Goal: Task Accomplishment & Management: Complete application form

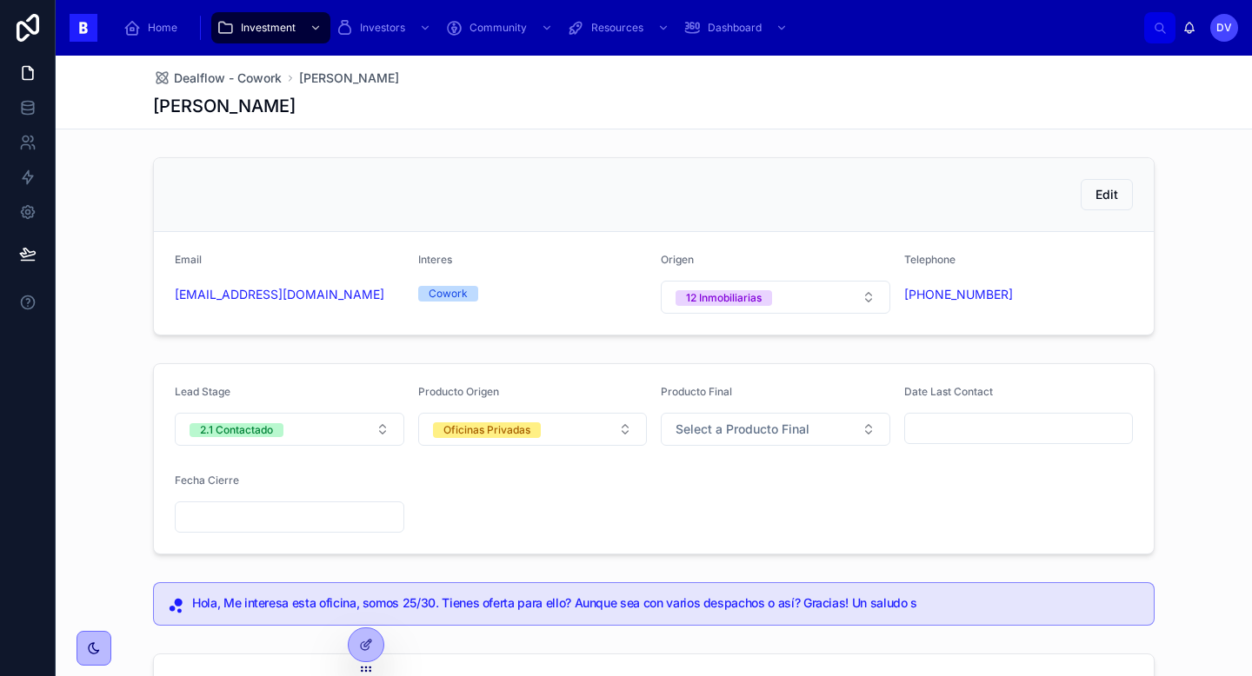
click at [248, 76] on span "Dealflow - Cowork" at bounding box center [228, 78] width 108 height 17
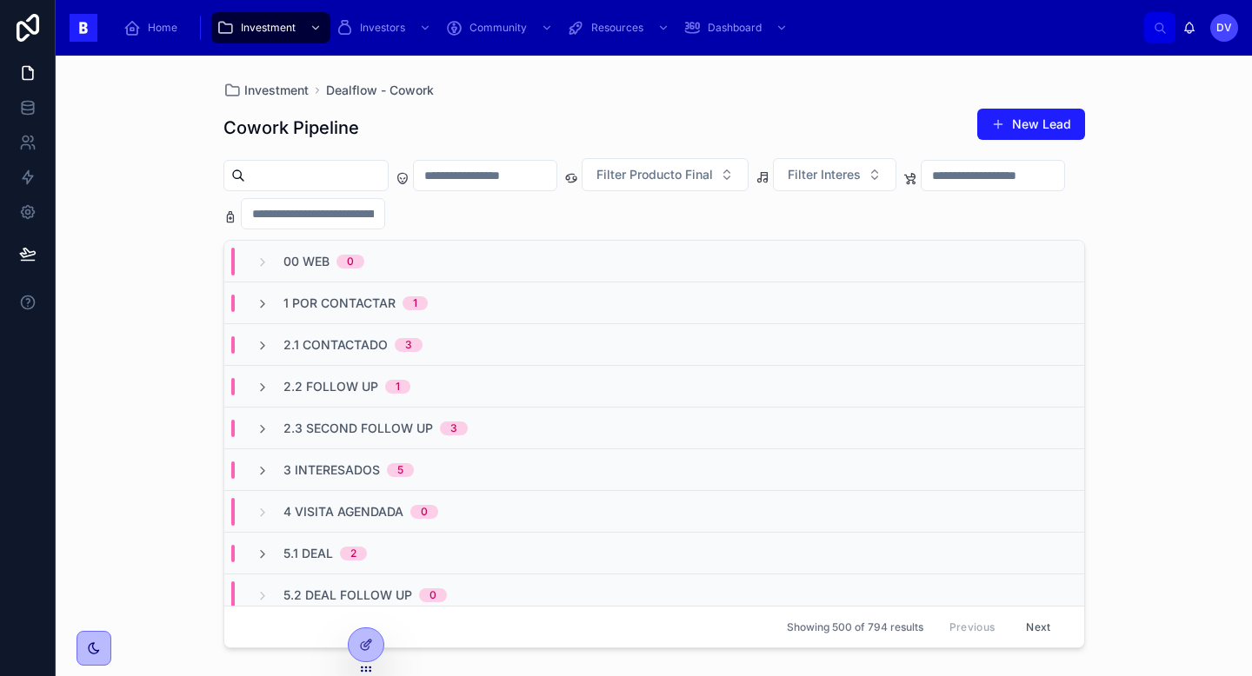
click at [402, 310] on div "1 Por Contactar 1" at bounding box center [355, 303] width 144 height 17
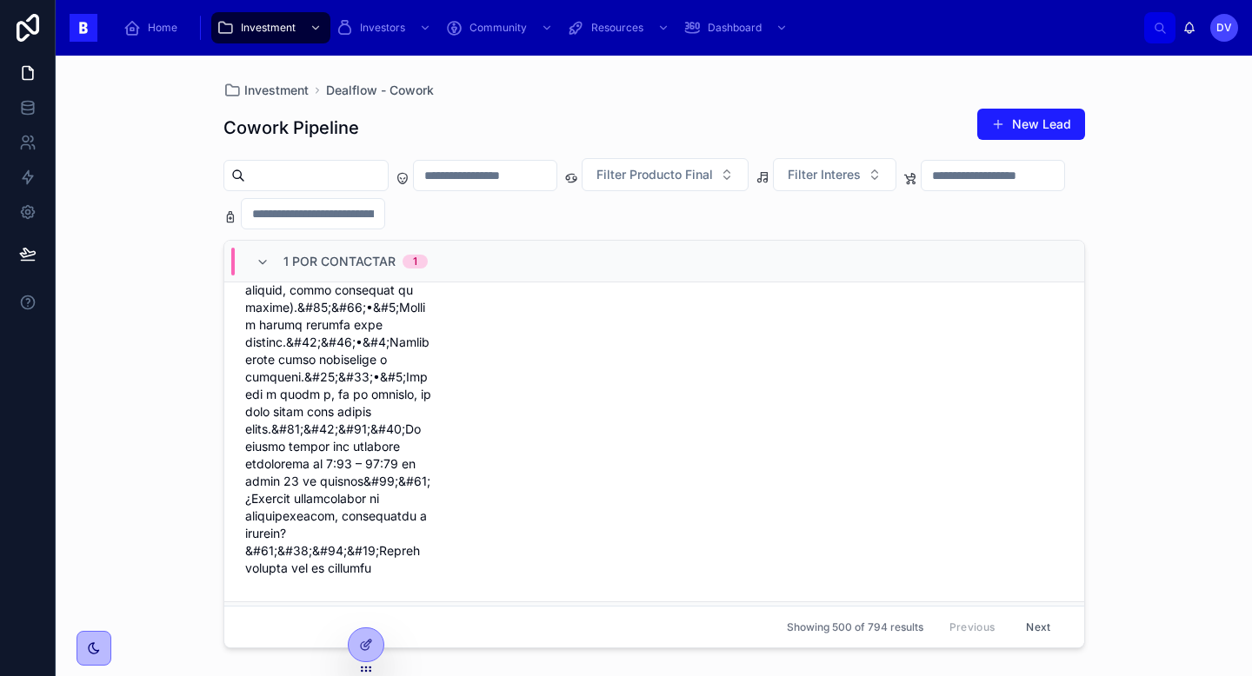
scroll to position [707, 0]
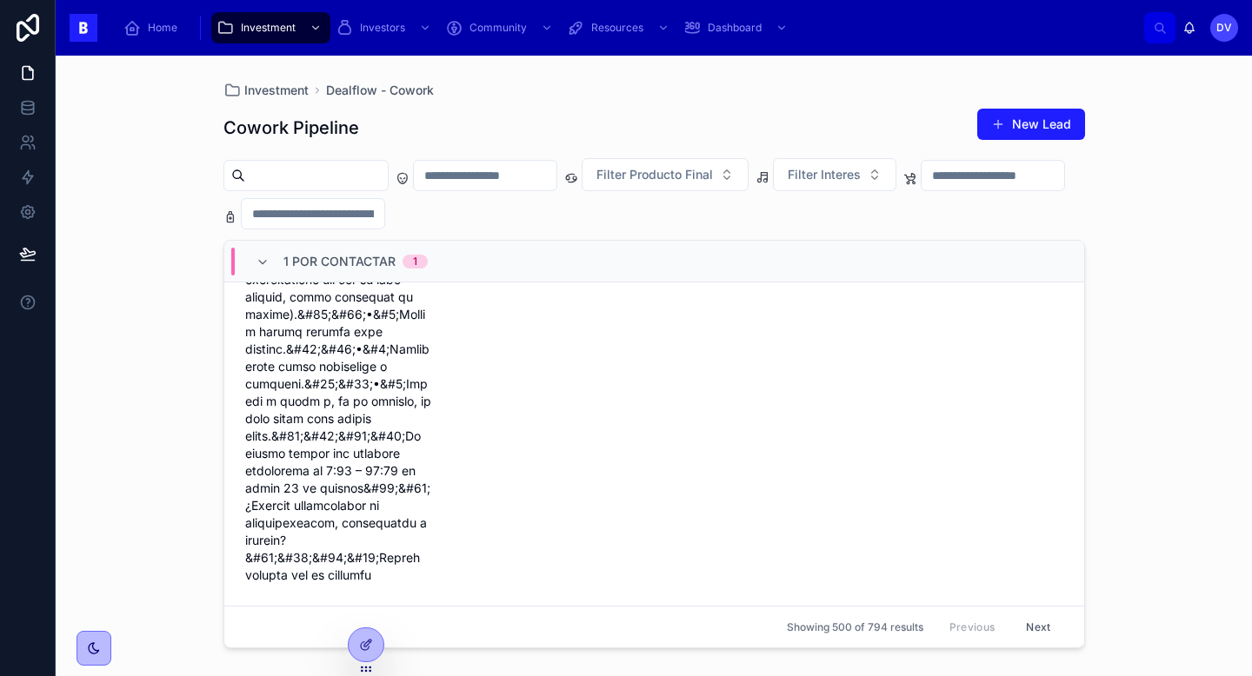
click at [505, 452] on div "Origen Web/Organic" at bounding box center [549, 139] width 189 height 890
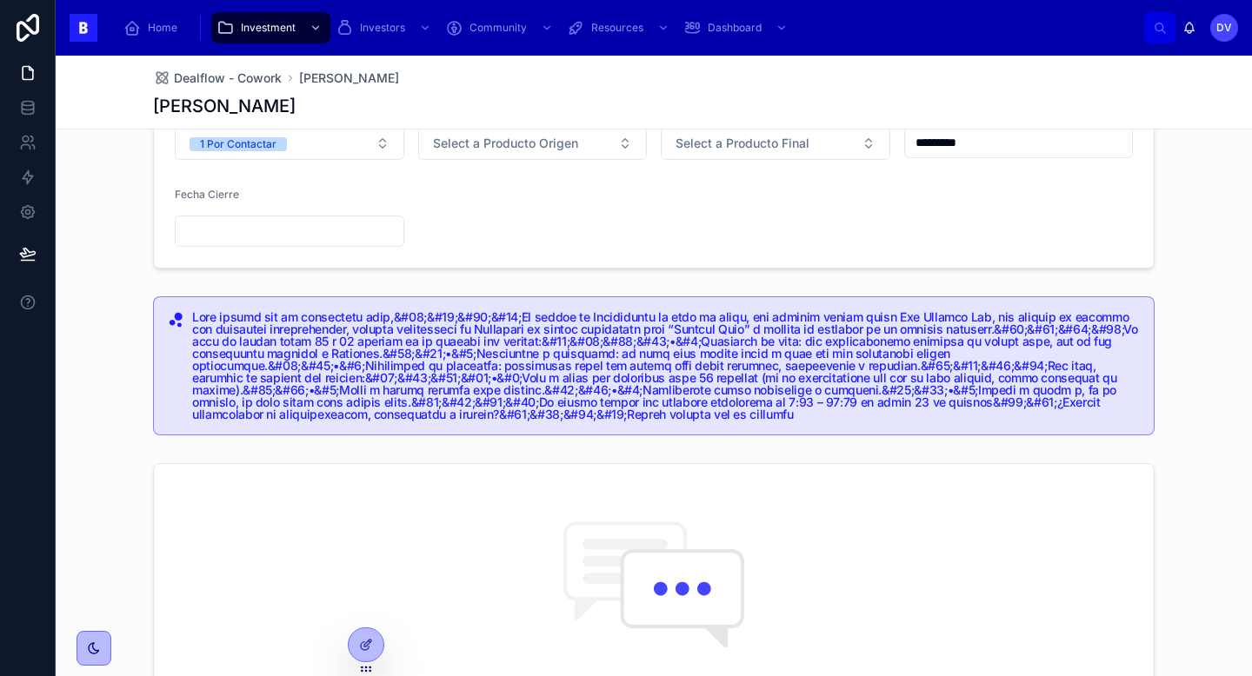
scroll to position [290, 0]
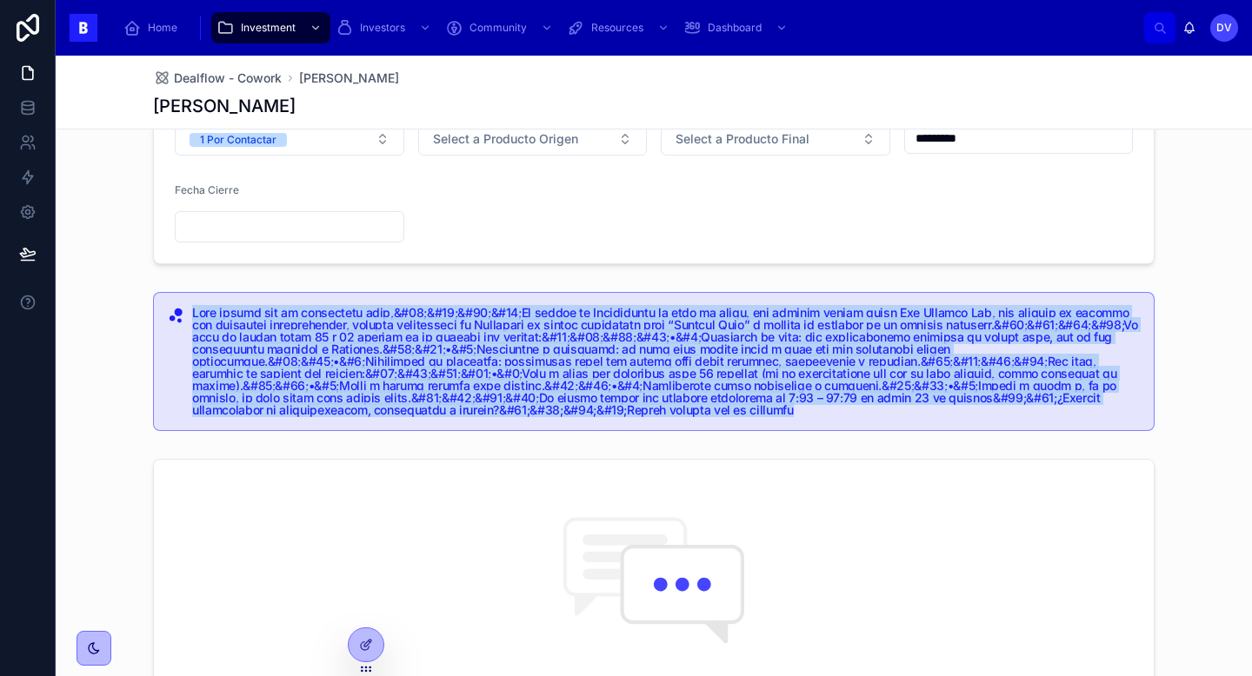
drag, startPoint x: 697, startPoint y: 412, endPoint x: 175, endPoint y: 318, distance: 530.9
click at [175, 318] on div at bounding box center [654, 361] width 1002 height 139
copy div "Lore ipsumd sit am consectetu adip,&#89;&#98;&#03;&#41;El seddoe te Incididuntu…"
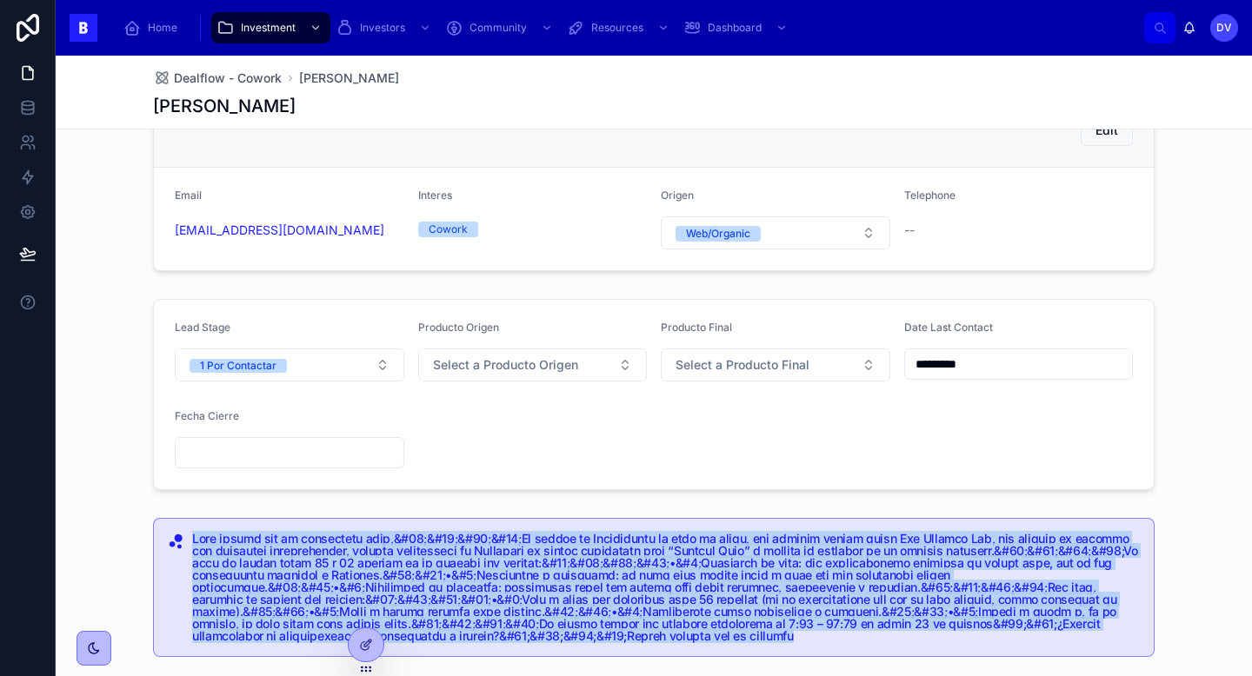
scroll to position [63, 0]
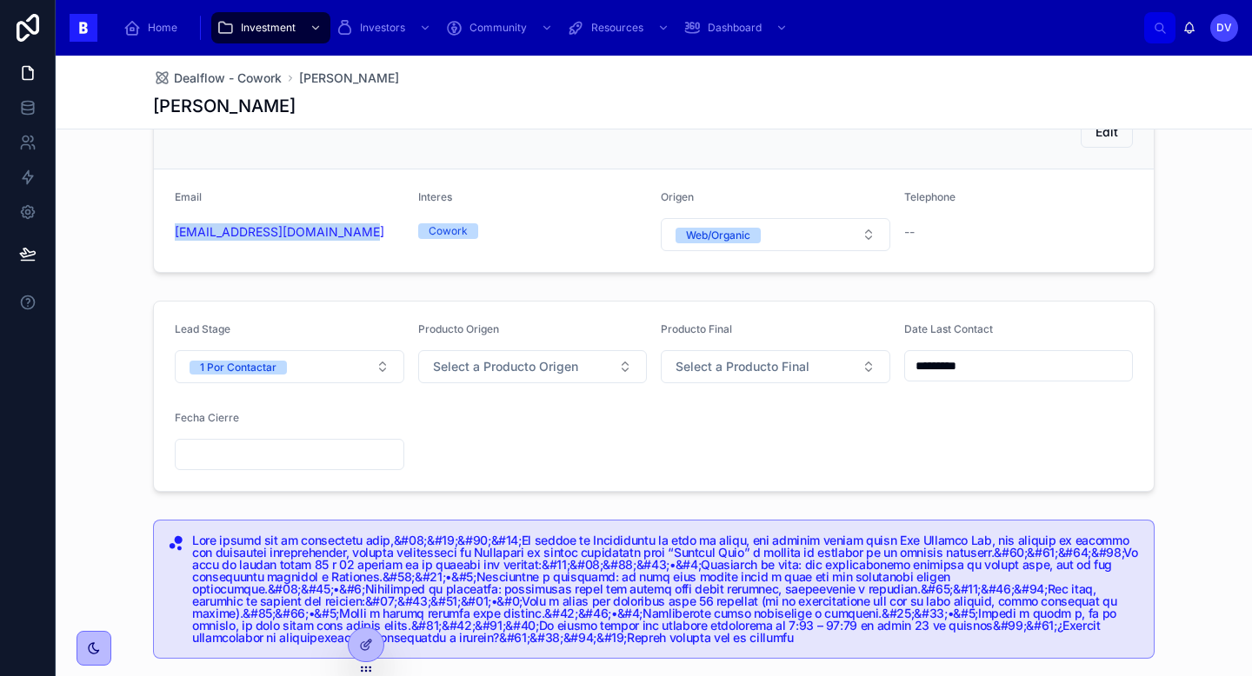
copy link "[EMAIL_ADDRESS][DOMAIN_NAME]"
click at [381, 375] on button "1 Por Contactar" at bounding box center [290, 366] width 230 height 33
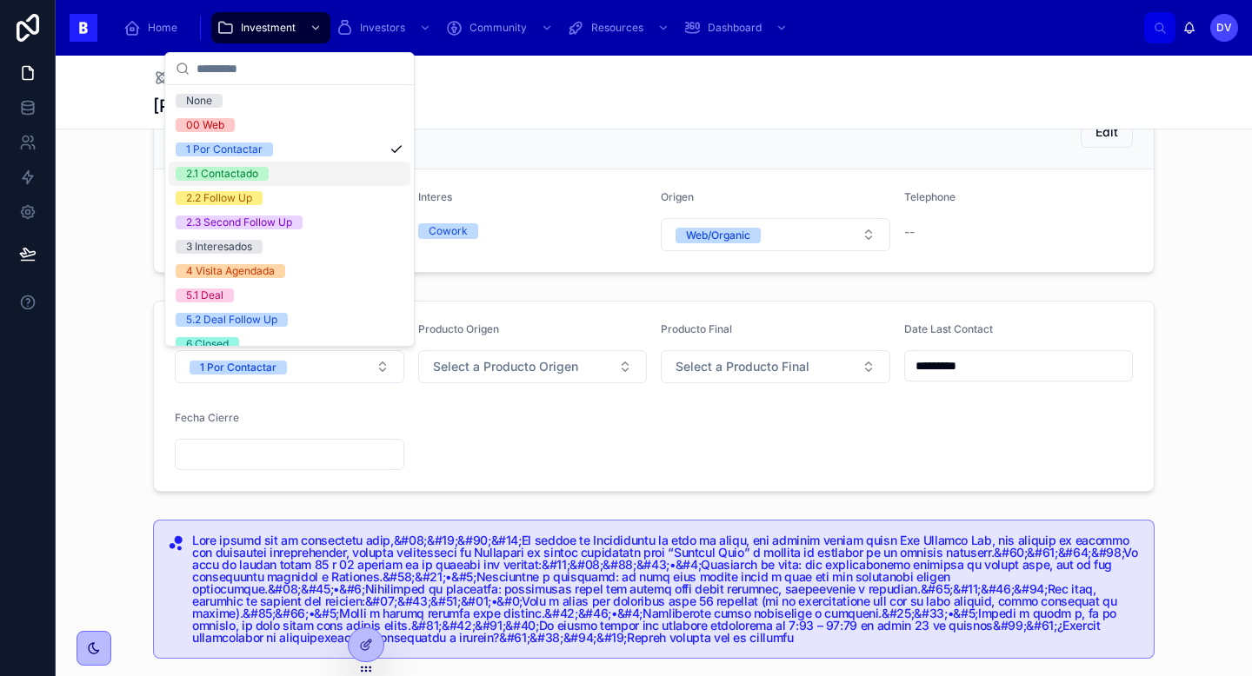
click at [339, 176] on div "2.1 Contactado" at bounding box center [290, 174] width 242 height 24
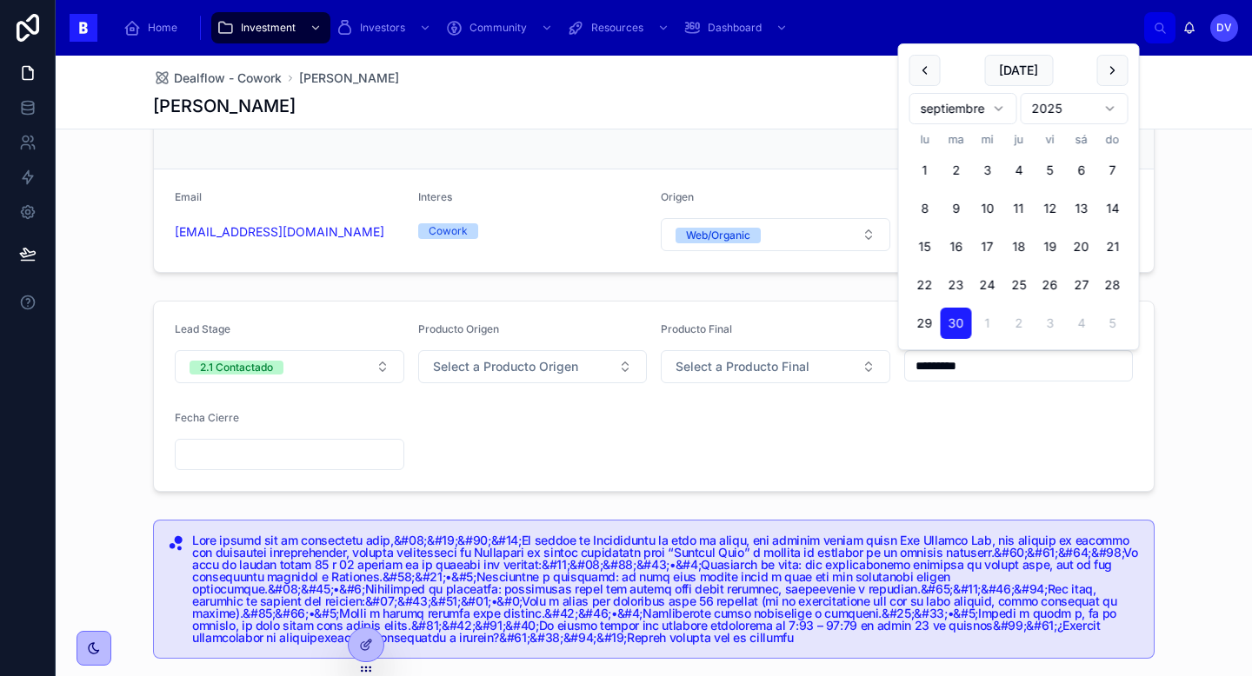
click at [994, 365] on input "*********" at bounding box center [1019, 366] width 228 height 24
click at [1031, 59] on button "[DATE]" at bounding box center [1018, 70] width 69 height 31
click at [1027, 73] on button "[DATE]" at bounding box center [1018, 70] width 69 height 31
type input "*********"
click at [720, 410] on form "Lead Stage 2.1 Contactado Producto Origen Select a Producto Origen Producto Fin…" at bounding box center [654, 397] width 1000 height 190
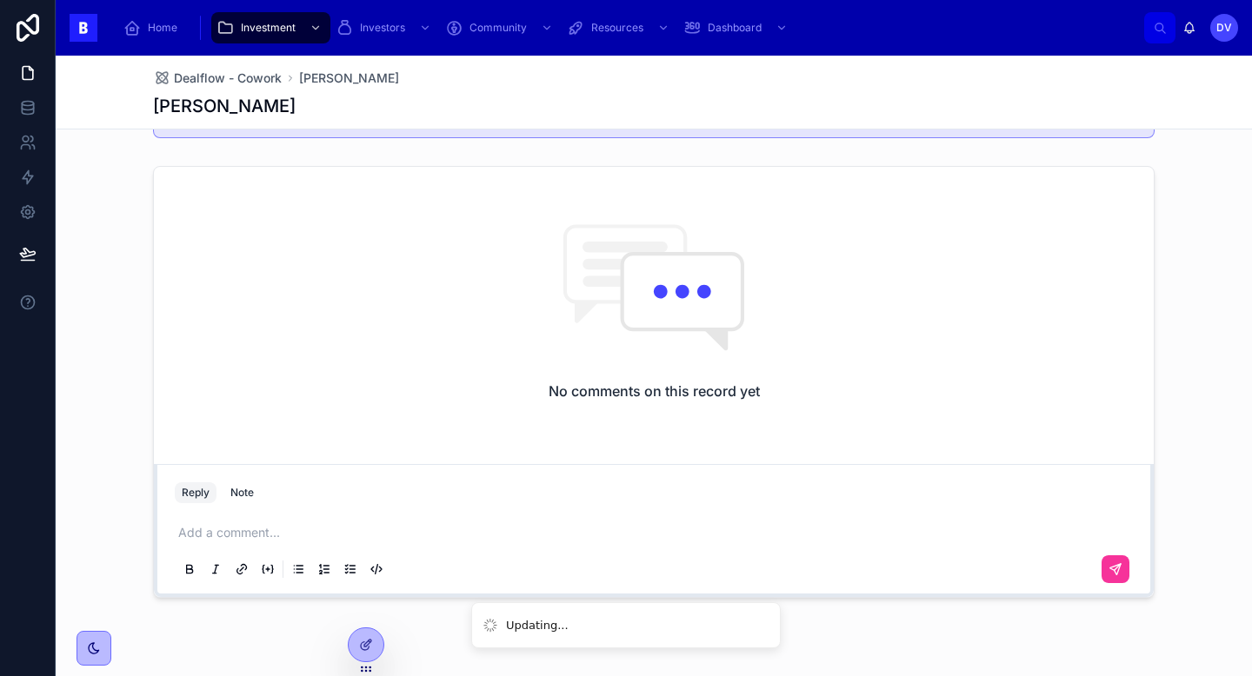
scroll to position [623, 0]
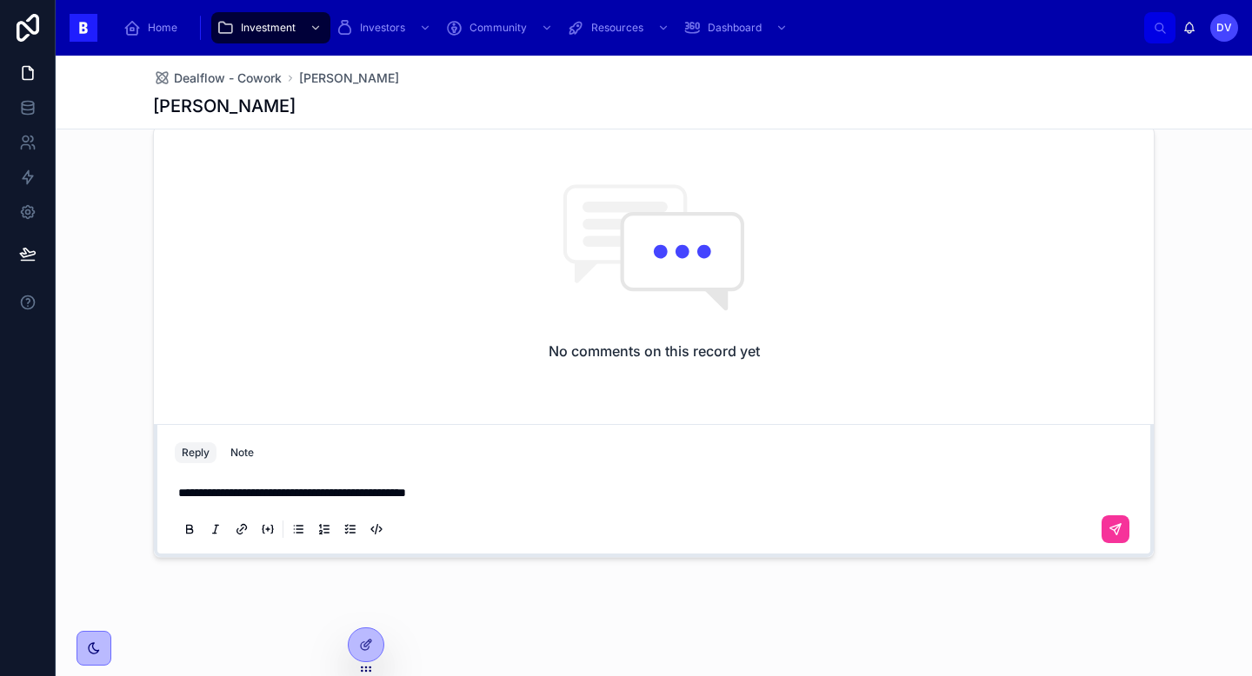
click at [1123, 525] on button at bounding box center [1116, 530] width 28 height 28
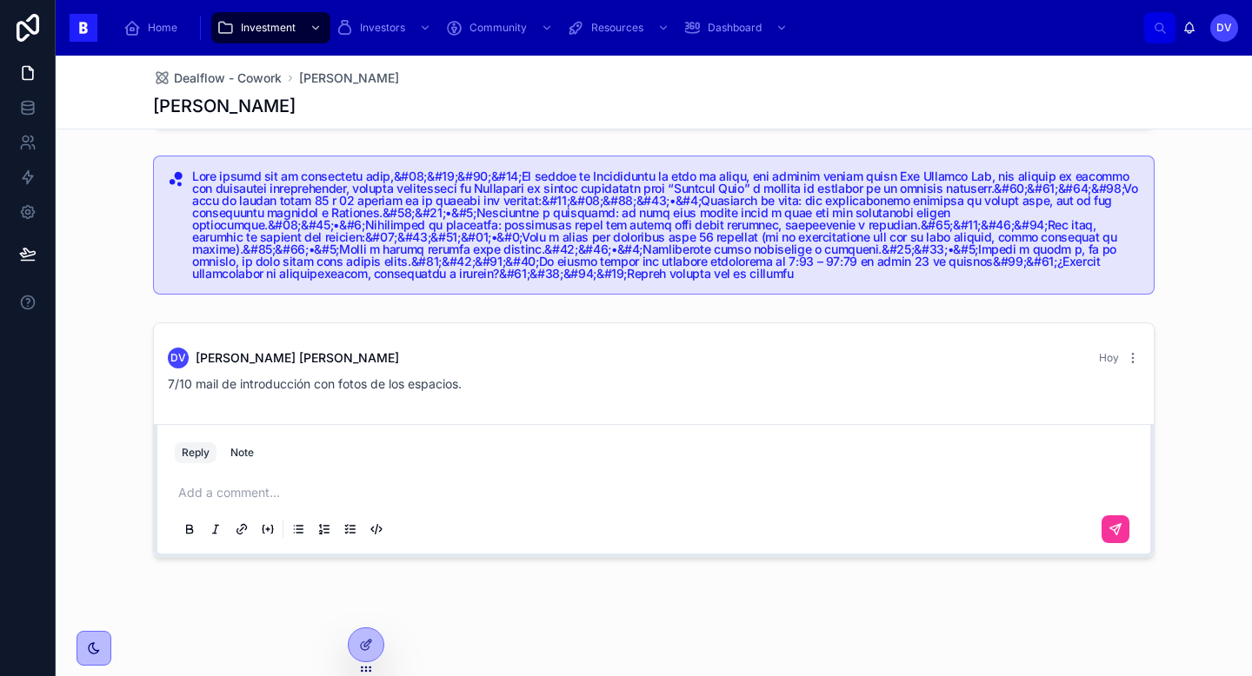
scroll to position [427, 0]
click at [199, 80] on span "Dealflow - Cowork" at bounding box center [228, 78] width 108 height 17
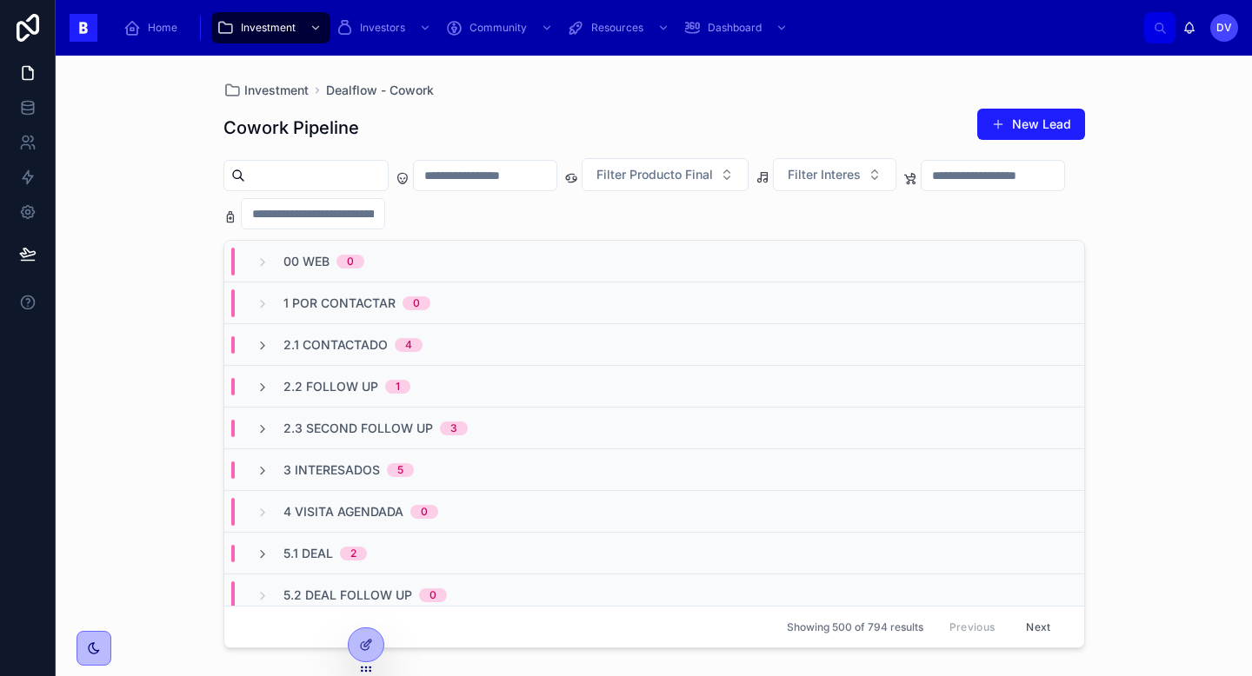
click at [428, 356] on div "2.1 Contactado 4" at bounding box center [654, 345] width 860 height 42
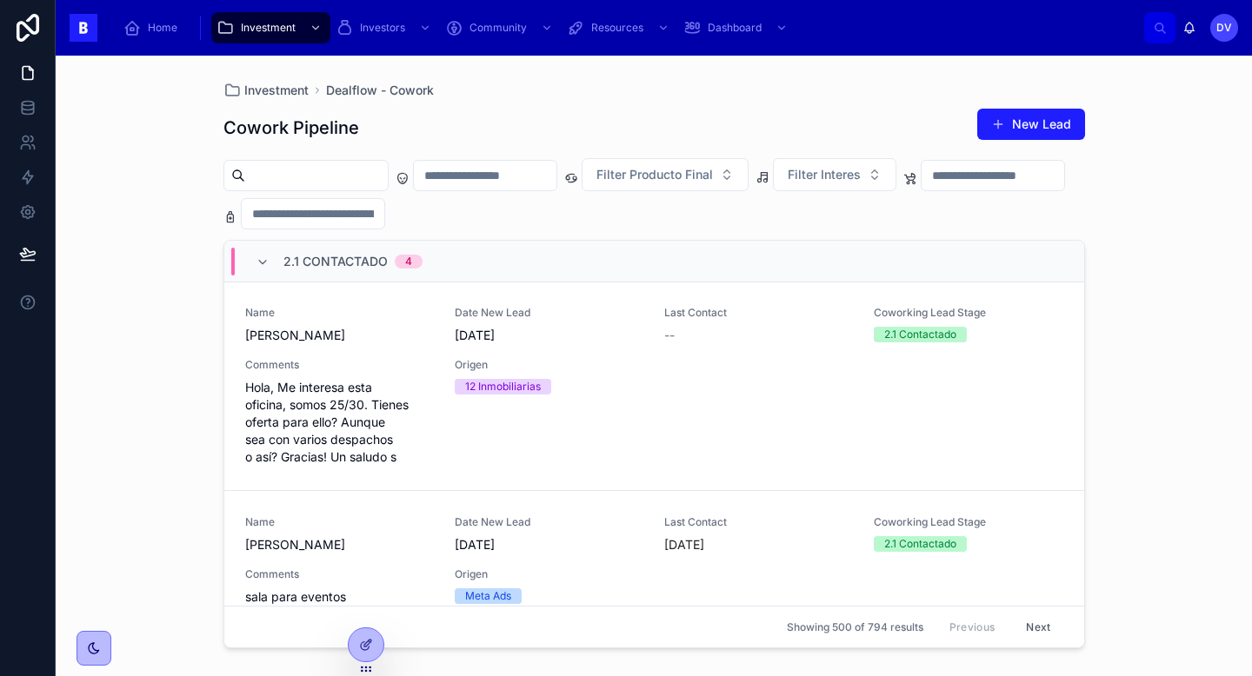
scroll to position [83, 0]
click at [504, 436] on div "Origen 12 Inmobiliarias" at bounding box center [549, 413] width 189 height 108
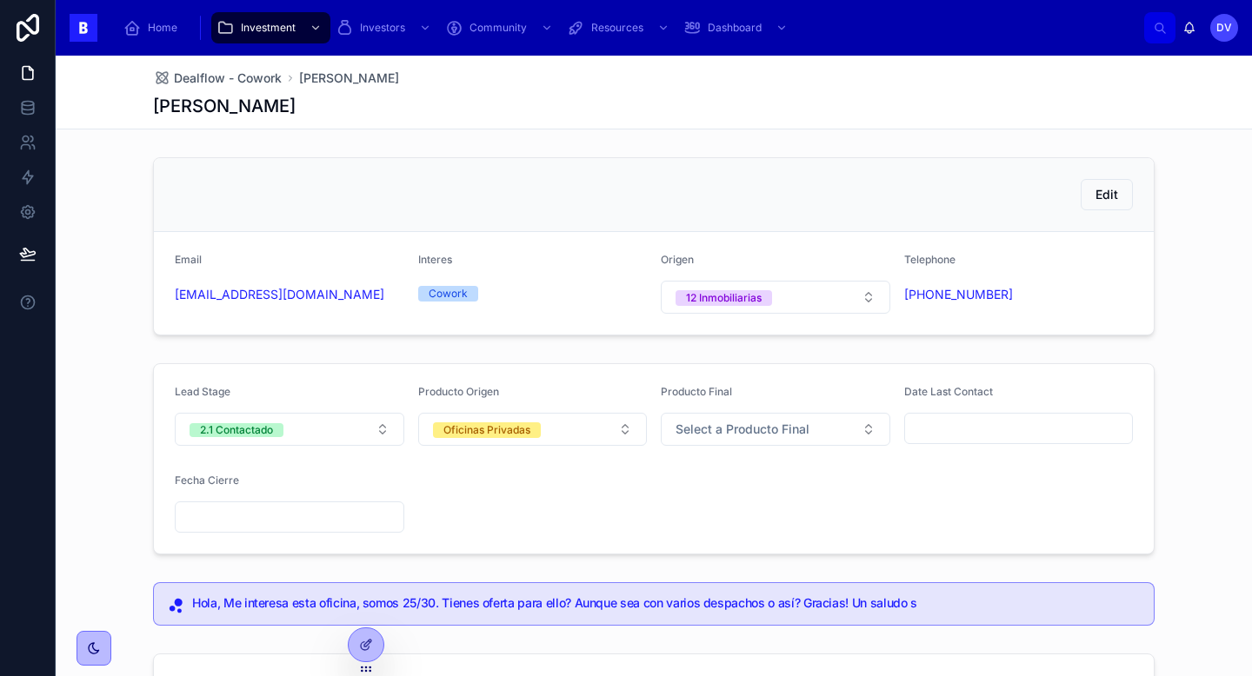
click at [936, 425] on input "text" at bounding box center [1019, 428] width 228 height 24
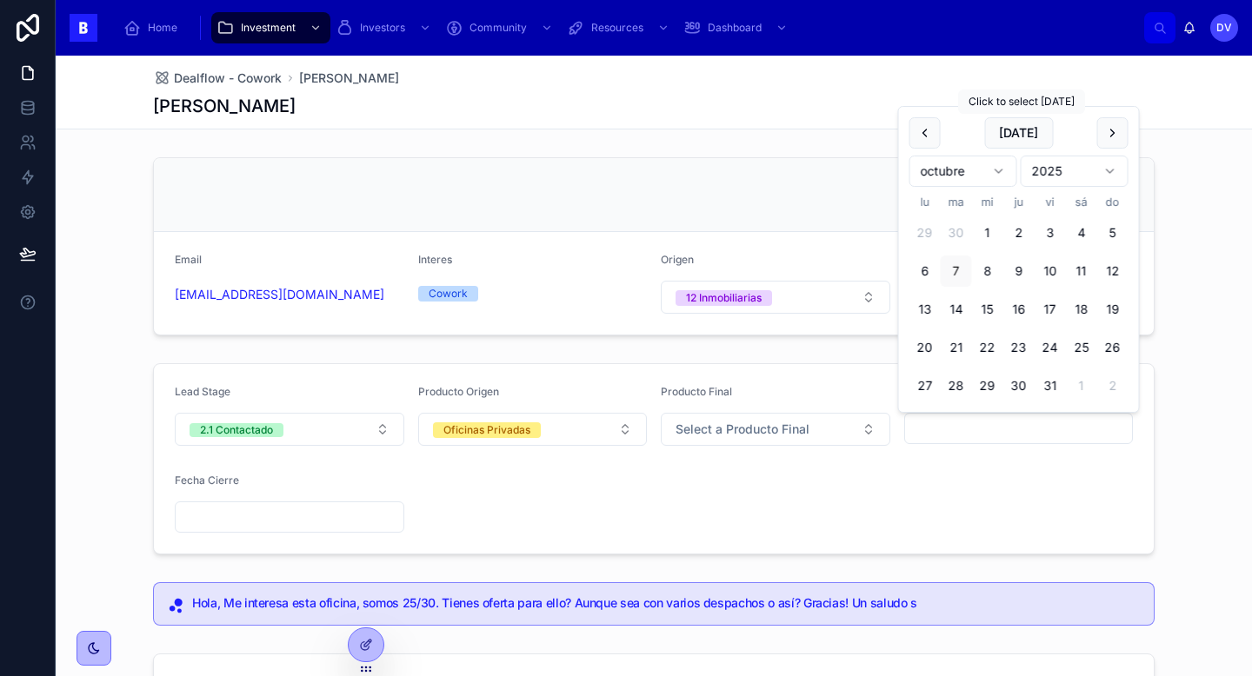
click at [1019, 135] on button "[DATE]" at bounding box center [1018, 132] width 69 height 31
type input "*********"
click at [281, 171] on div "Edit" at bounding box center [654, 195] width 1000 height 74
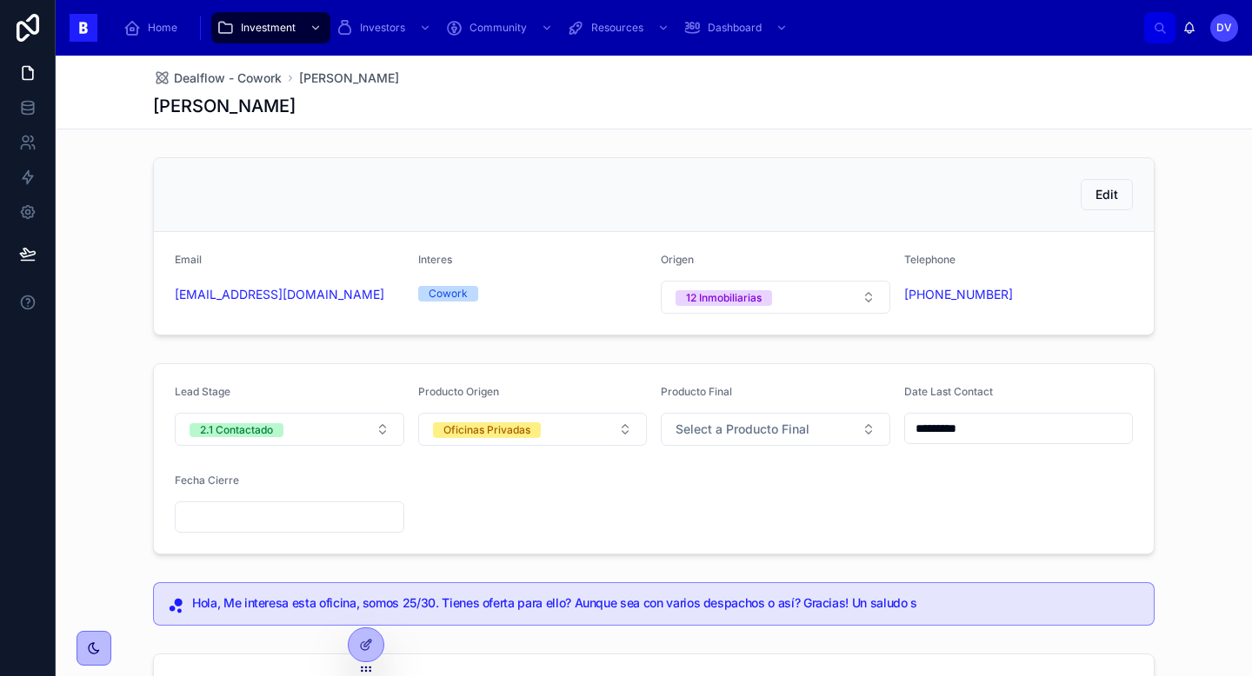
click at [245, 74] on span "Dealflow - Cowork" at bounding box center [228, 78] width 108 height 17
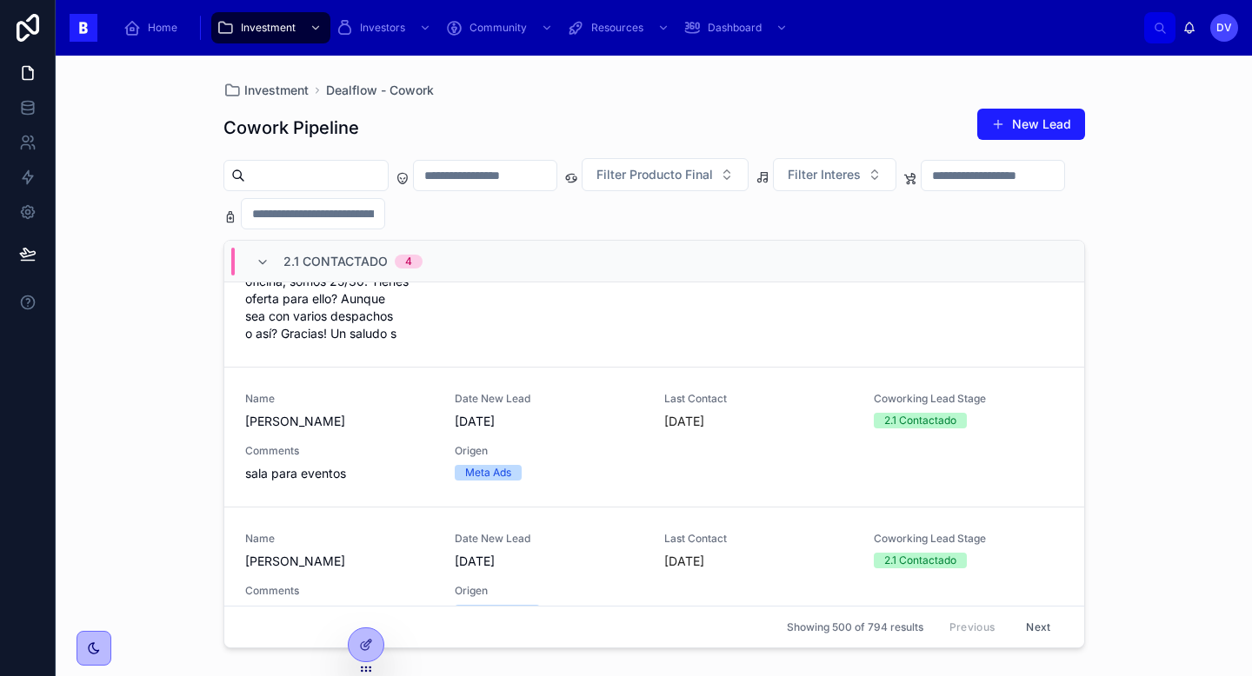
scroll to position [212, 0]
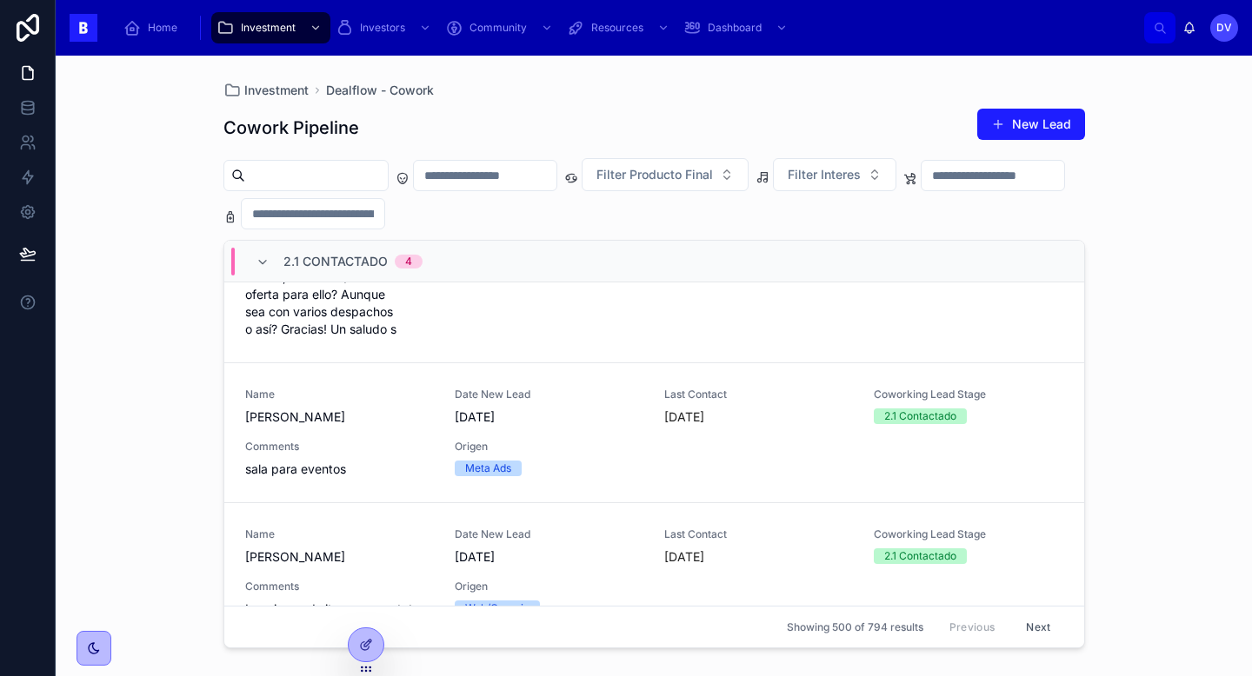
click at [385, 430] on div "Name [PERSON_NAME] Date New Lead [DATE] Last Contact [DATE] Coworking Lead Stag…" at bounding box center [654, 433] width 818 height 90
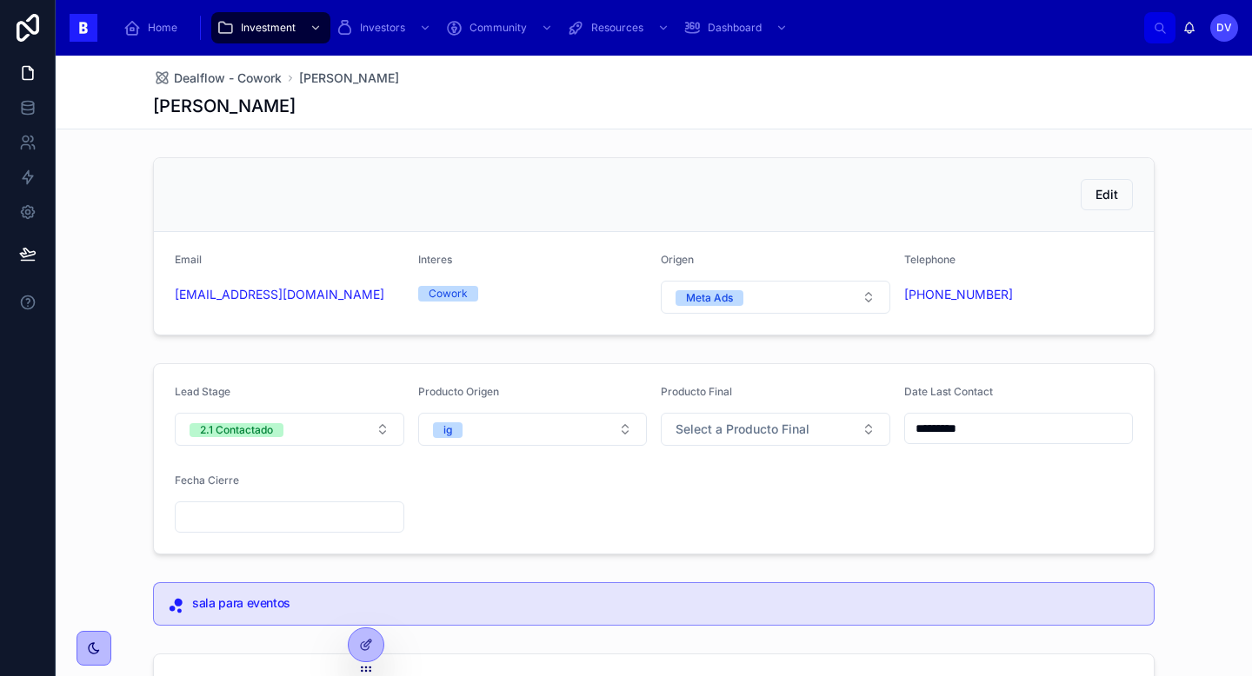
click at [254, 79] on span "Dealflow - Cowork" at bounding box center [228, 78] width 108 height 17
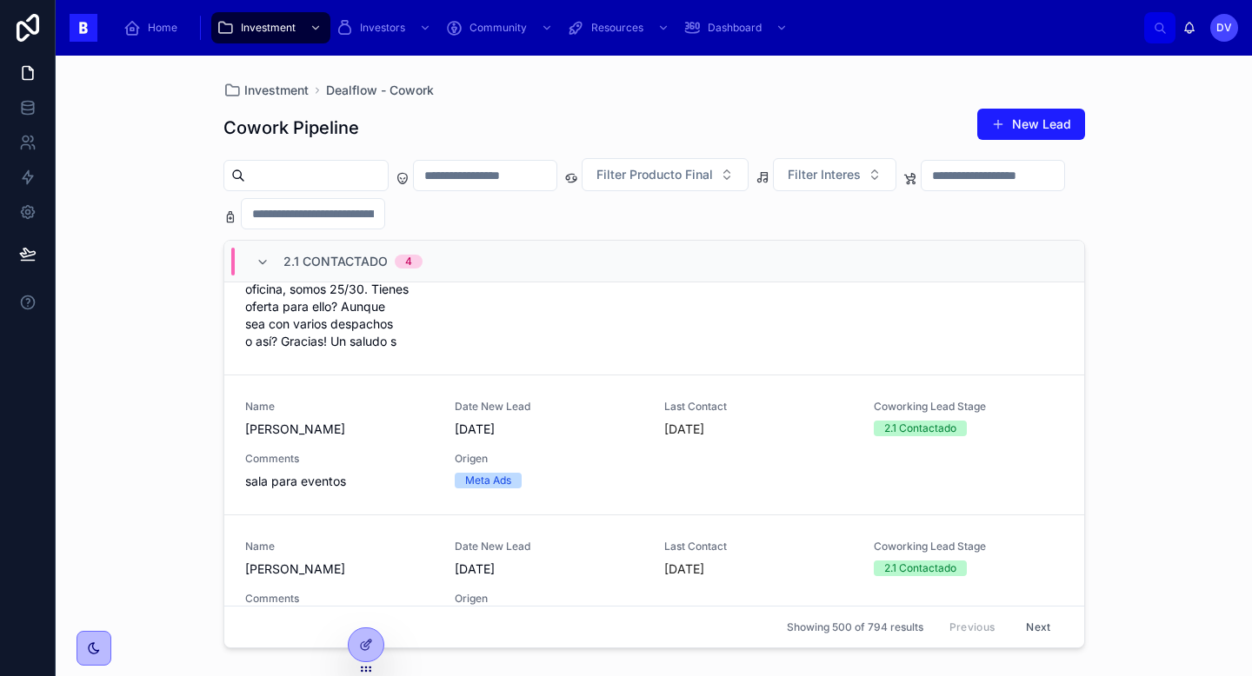
scroll to position [198, 0]
click at [1049, 125] on button "New Lead" at bounding box center [1031, 124] width 108 height 31
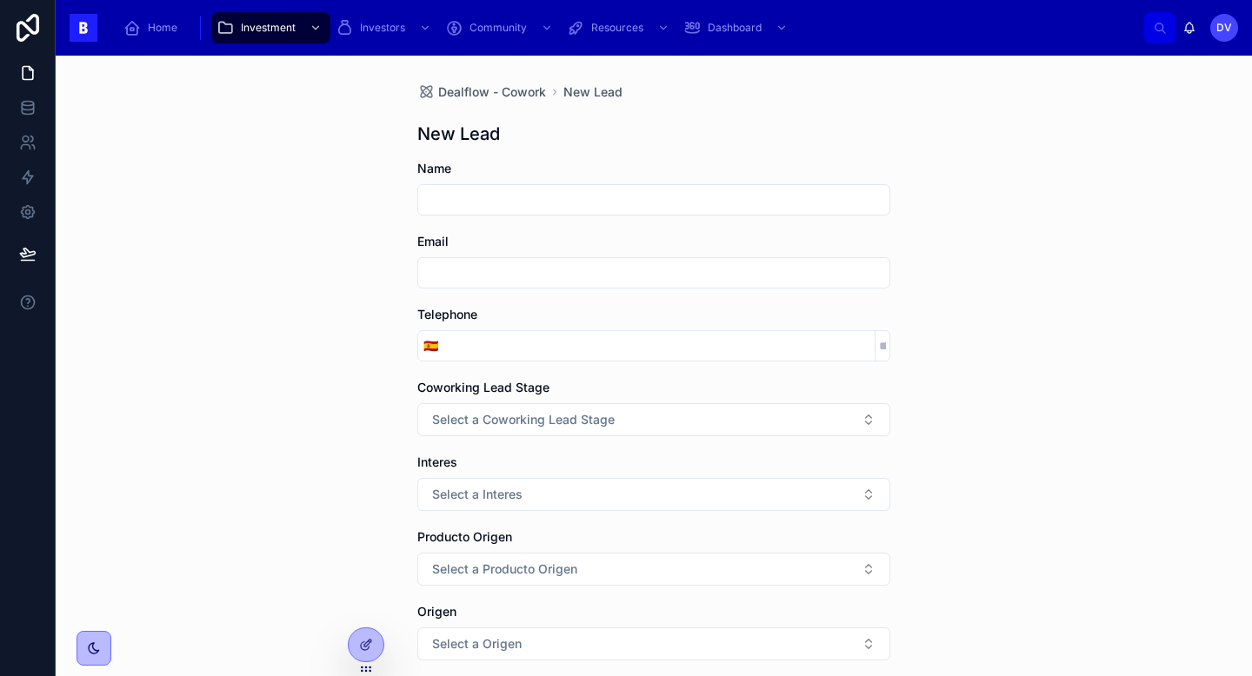
click at [471, 278] on input "text" at bounding box center [653, 273] width 471 height 24
paste input "**********"
type input "**********"
click at [465, 197] on input "text" at bounding box center [653, 200] width 471 height 24
type input "**********"
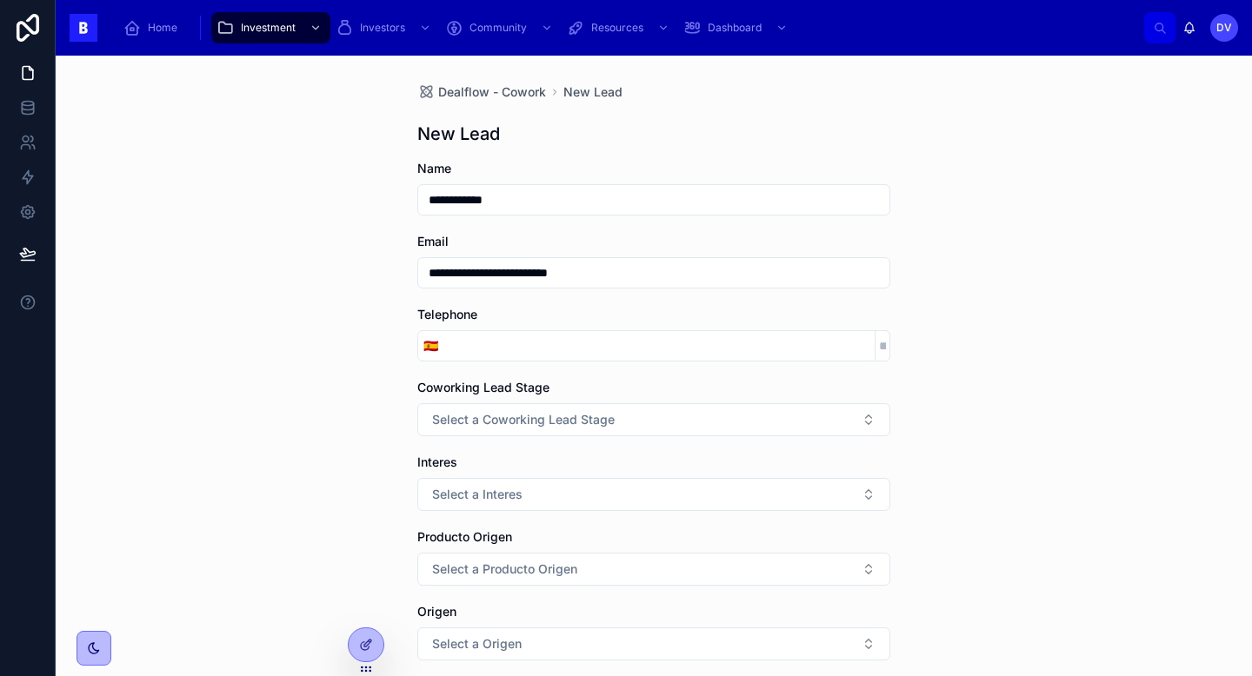
click at [527, 430] on button "Select a Coworking Lead Stage" at bounding box center [653, 419] width 473 height 33
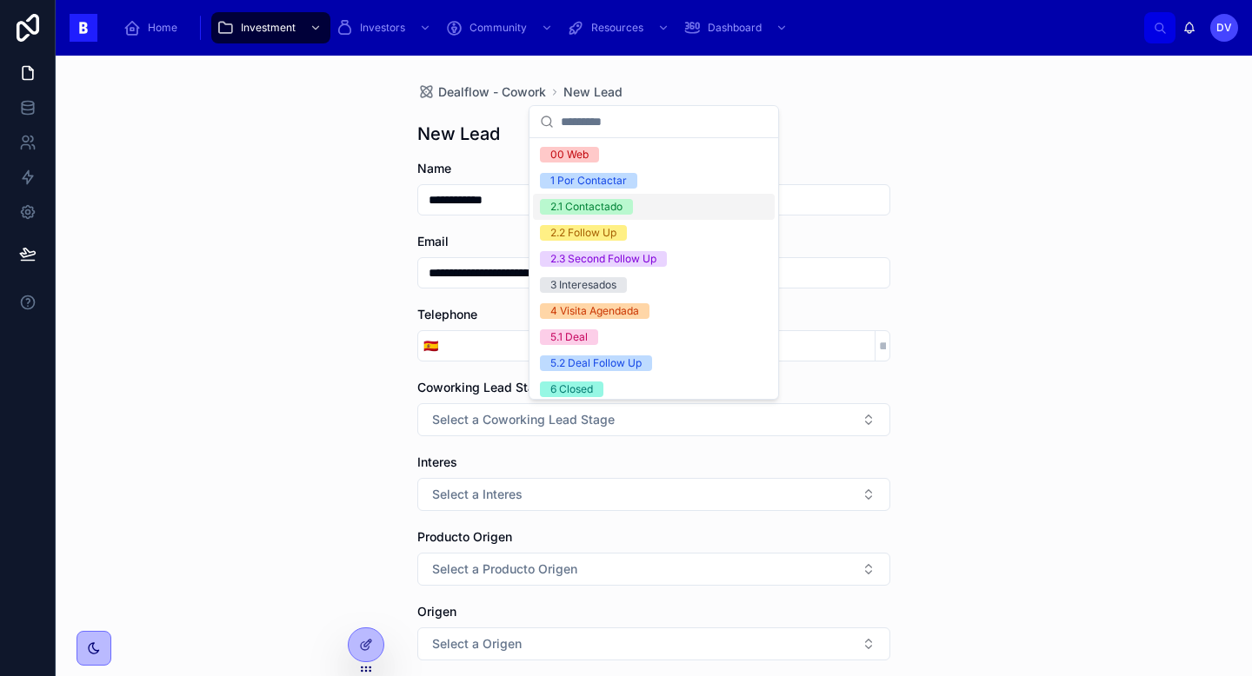
click at [650, 206] on div "2.1 Contactado" at bounding box center [654, 207] width 242 height 26
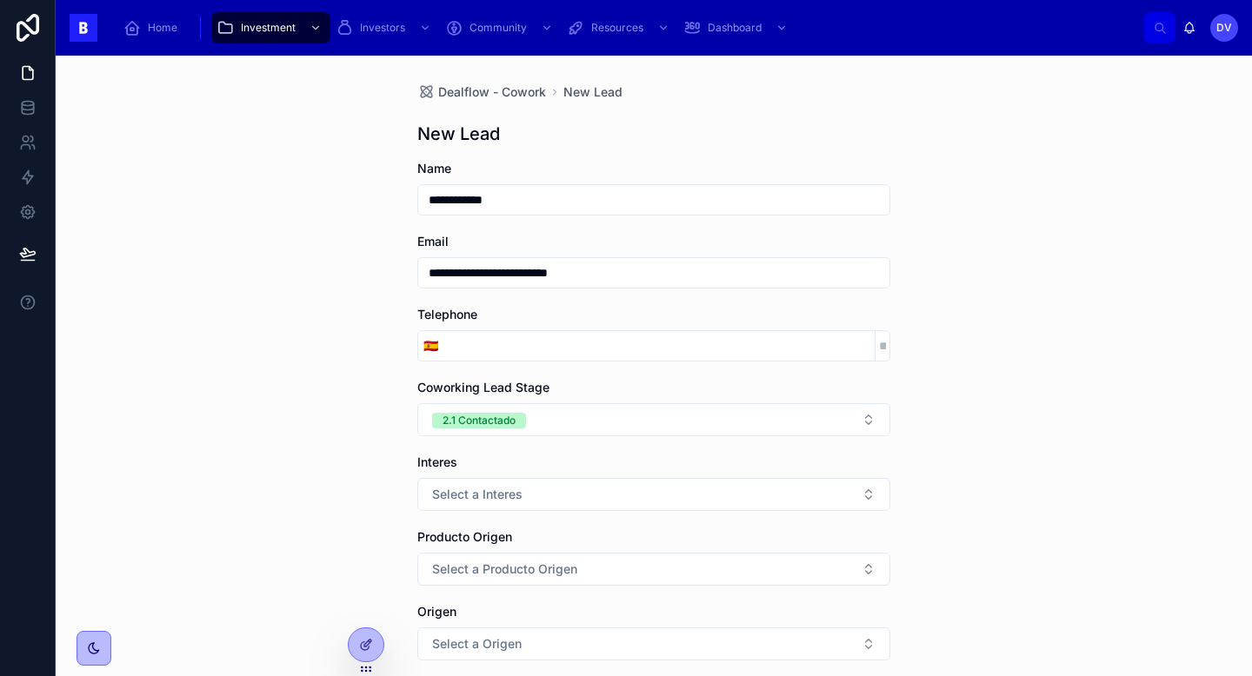
click at [525, 500] on button "Select a Interes" at bounding box center [653, 494] width 473 height 33
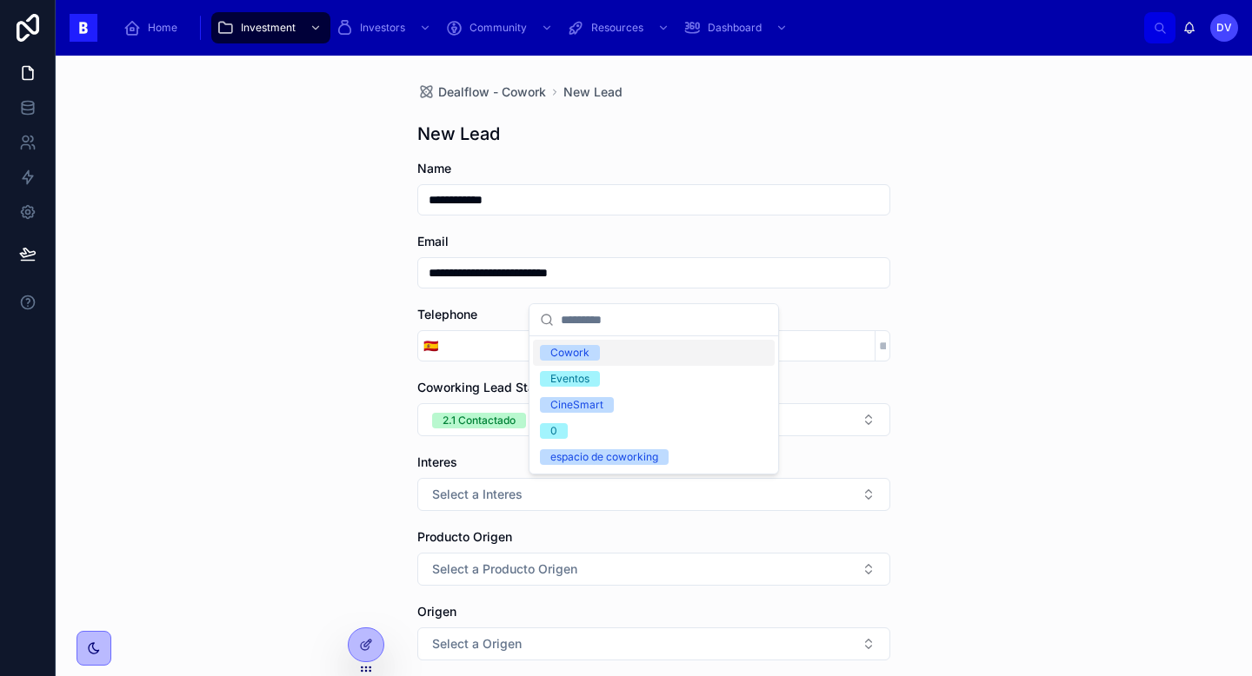
click at [574, 359] on div "Cowork" at bounding box center [569, 353] width 39 height 16
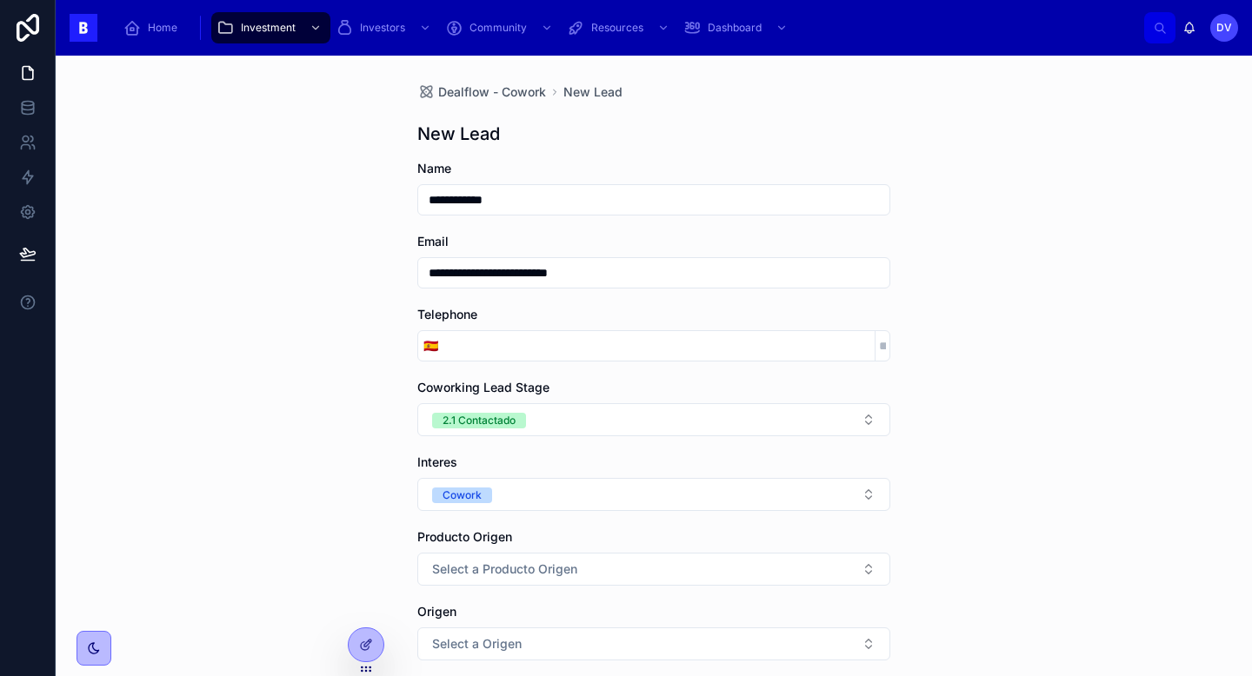
click at [550, 574] on span "Select a Producto Origen" at bounding box center [504, 569] width 145 height 17
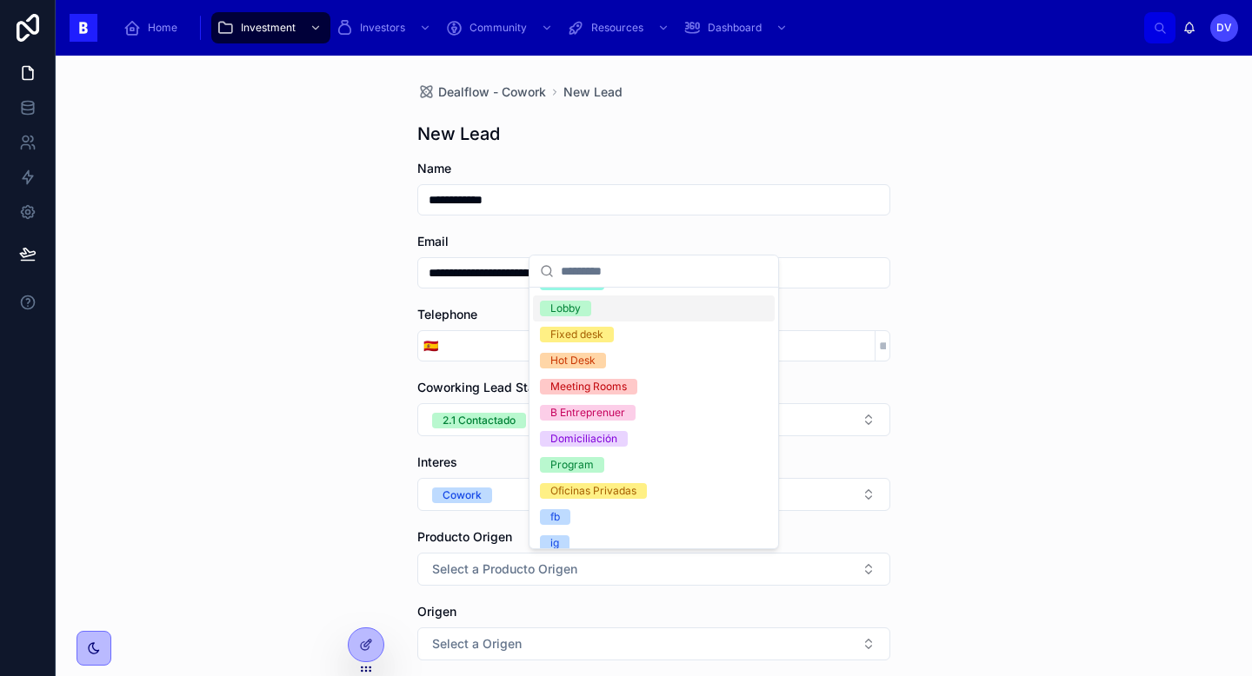
scroll to position [85, 0]
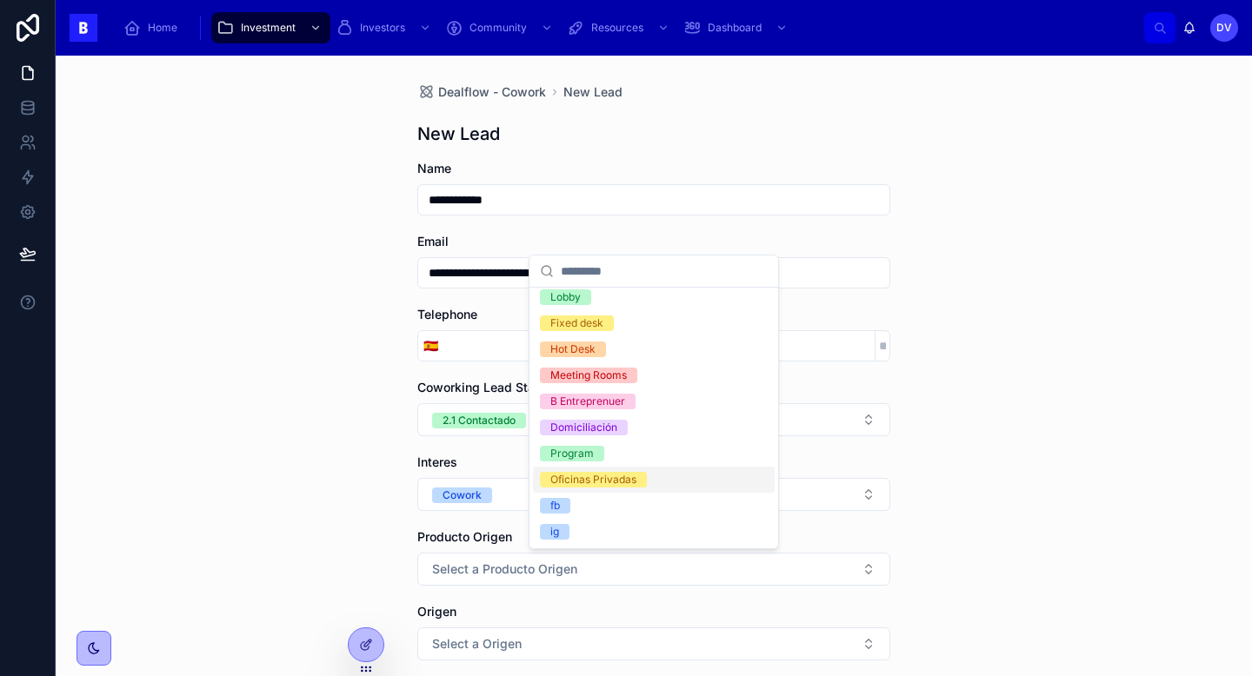
click at [621, 474] on div "Oficinas Privadas" at bounding box center [593, 480] width 86 height 16
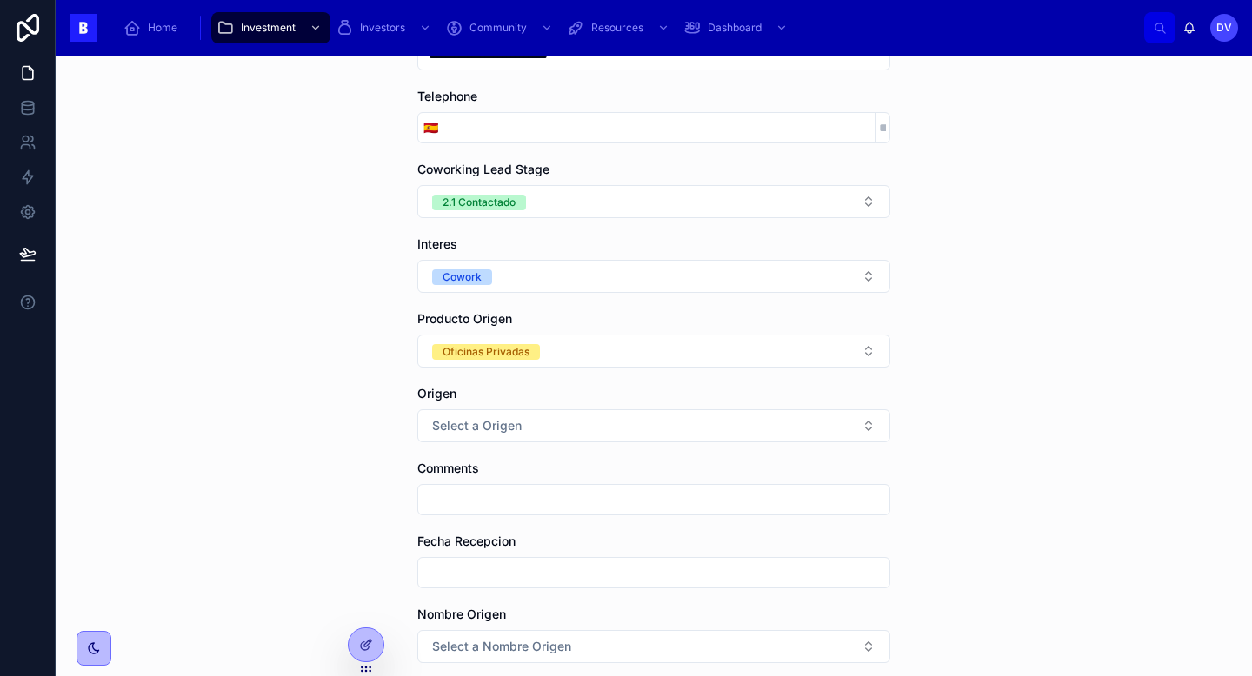
scroll to position [222, 0]
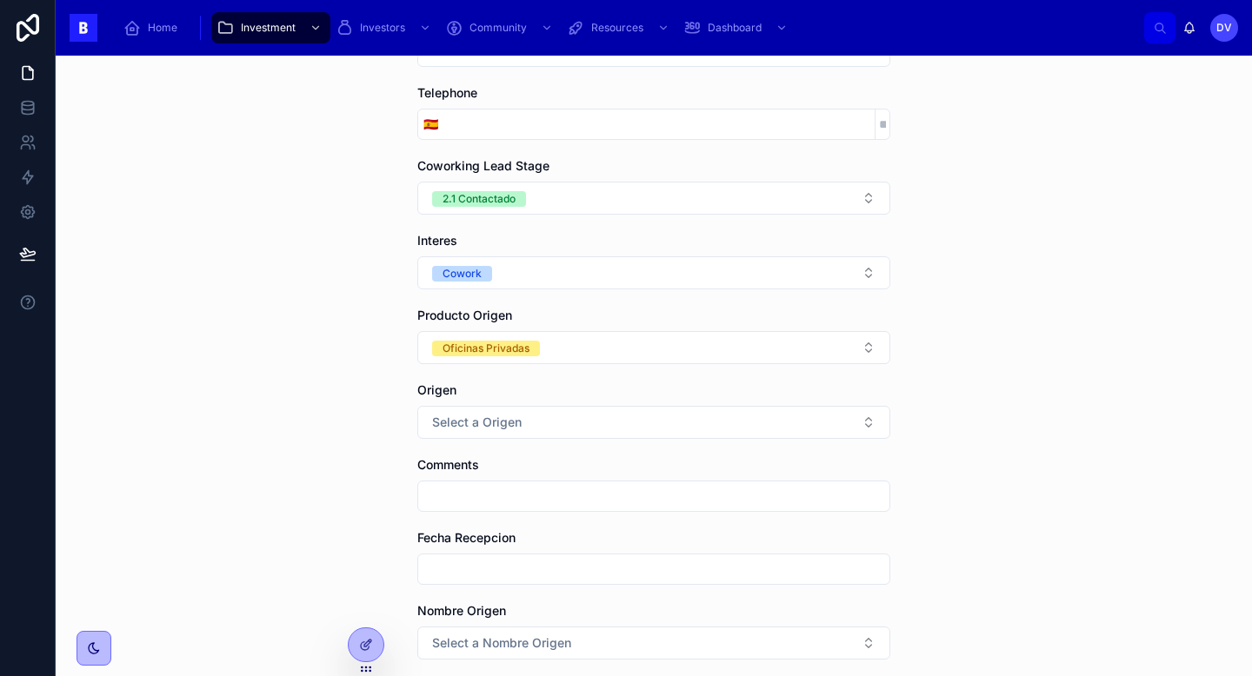
click at [585, 422] on button "Select a Origen" at bounding box center [653, 422] width 473 height 33
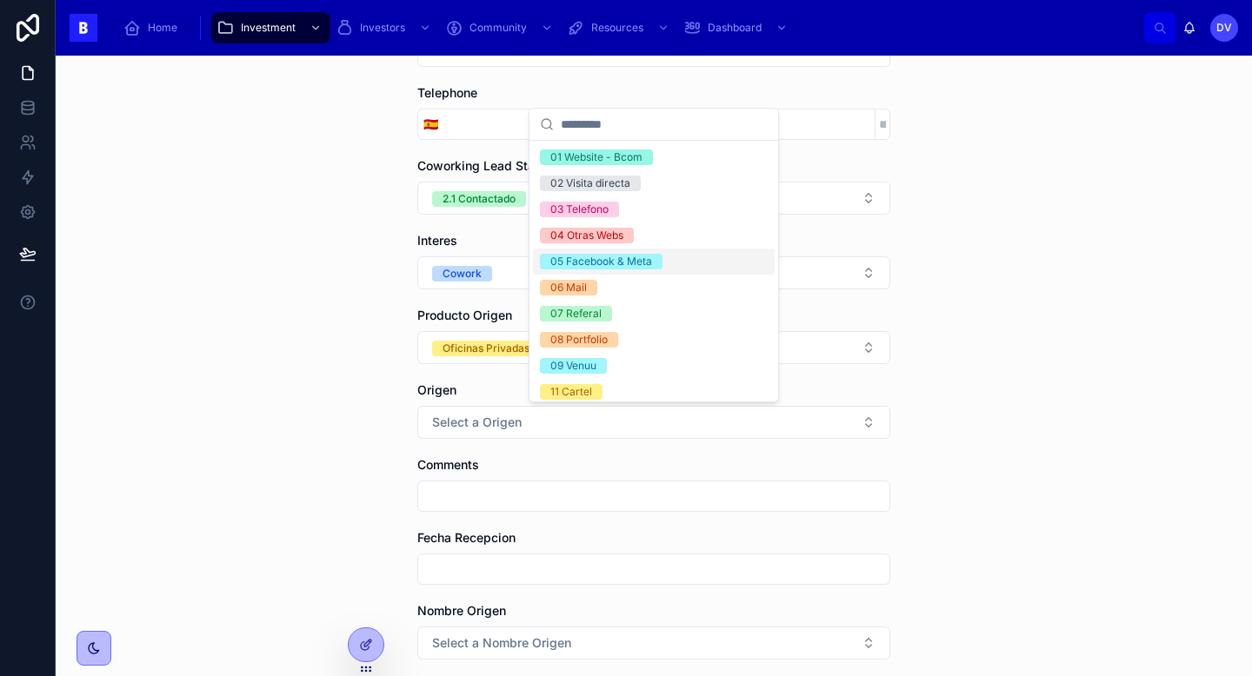
scroll to position [137, 0]
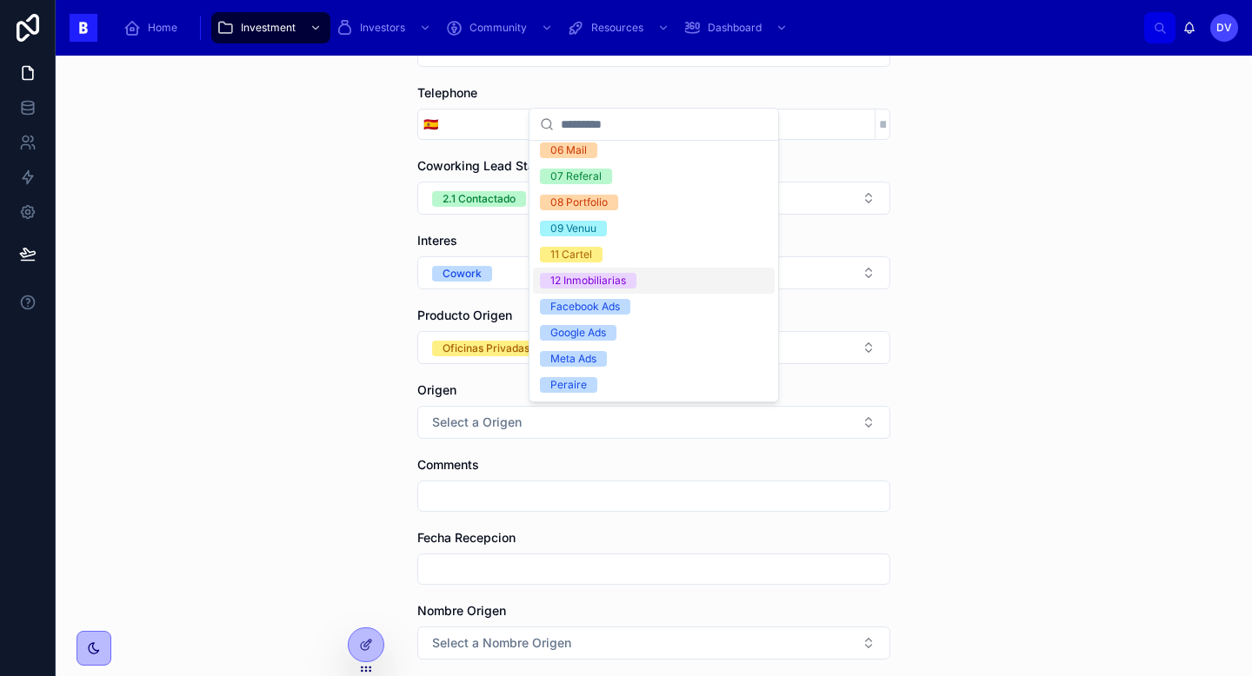
click at [628, 279] on span "12 Inmobiliarias" at bounding box center [588, 281] width 97 height 16
click at [587, 487] on input "text" at bounding box center [653, 496] width 471 height 24
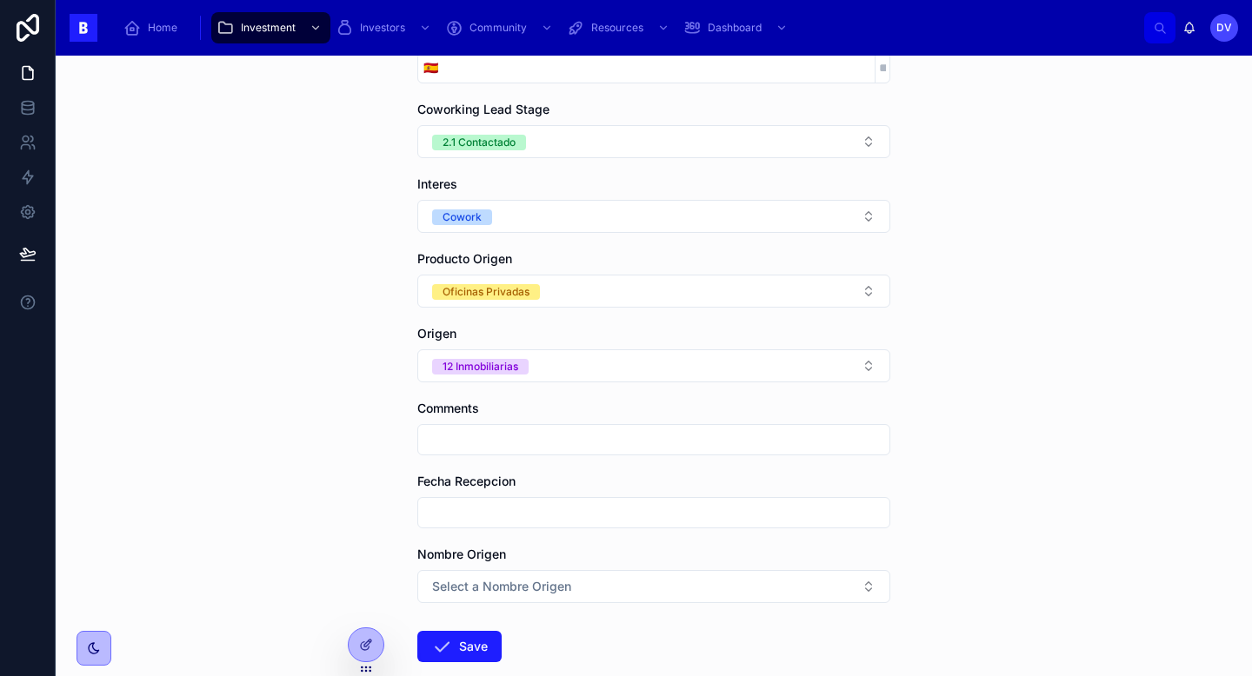
scroll to position [293, 0]
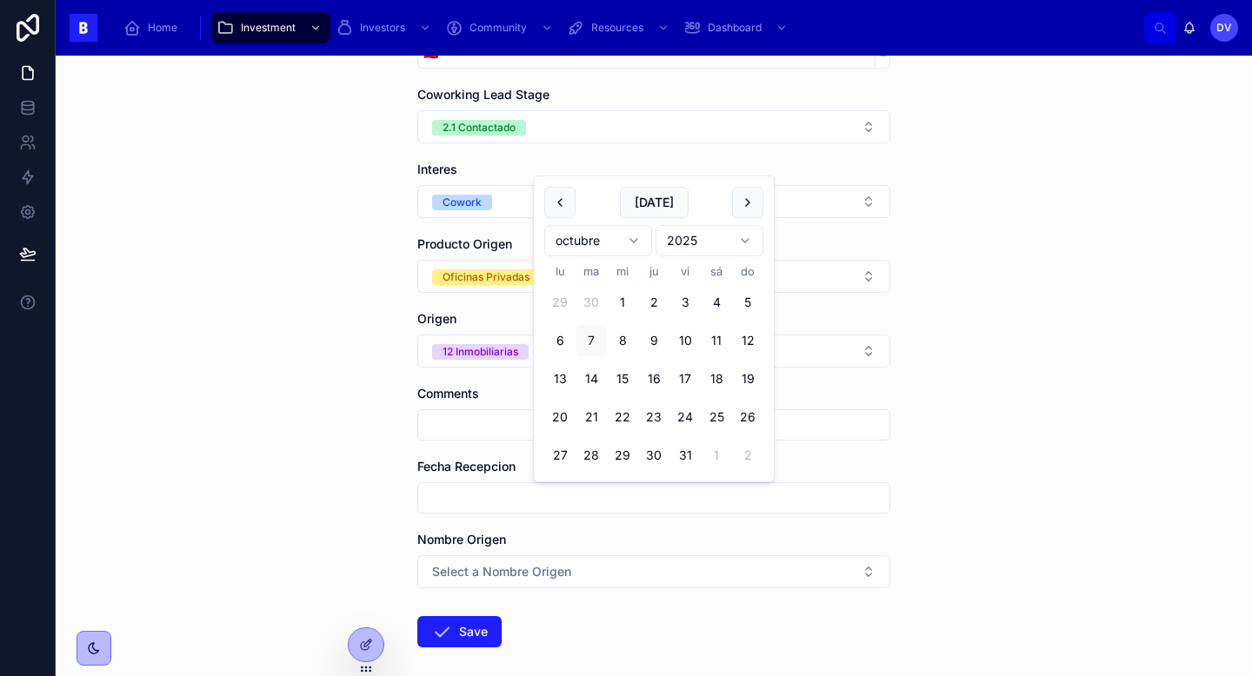
click at [537, 499] on input "text" at bounding box center [653, 498] width 471 height 24
click at [647, 197] on button "[DATE]" at bounding box center [654, 202] width 69 height 31
type input "*********"
click at [551, 576] on span "Select a Nombre Origen" at bounding box center [501, 571] width 139 height 17
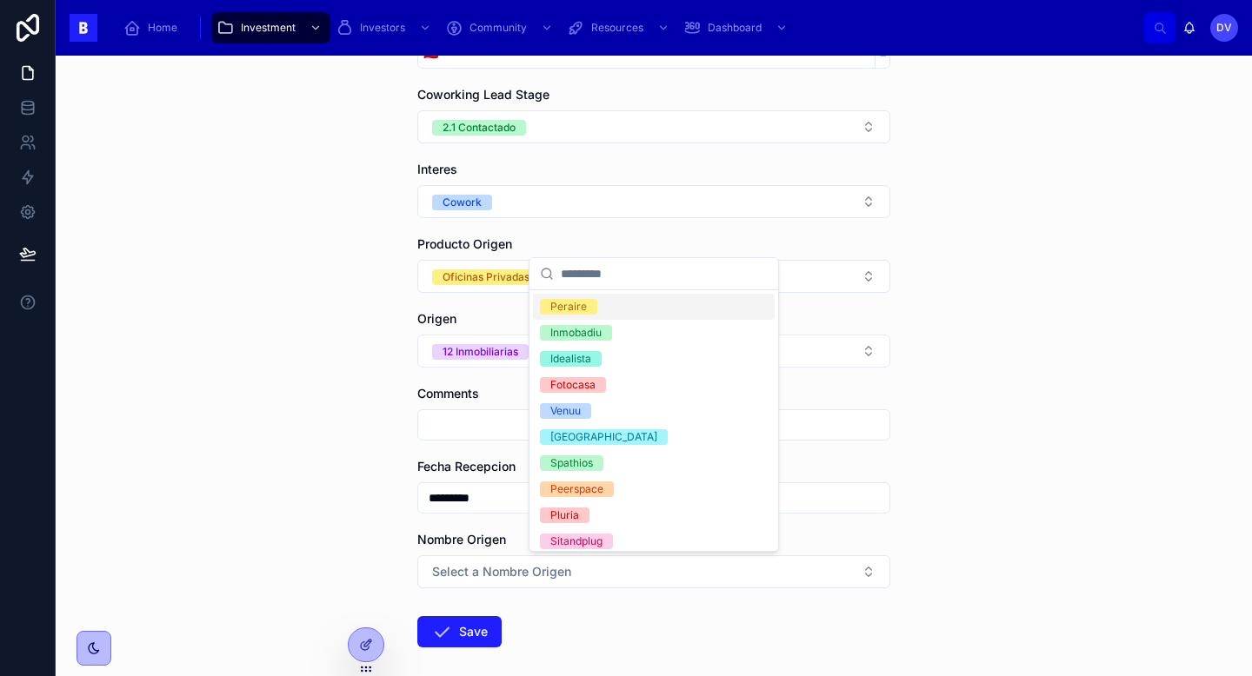
click at [583, 310] on div "Peraire" at bounding box center [568, 307] width 37 height 16
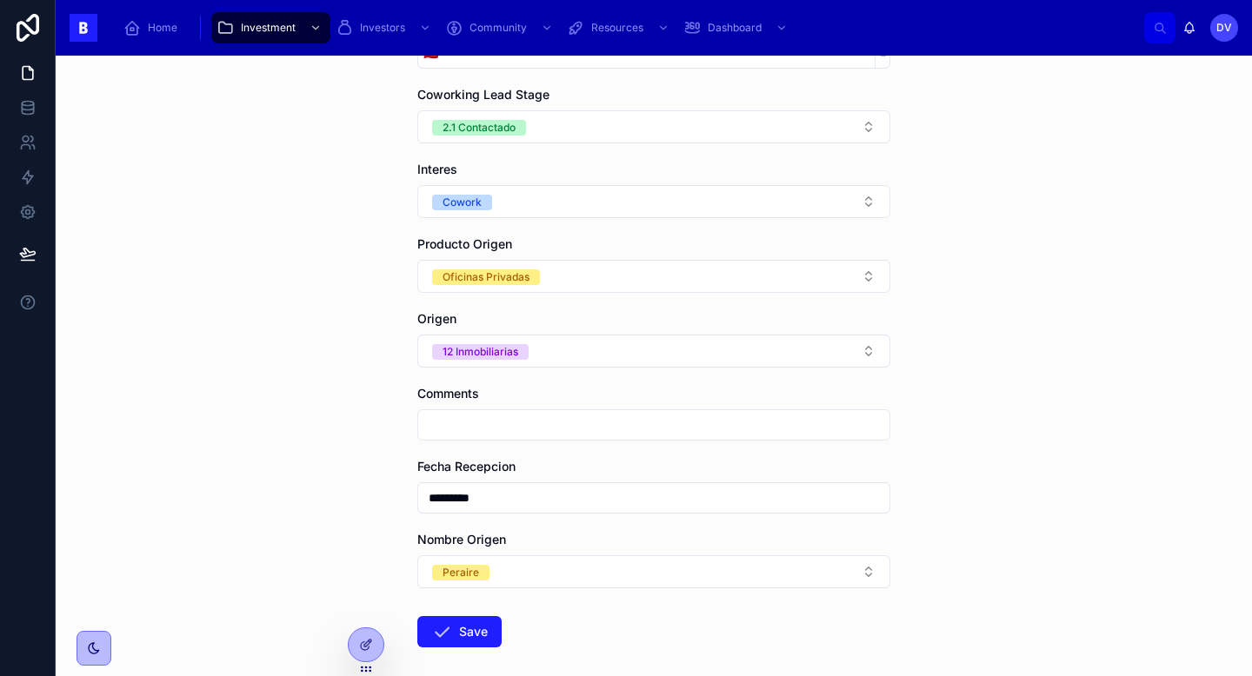
click at [460, 633] on button "Save" at bounding box center [459, 631] width 84 height 31
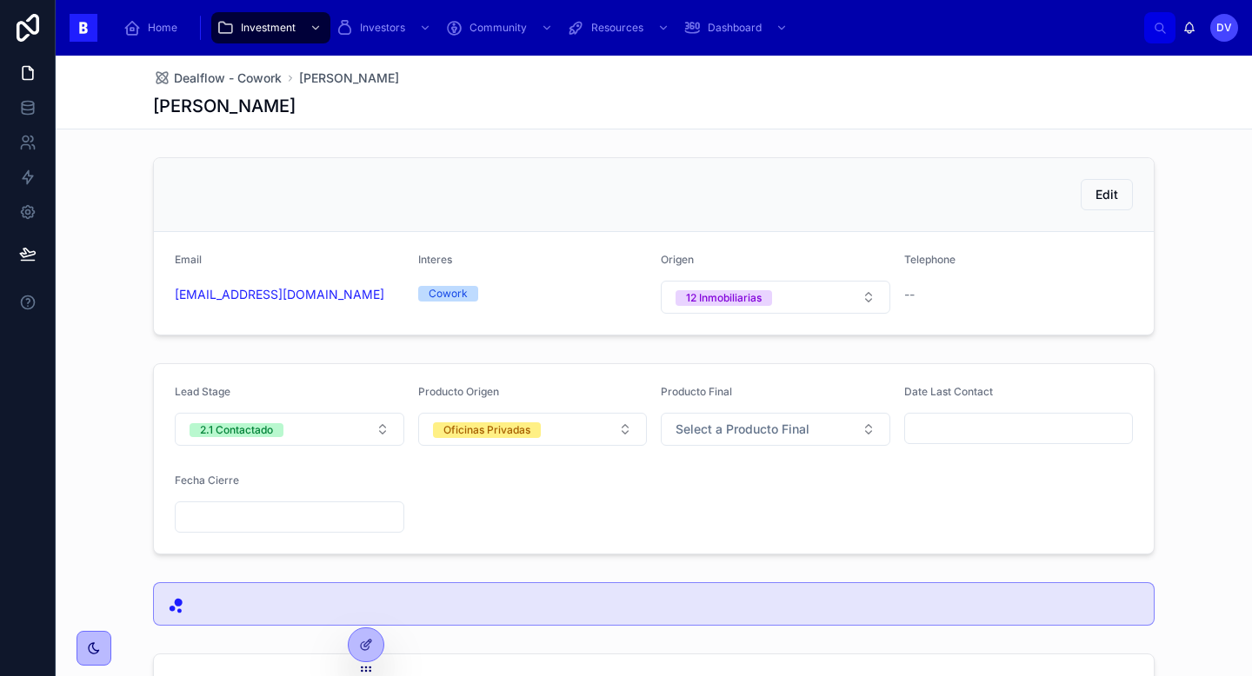
click at [269, 81] on span "Dealflow - Cowork" at bounding box center [228, 78] width 108 height 17
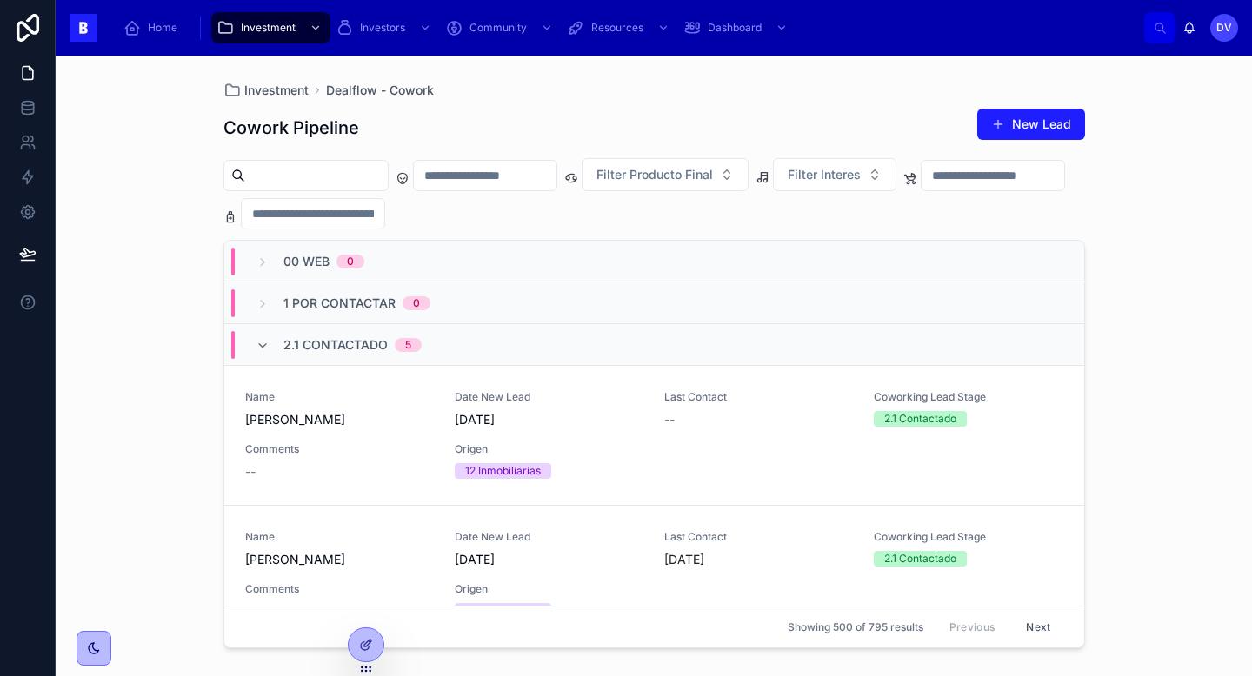
click at [278, 344] on div "2.1 Contactado 5" at bounding box center [339, 345] width 166 height 28
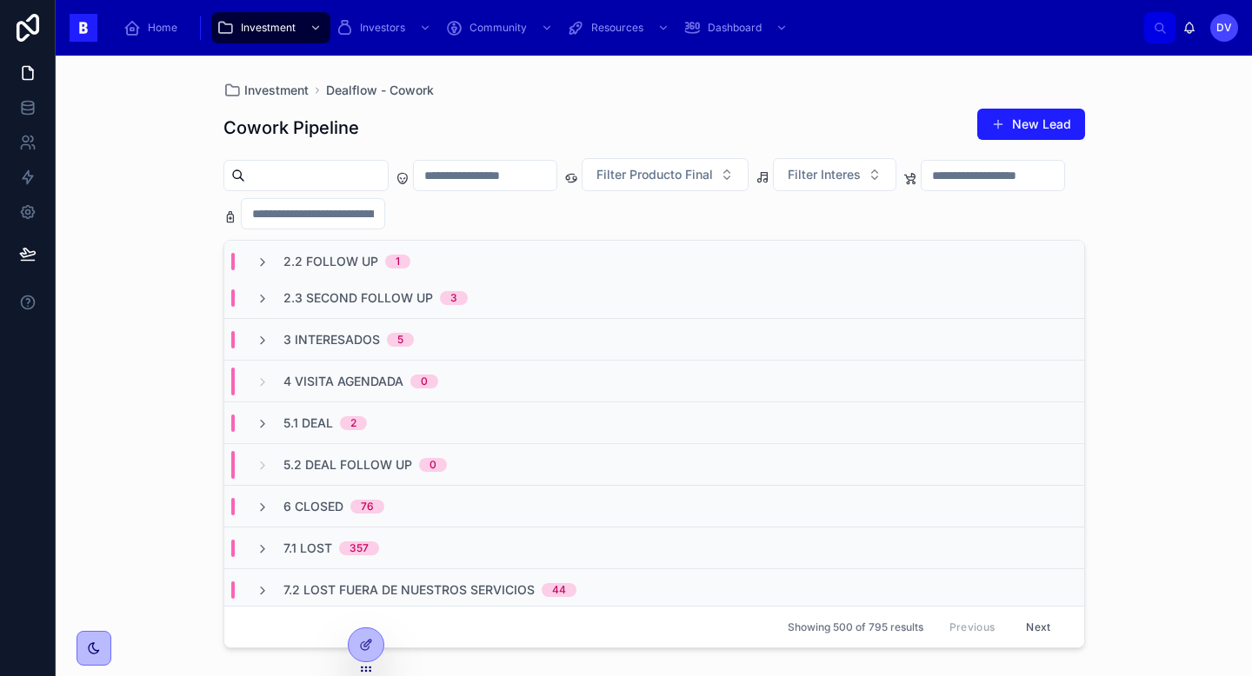
scroll to position [130, 0]
click at [575, 419] on div "5.1 Deal 2" at bounding box center [654, 424] width 860 height 42
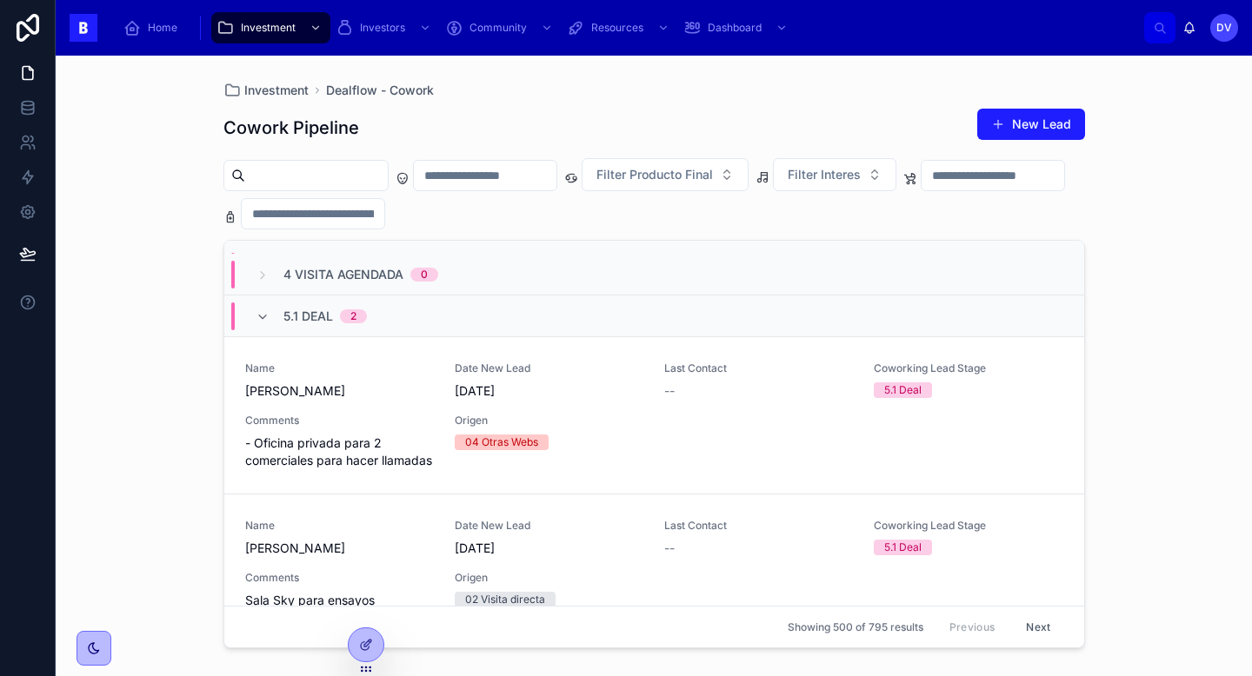
scroll to position [231, 0]
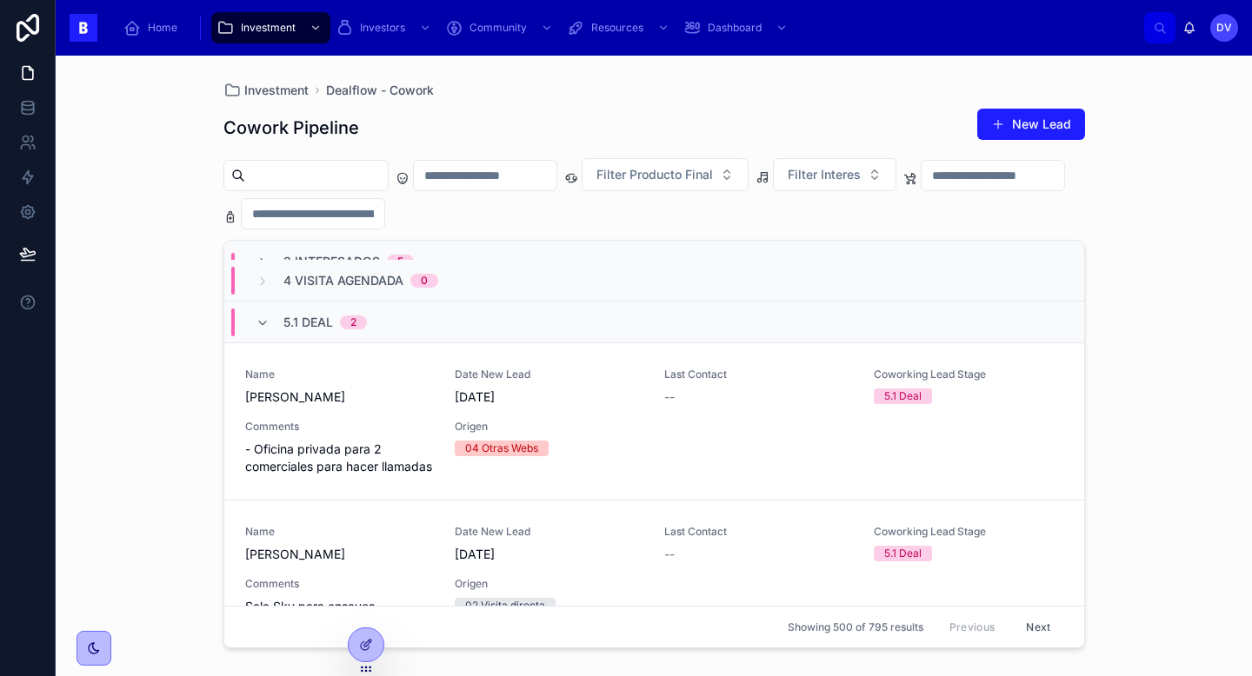
click at [896, 169] on button "Filter Interes" at bounding box center [834, 174] width 123 height 33
click at [850, 246] on div "Cowork" at bounding box center [867, 245] width 242 height 28
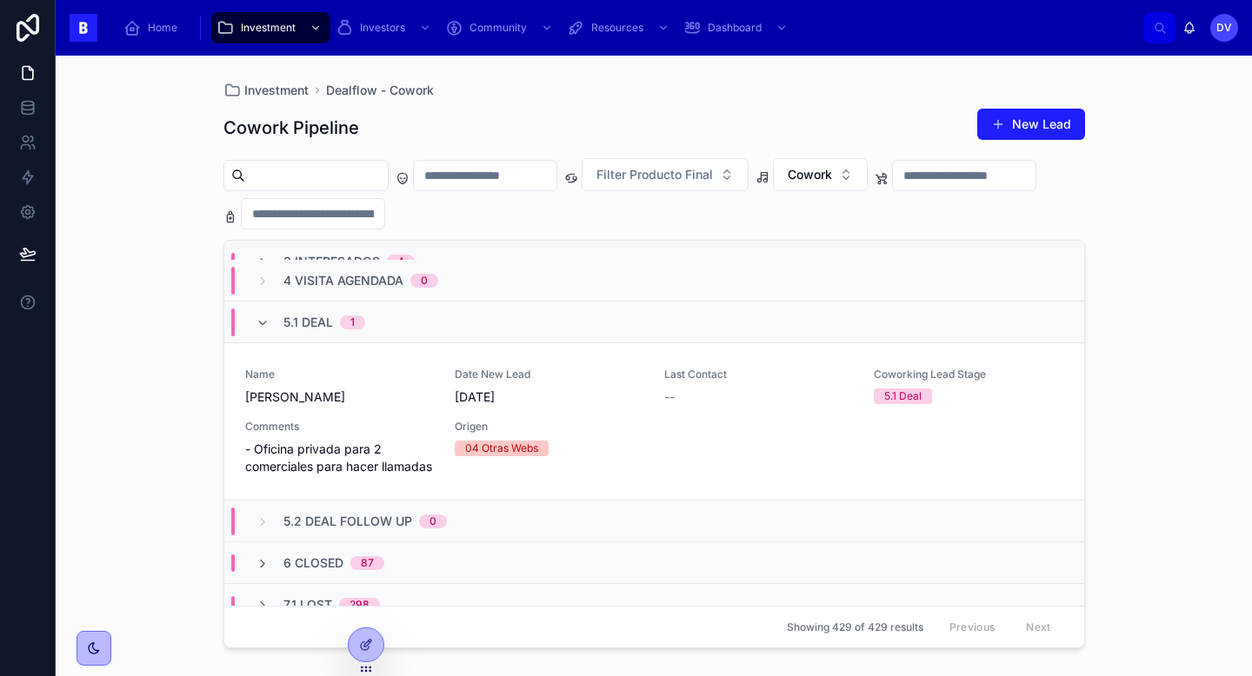
click at [532, 167] on input "text" at bounding box center [485, 175] width 143 height 24
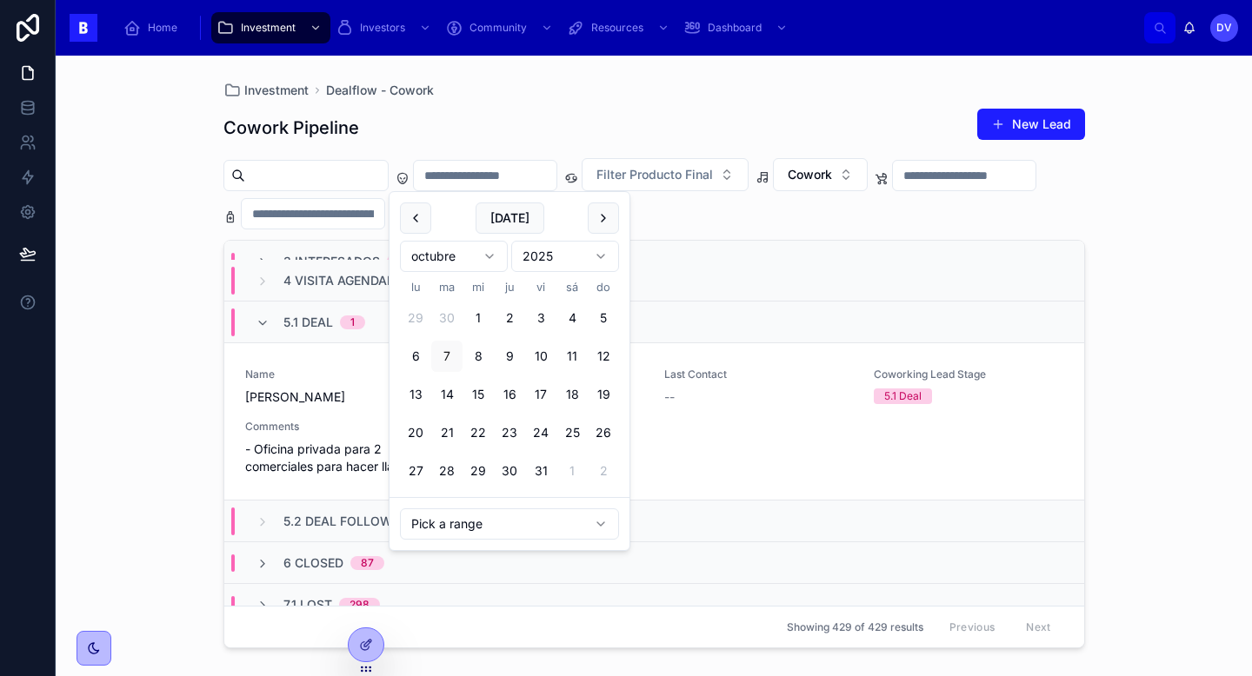
click at [415, 351] on button "6" at bounding box center [415, 356] width 31 height 31
type input "**********"
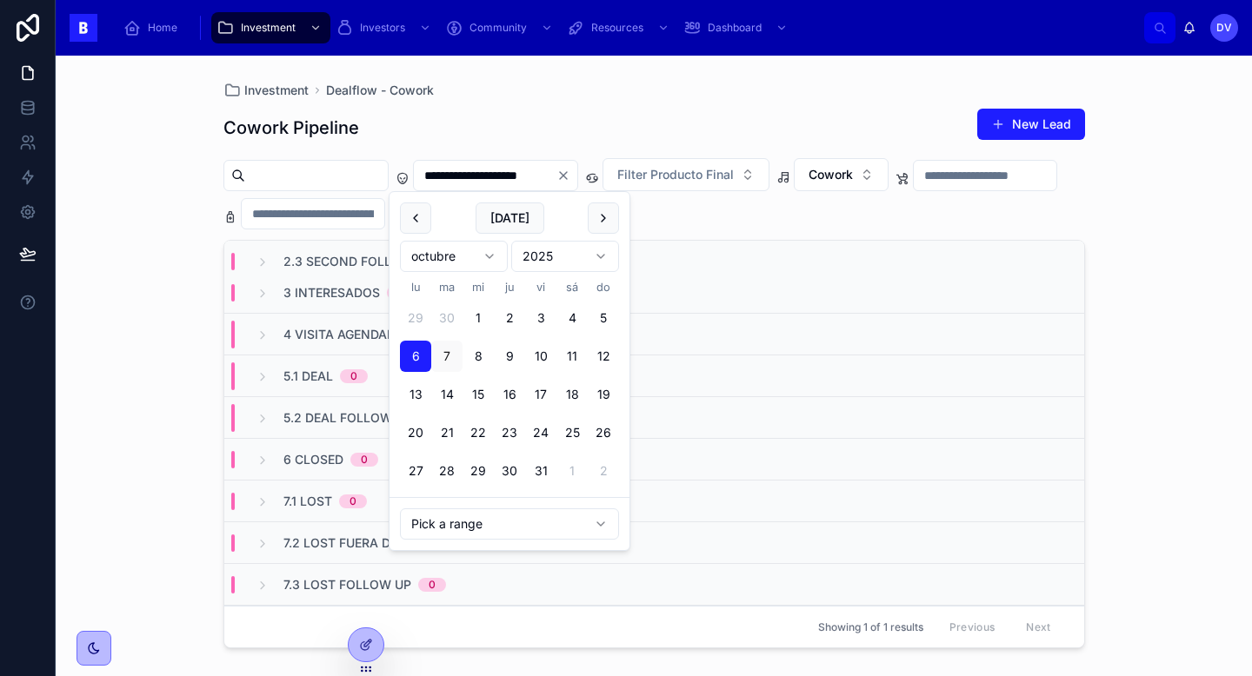
scroll to position [177, 0]
click at [415, 351] on button "6" at bounding box center [415, 356] width 31 height 31
click at [144, 374] on div "**********" at bounding box center [654, 366] width 1196 height 621
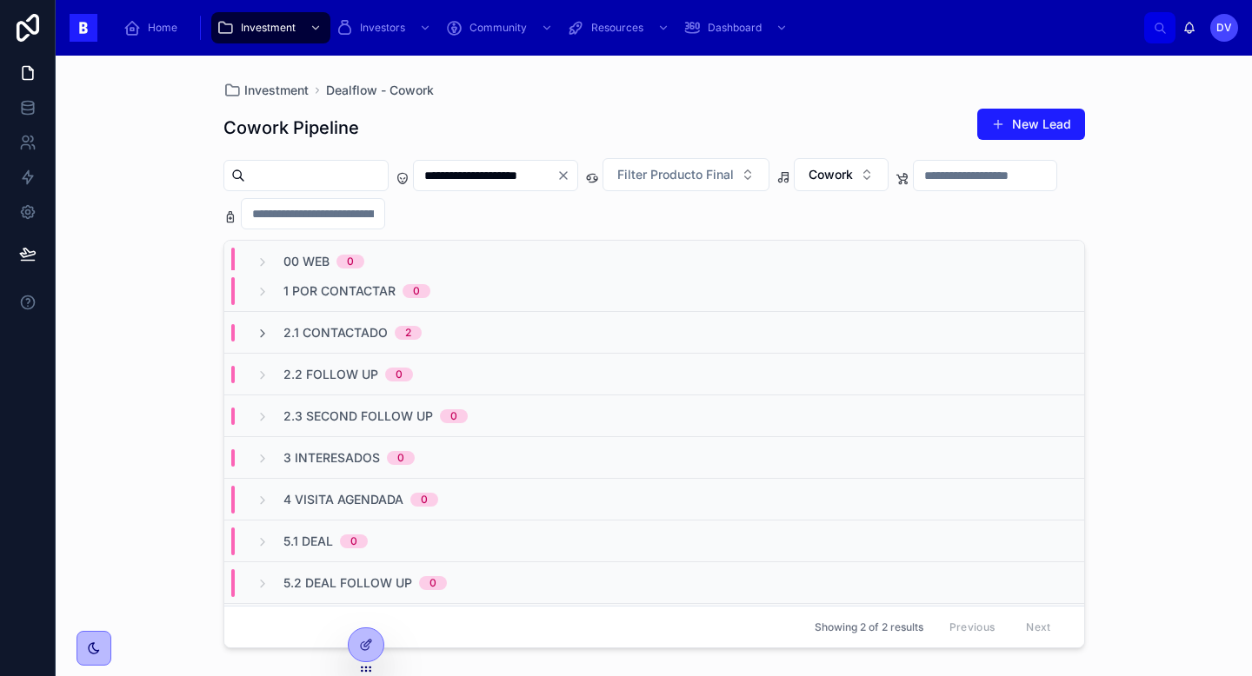
scroll to position [0, 0]
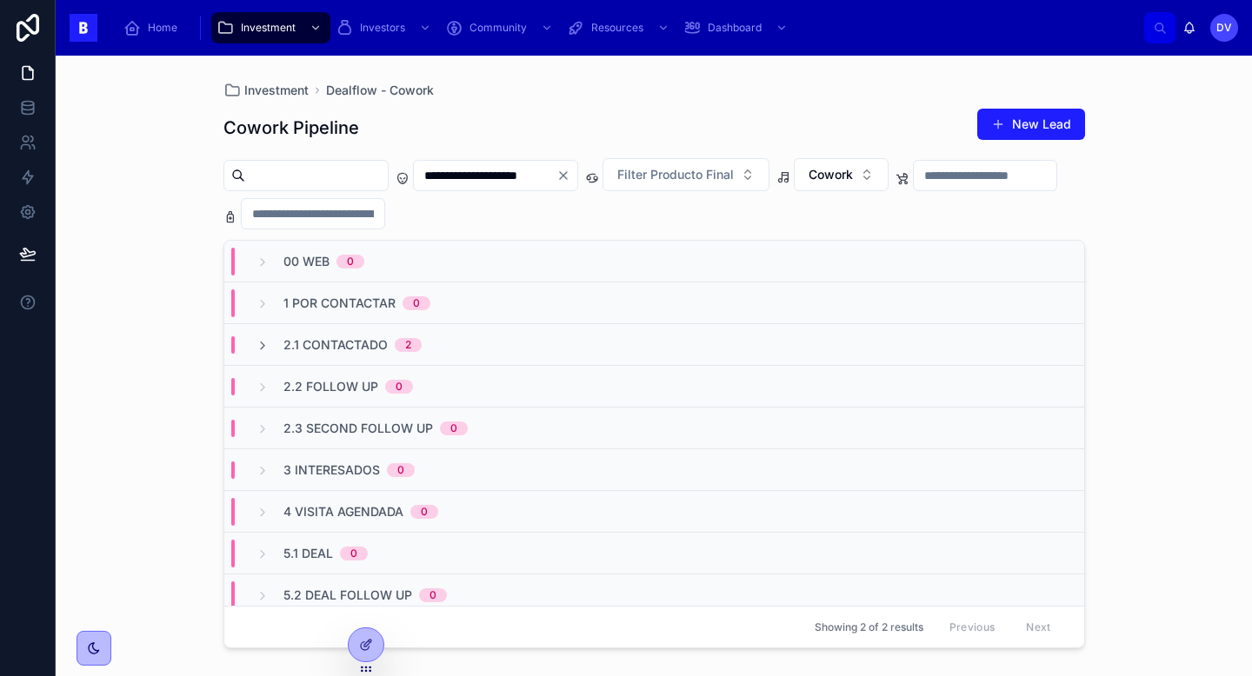
click at [391, 347] on div "2.1 Contactado 2" at bounding box center [352, 344] width 138 height 17
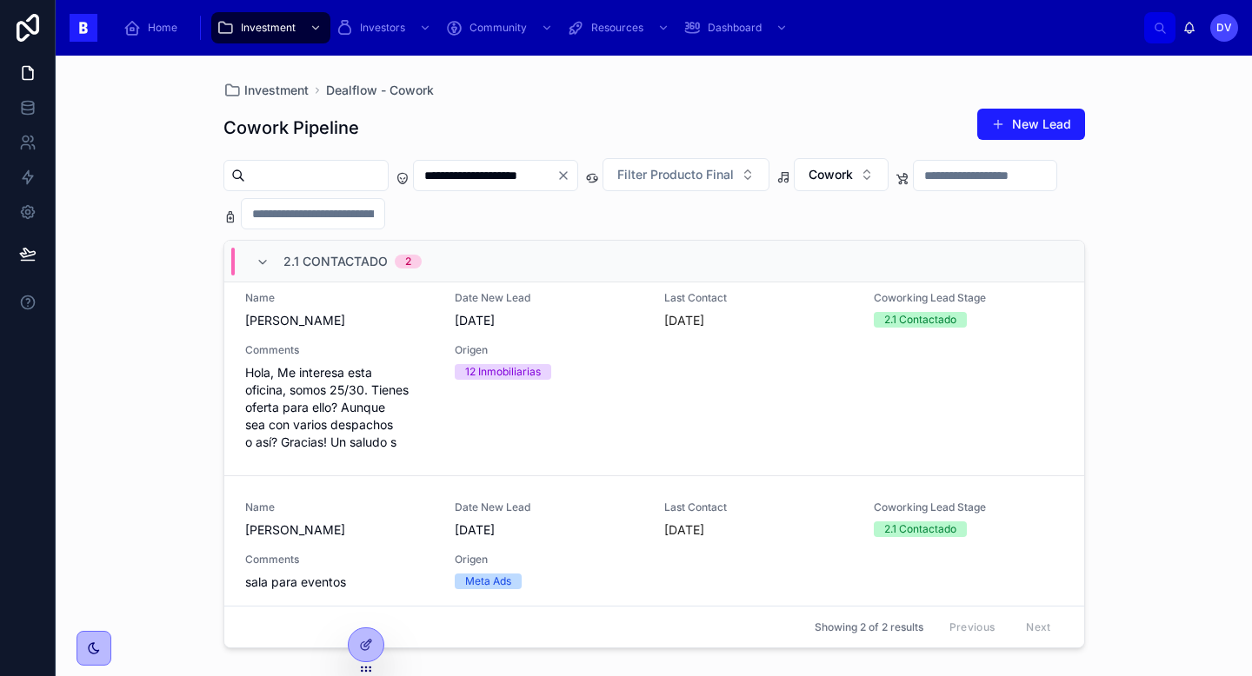
scroll to position [102, 0]
click at [570, 175] on icon "Clear" at bounding box center [563, 176] width 14 height 14
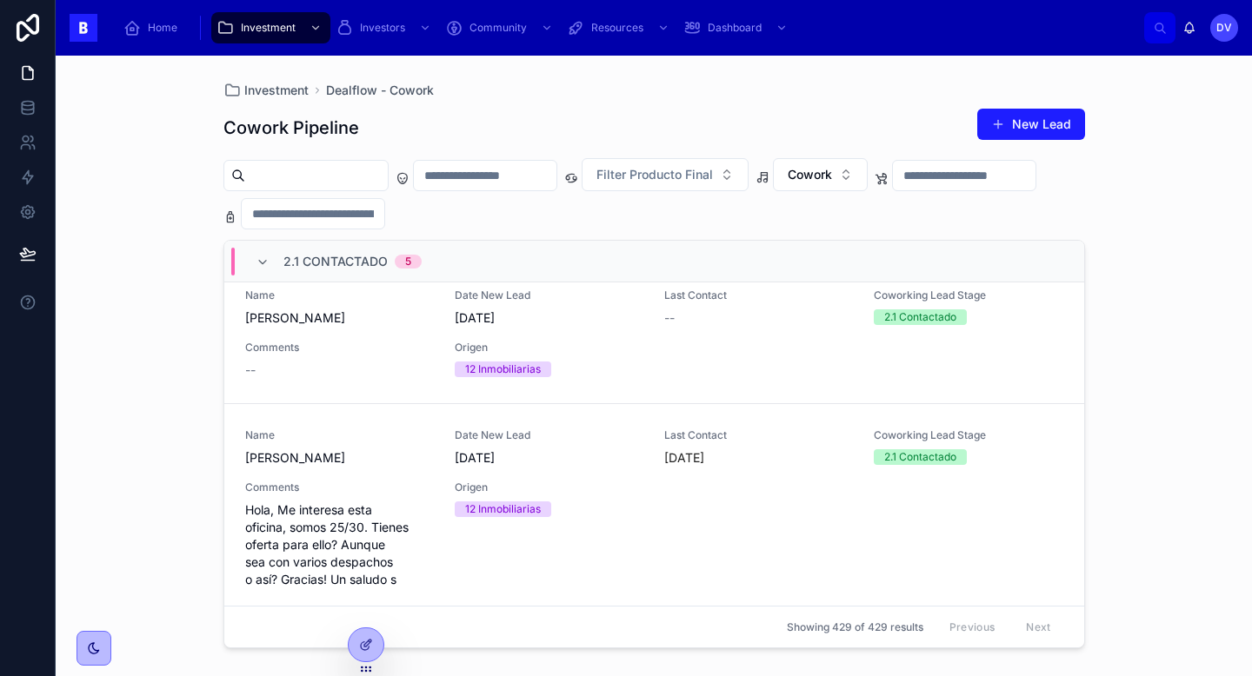
click at [410, 337] on div "Name [PERSON_NAME] Date New Lead [DATE] Last Contact -- Coworking Lead Stage 2.…" at bounding box center [654, 334] width 818 height 90
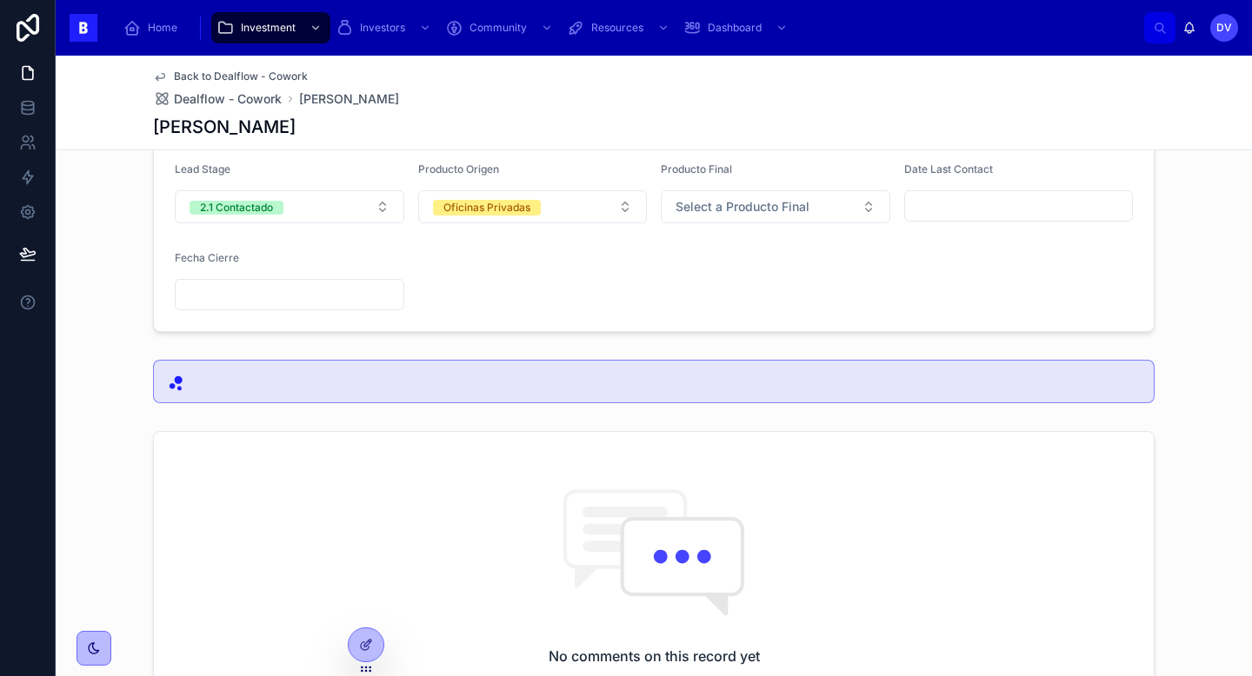
scroll to position [549, 0]
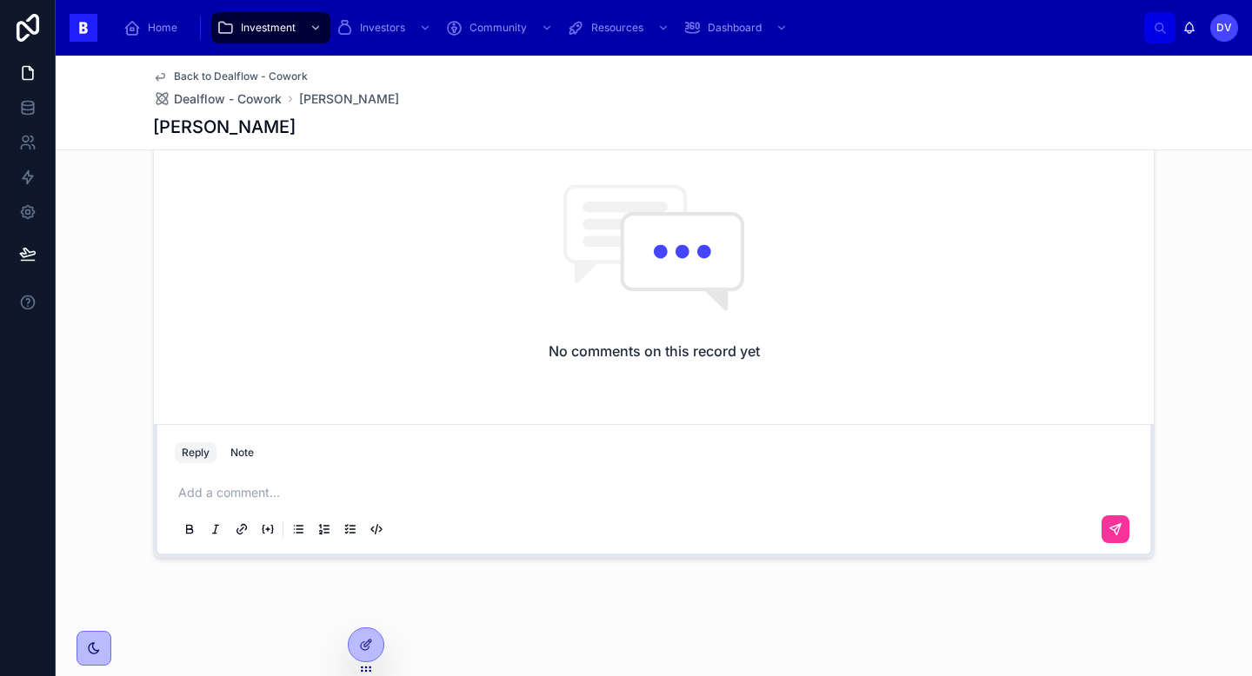
click at [378, 505] on div "Add a comment..." at bounding box center [654, 510] width 958 height 73
click at [354, 498] on p at bounding box center [657, 492] width 958 height 17
click at [1116, 531] on icon at bounding box center [1116, 530] width 14 height 14
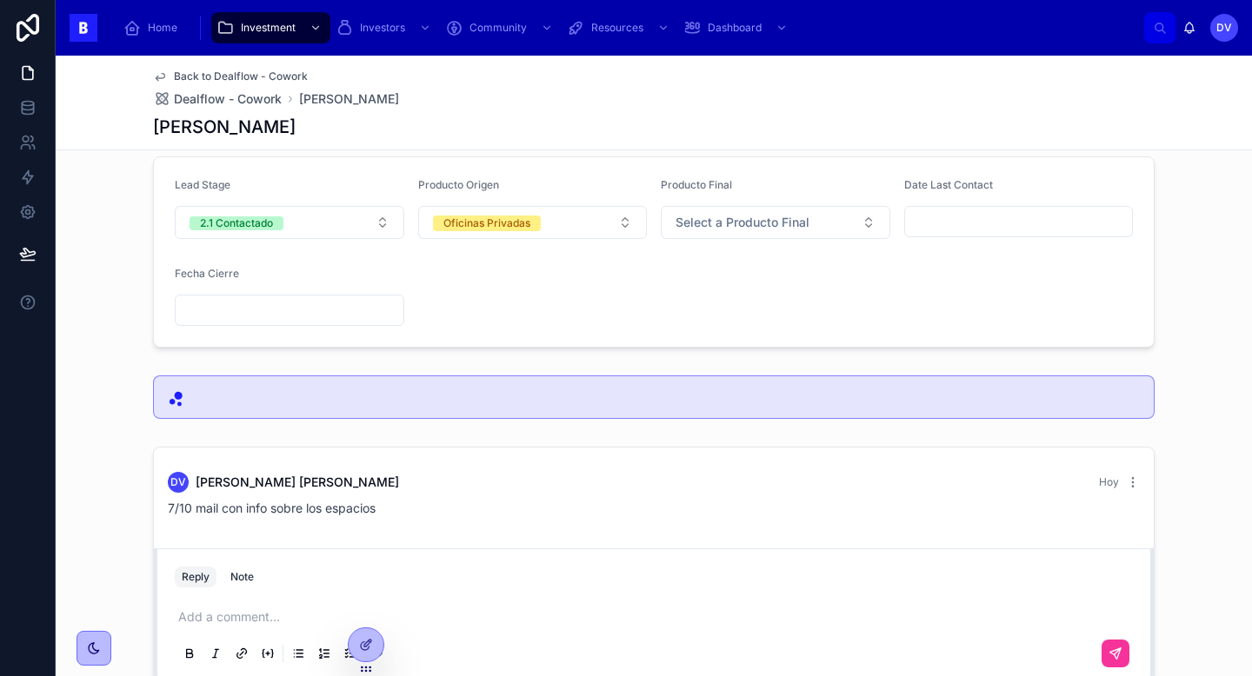
scroll to position [0, 0]
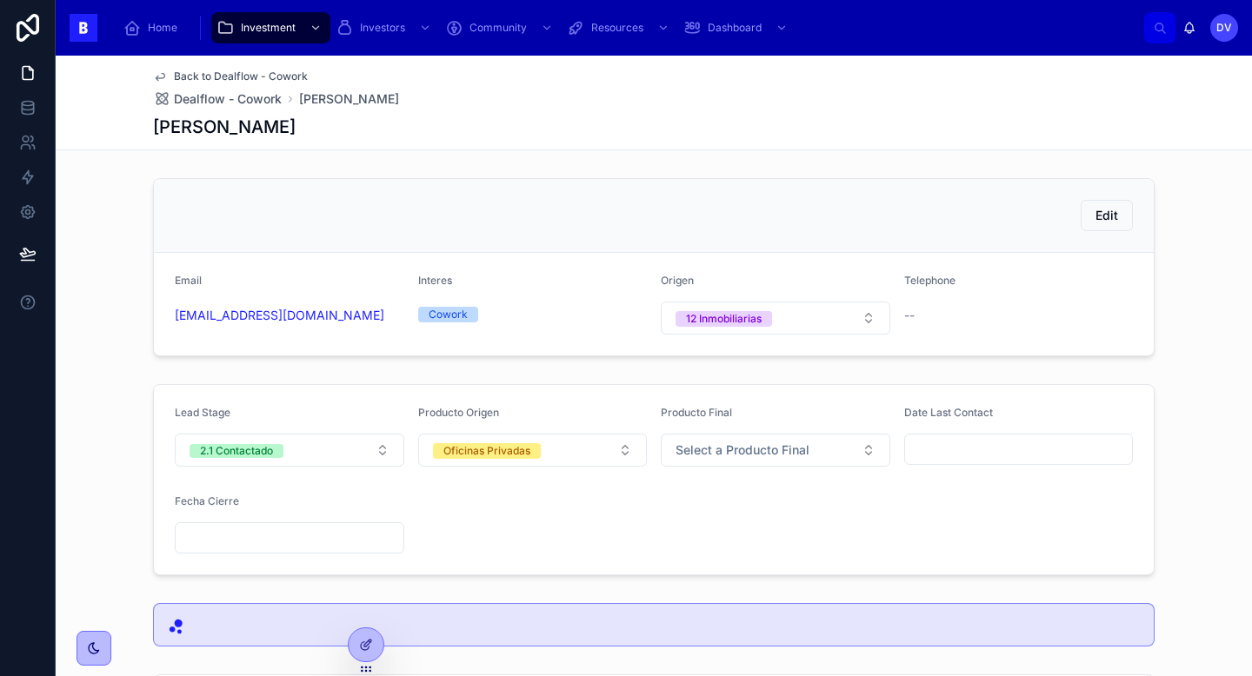
click at [264, 95] on span "Dealflow - Cowork" at bounding box center [228, 98] width 108 height 17
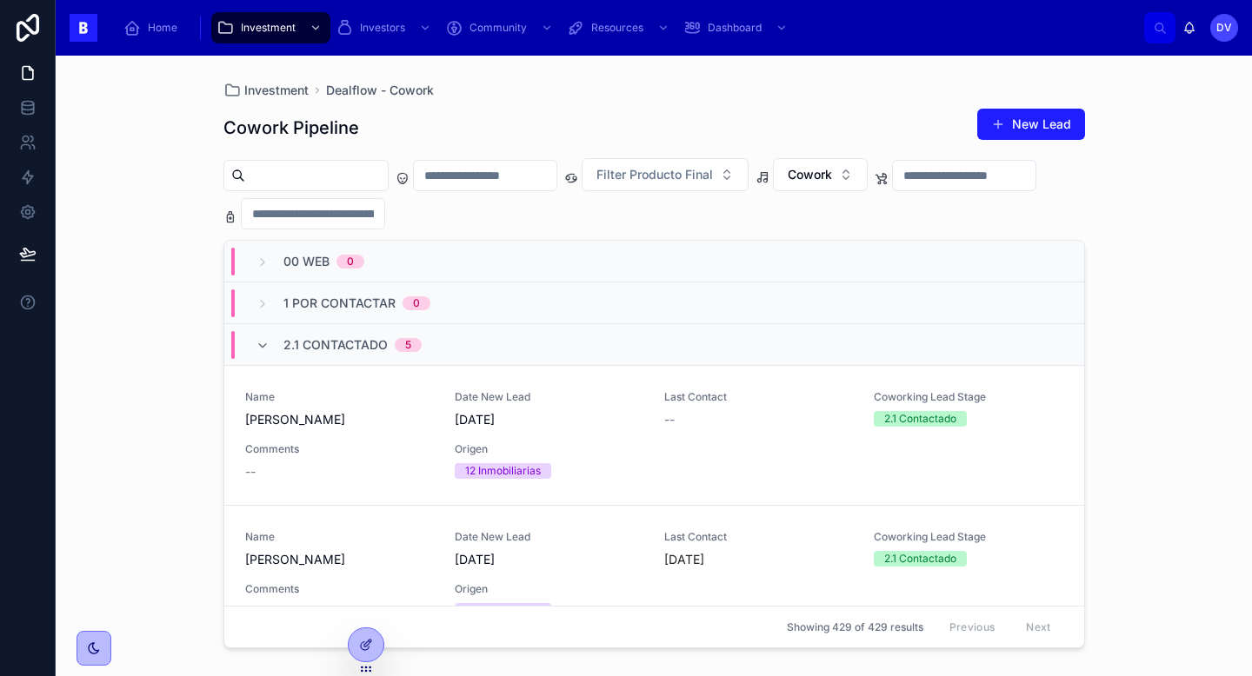
click at [337, 351] on span "2.1 Contactado" at bounding box center [335, 344] width 104 height 17
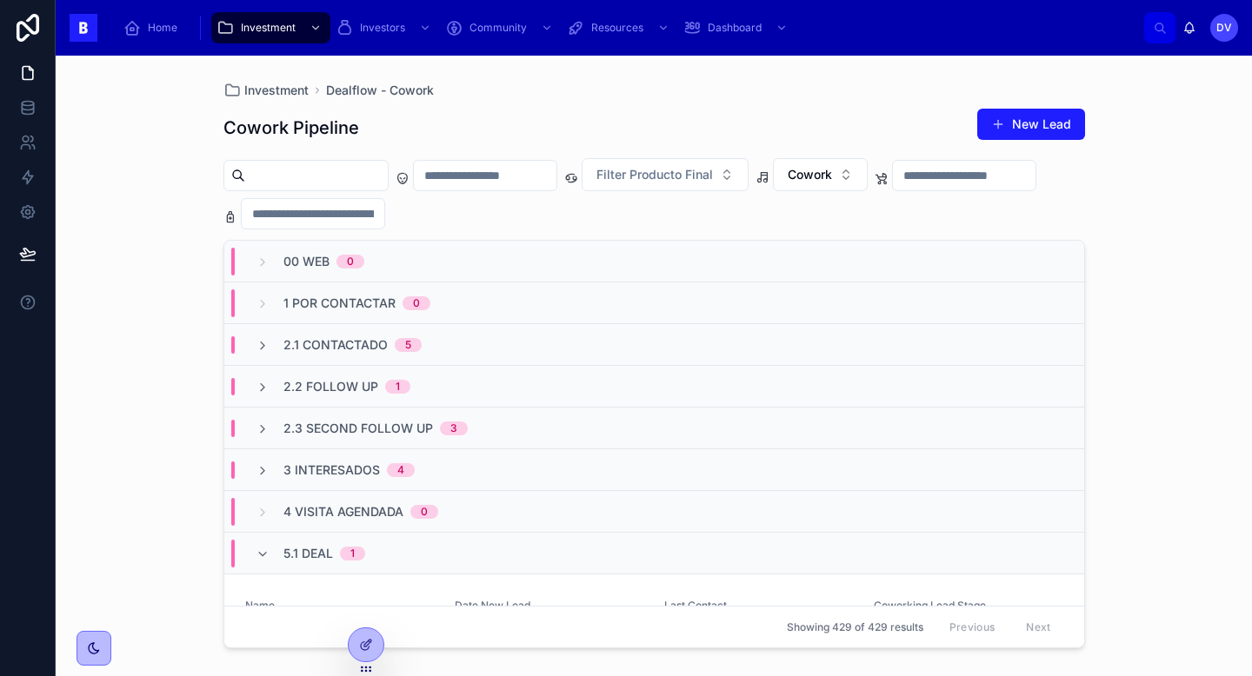
click at [476, 331] on div "2.1 Contactado 5" at bounding box center [654, 345] width 860 height 42
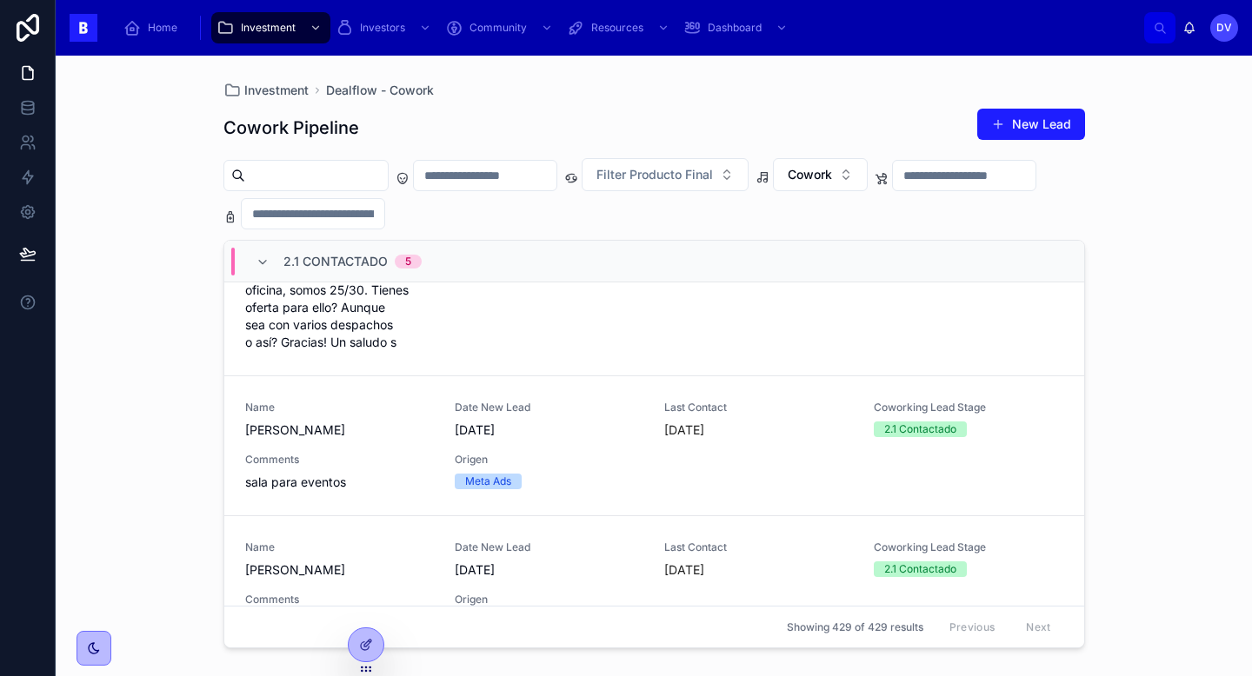
scroll to position [340, 0]
click at [434, 430] on div "Name [PERSON_NAME] Date New Lead [DATE] Last Contact [DATE] Coworking Lead Stag…" at bounding box center [654, 445] width 818 height 90
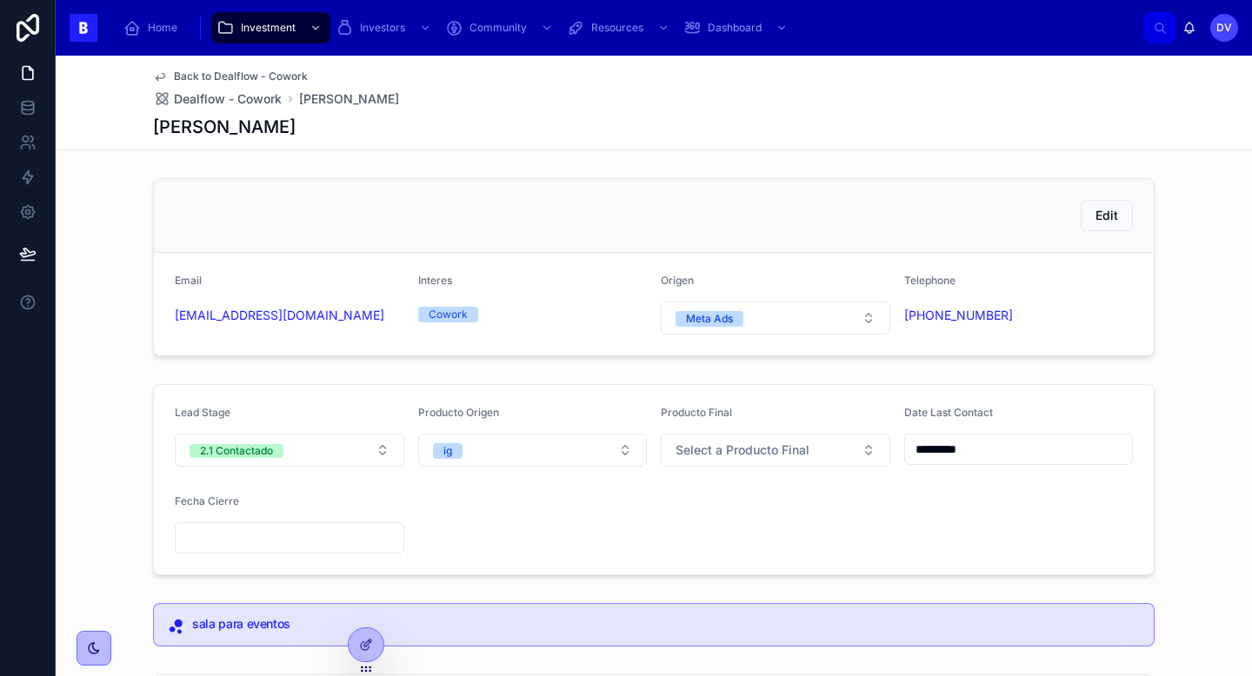
click at [1008, 454] on input "*********" at bounding box center [1019, 449] width 228 height 24
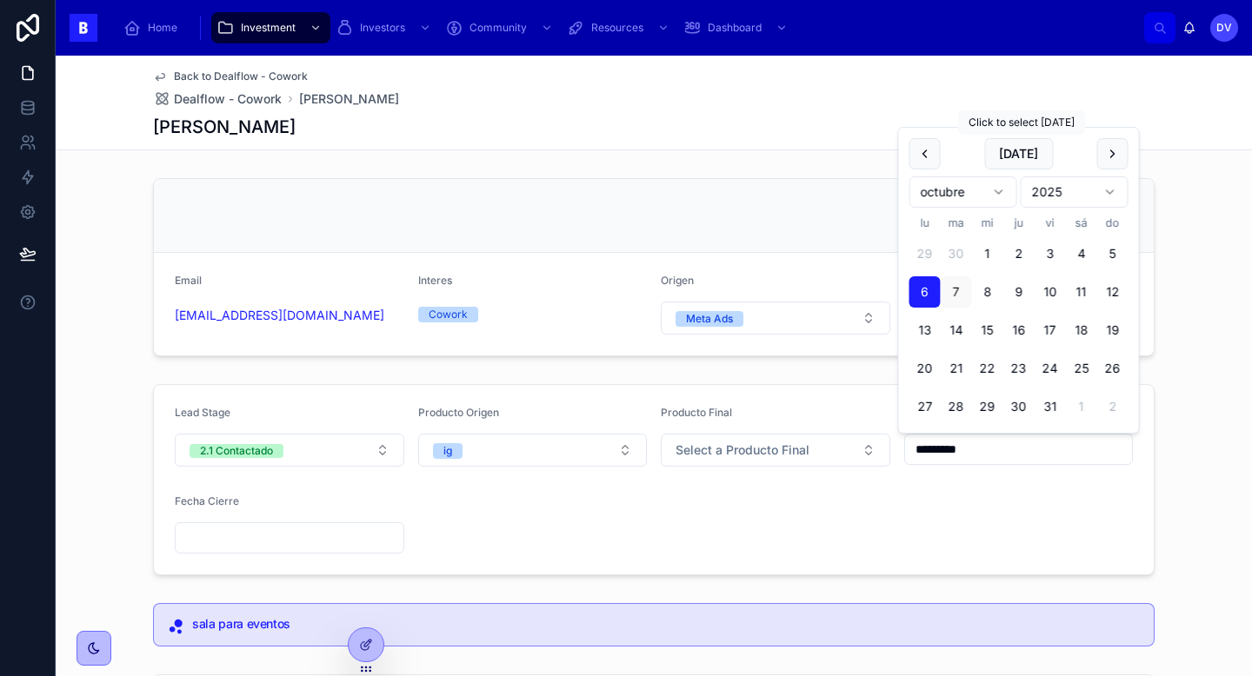
click at [1014, 161] on button "[DATE]" at bounding box center [1018, 153] width 69 height 31
type input "*********"
click at [332, 533] on input "text" at bounding box center [290, 538] width 228 height 24
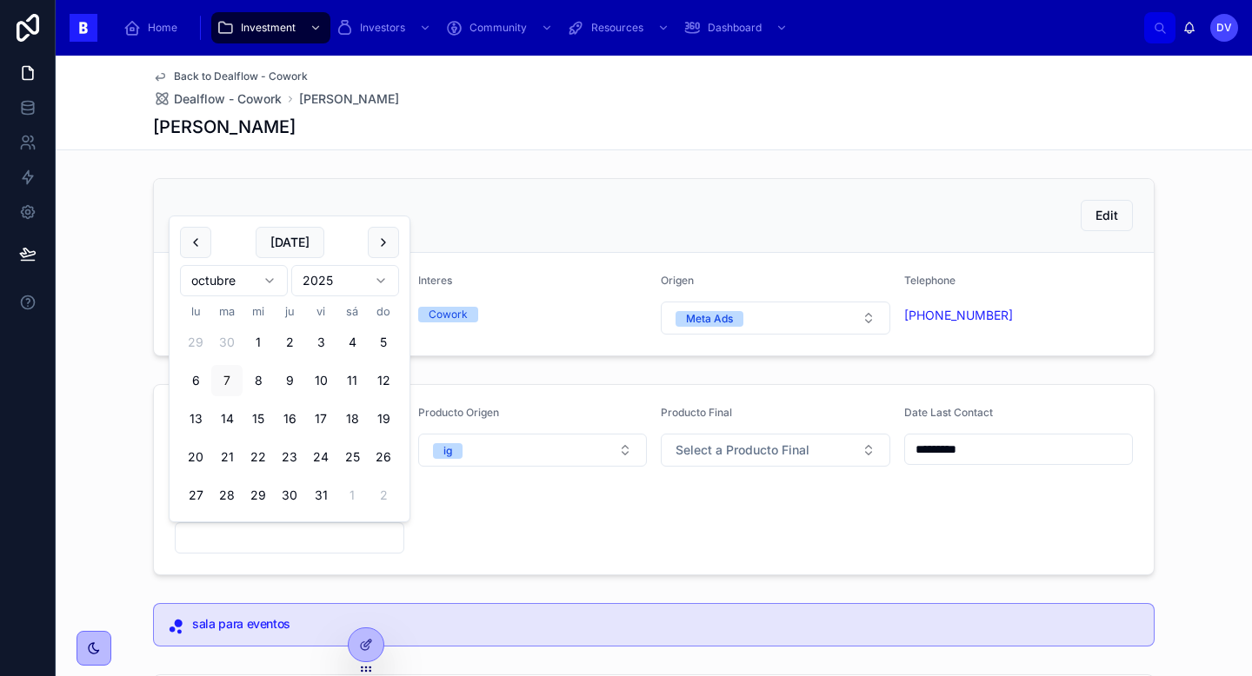
click at [292, 243] on button "[DATE]" at bounding box center [290, 242] width 69 height 31
type input "*********"
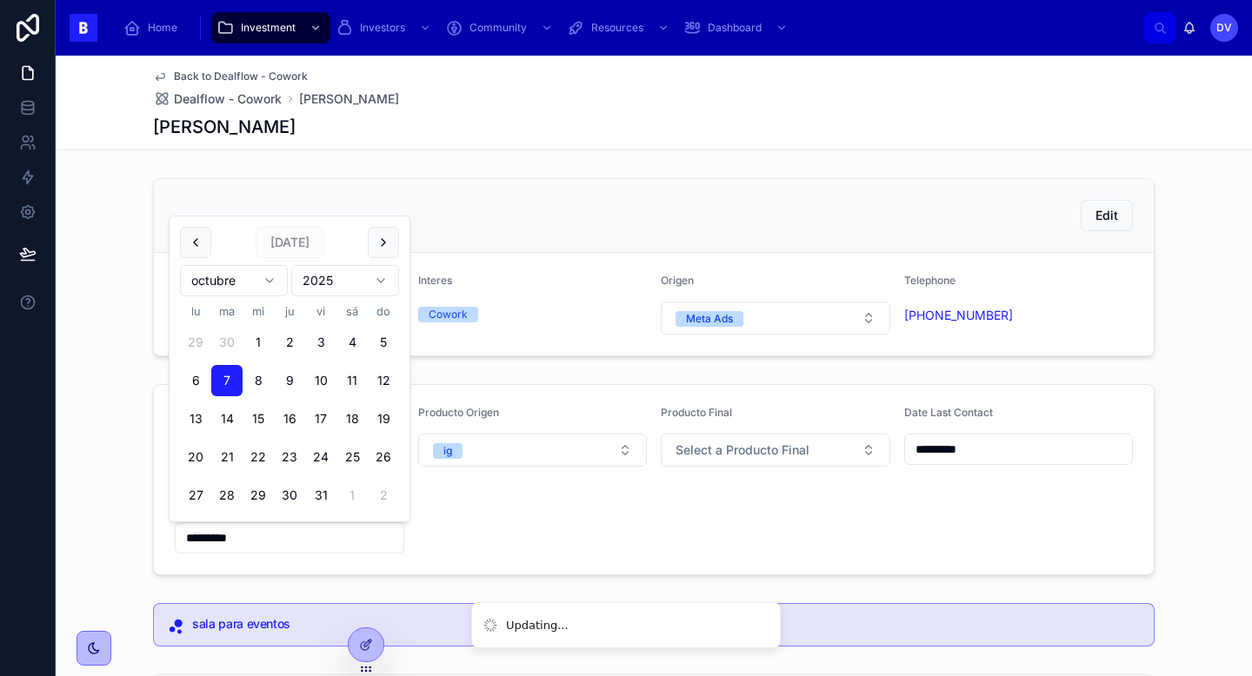
click at [474, 553] on form "Lead Stage 2.1 Contactado Producto Origen ig Producto Final Select a Producto F…" at bounding box center [654, 480] width 1000 height 190
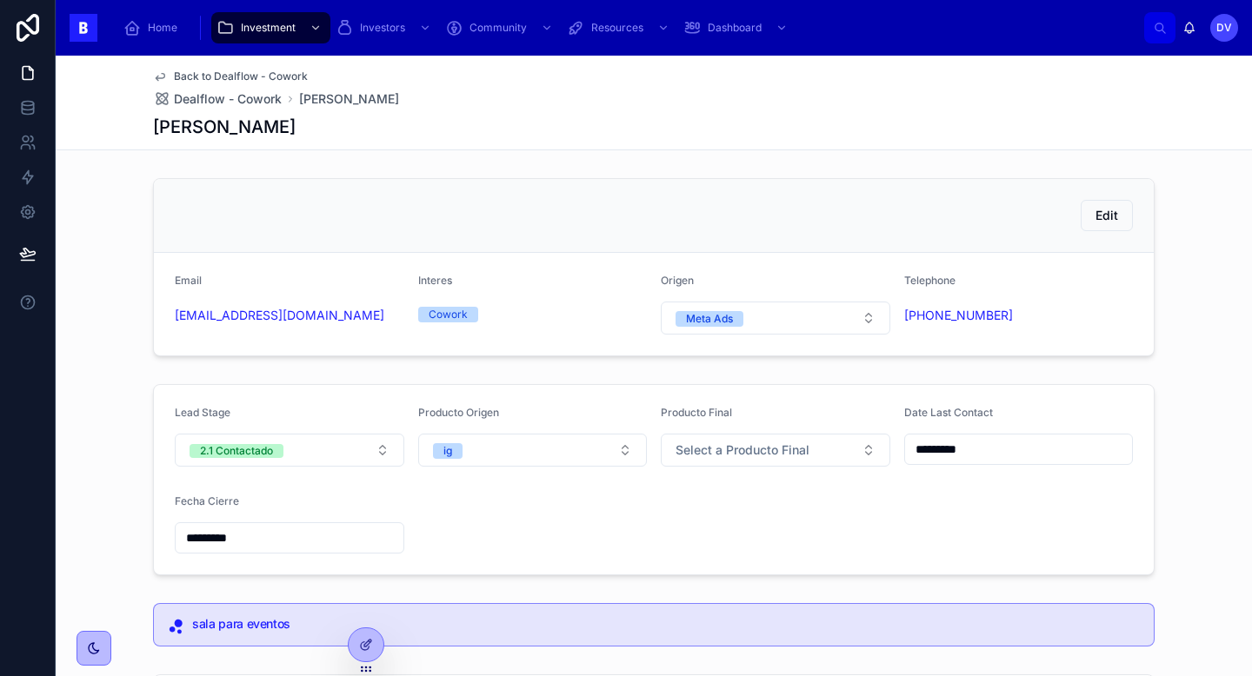
click at [376, 446] on button "2.1 Contactado" at bounding box center [290, 450] width 230 height 33
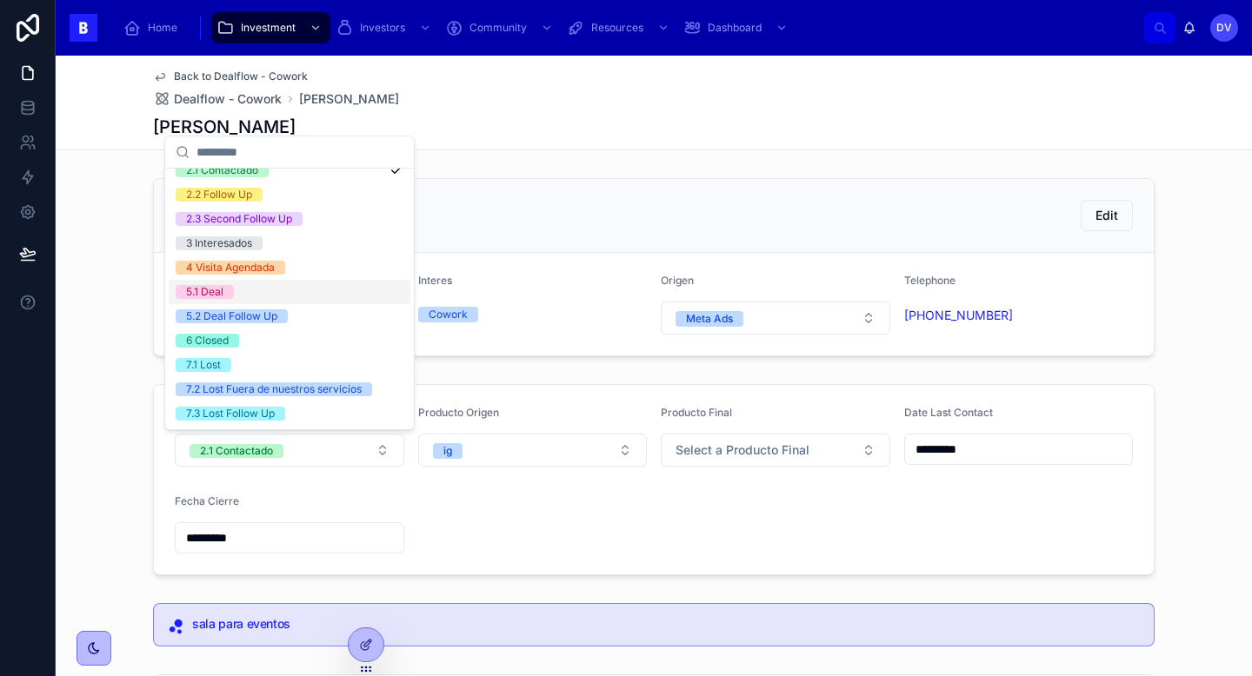
scroll to position [86, 0]
click at [287, 370] on div "7.1 Lost" at bounding box center [290, 366] width 242 height 24
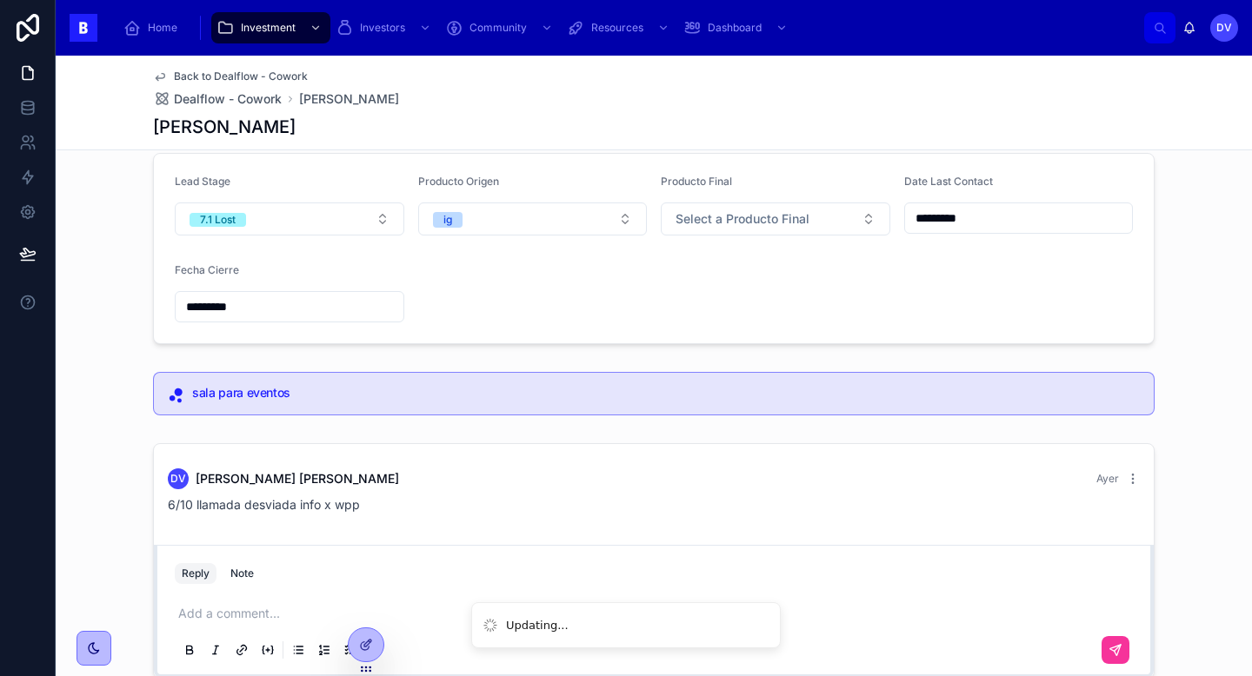
scroll to position [352, 0]
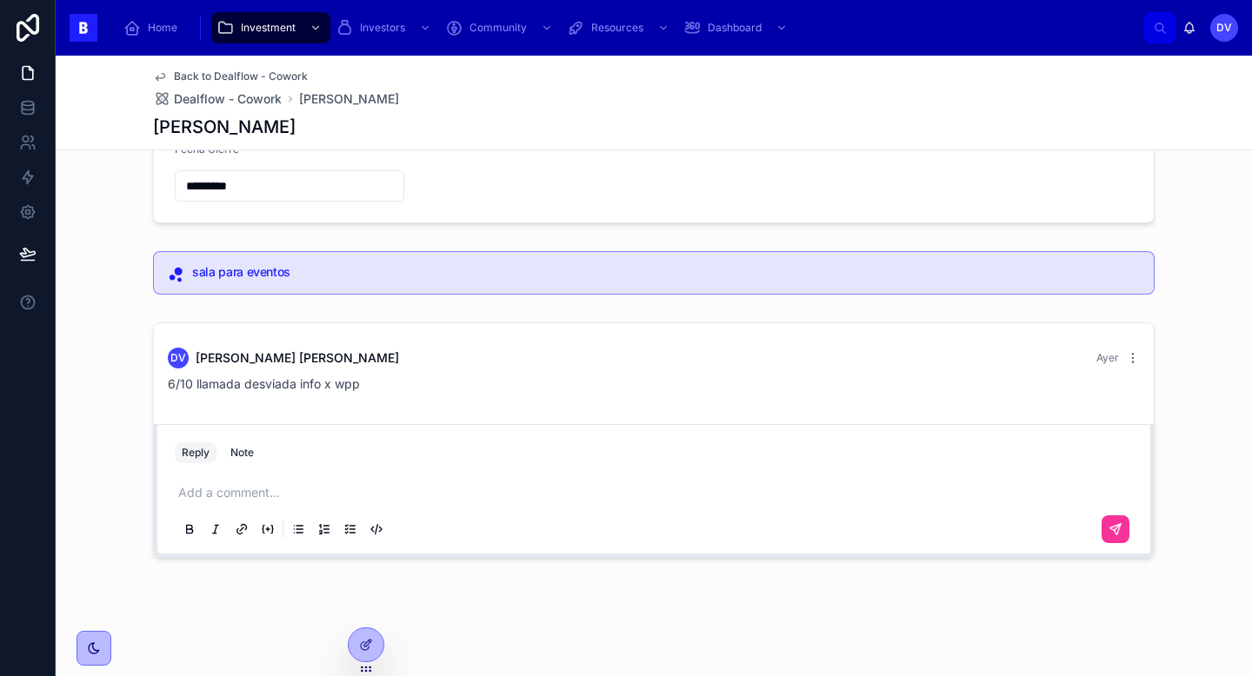
click at [274, 493] on p at bounding box center [657, 492] width 958 height 17
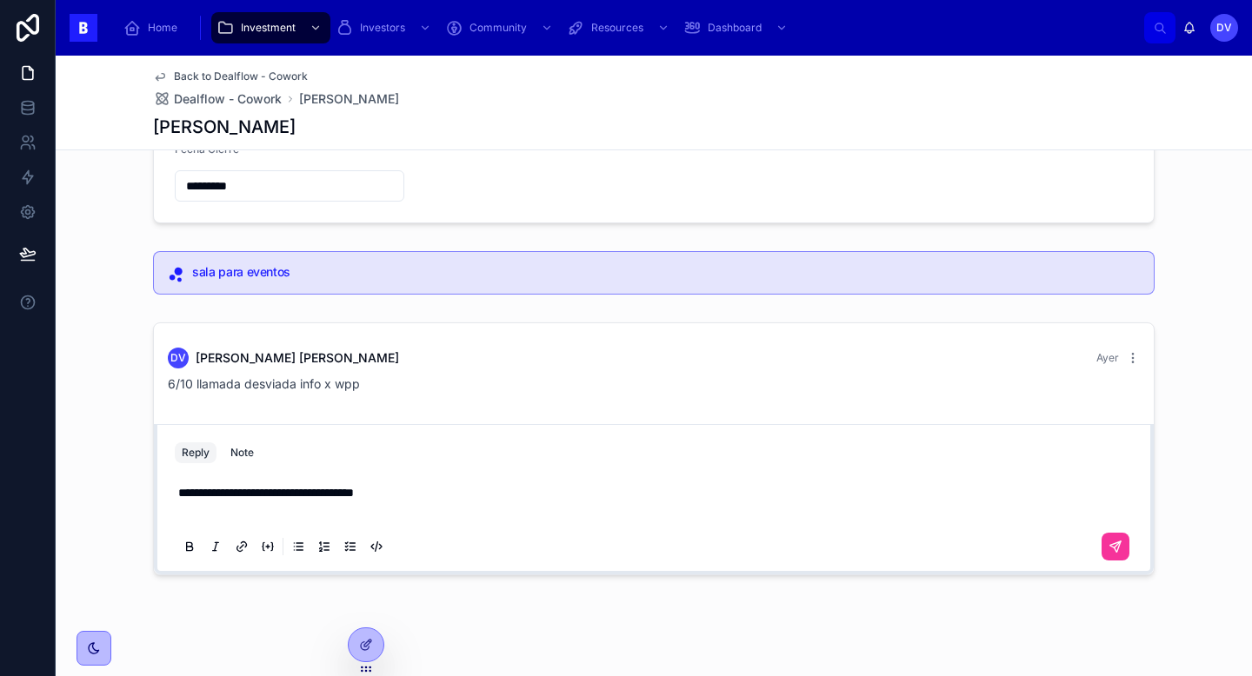
click at [1113, 550] on icon at bounding box center [1116, 547] width 14 height 14
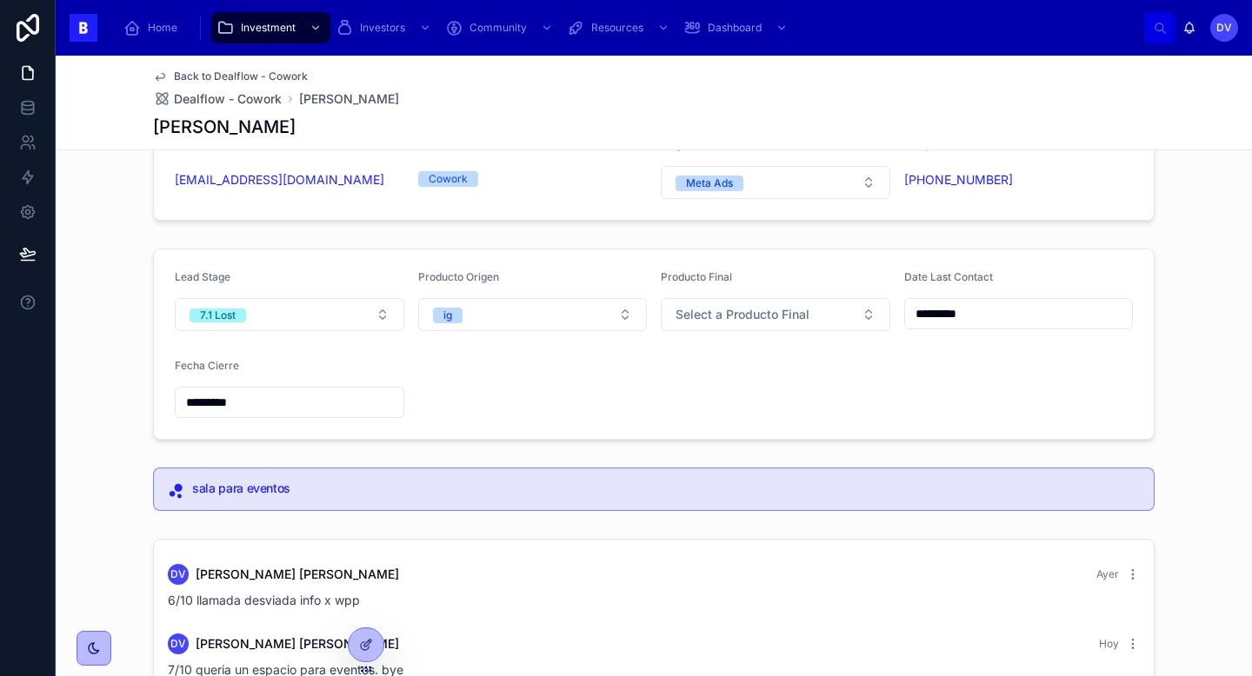
scroll to position [0, 0]
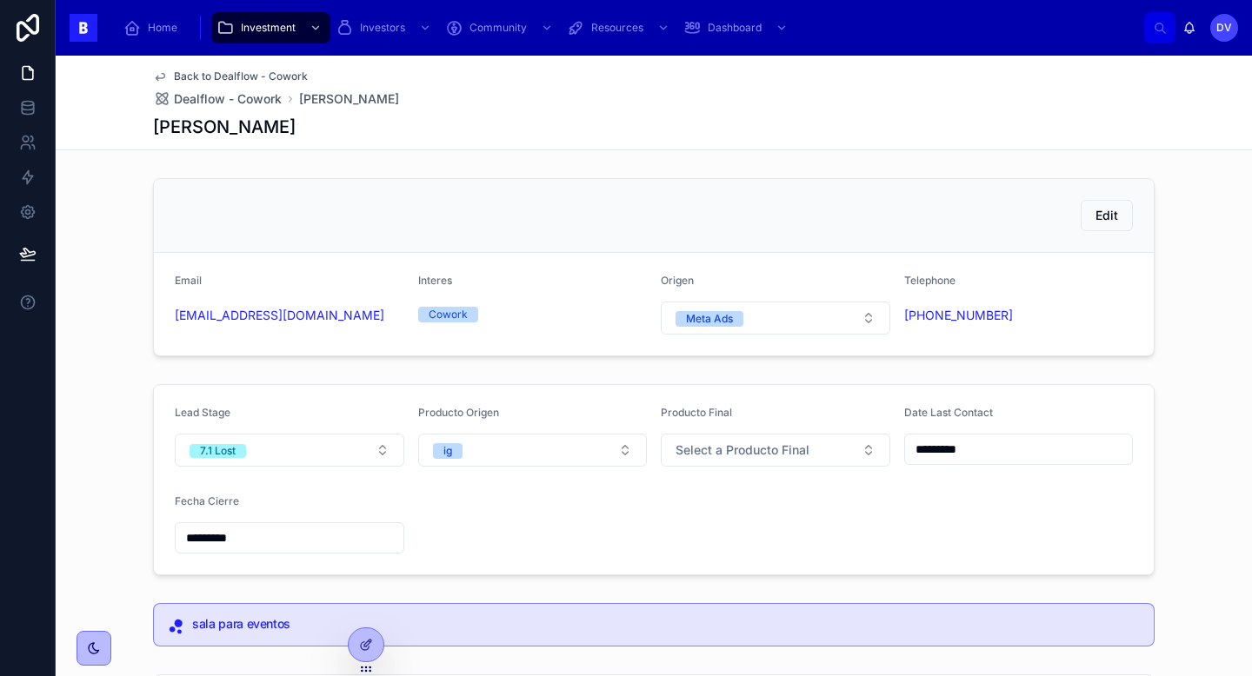
click at [253, 93] on span "Dealflow - Cowork" at bounding box center [228, 98] width 108 height 17
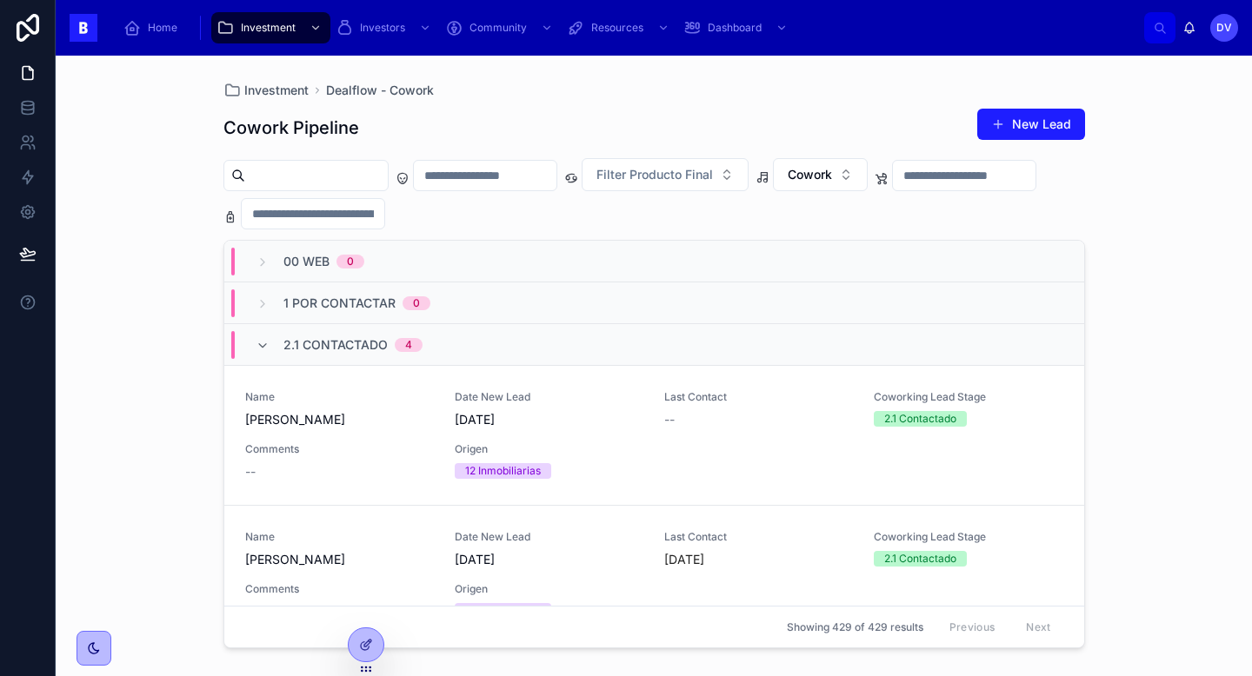
click at [1047, 136] on button "New Lead" at bounding box center [1031, 124] width 108 height 31
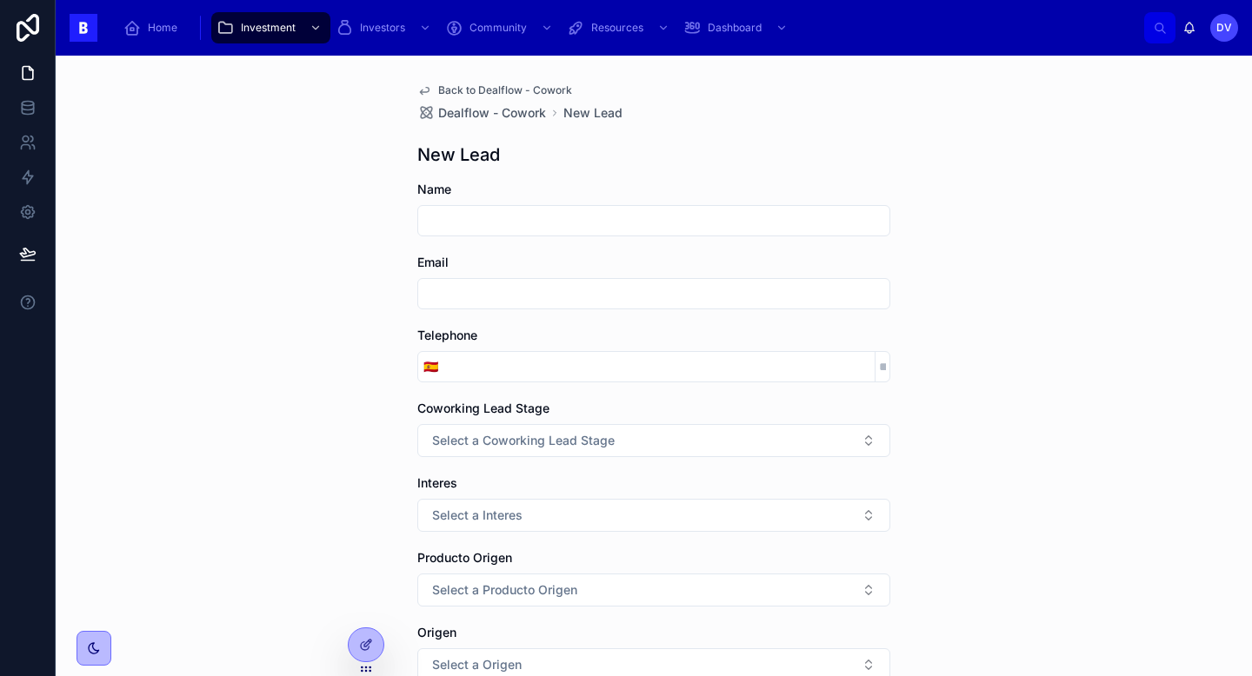
click at [562, 223] on input "text" at bounding box center [653, 221] width 471 height 24
paste input "**********"
type input "**********"
click at [519, 300] on input "text" at bounding box center [653, 294] width 471 height 24
paste input "**********"
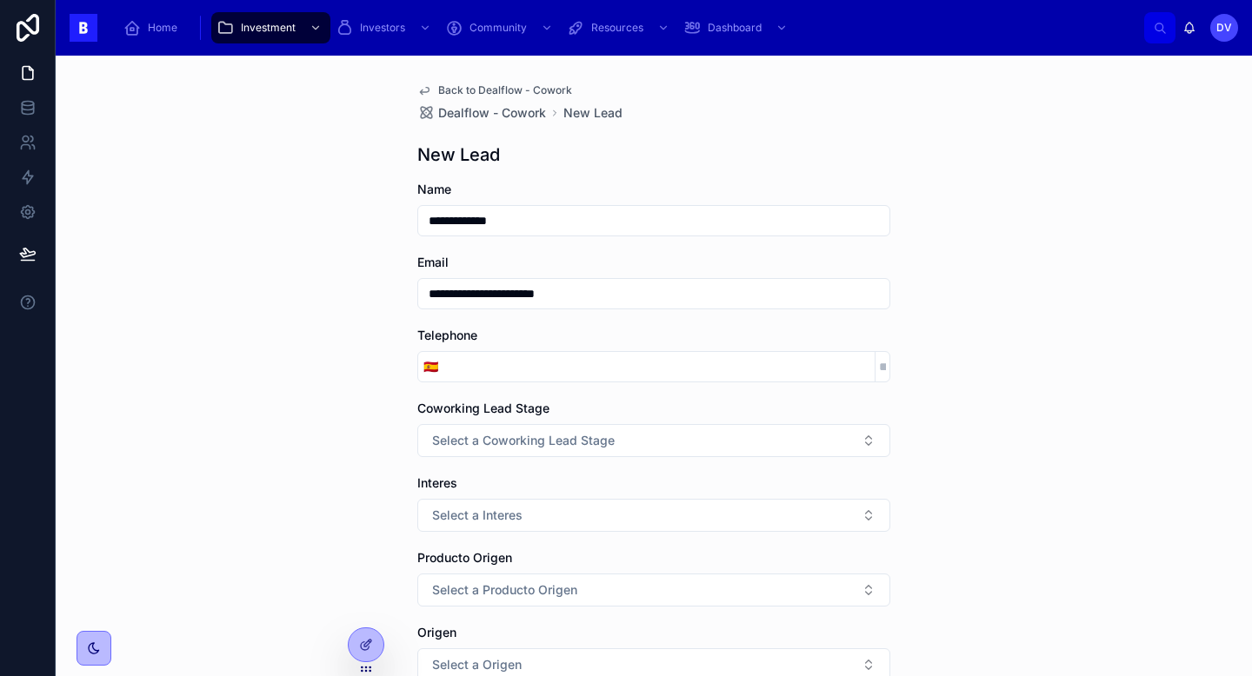
type input "**********"
click at [553, 366] on input "tel" at bounding box center [658, 367] width 431 height 24
paste input "**********"
type input "**********"
click at [548, 446] on span "Select a Coworking Lead Stage" at bounding box center [523, 440] width 183 height 17
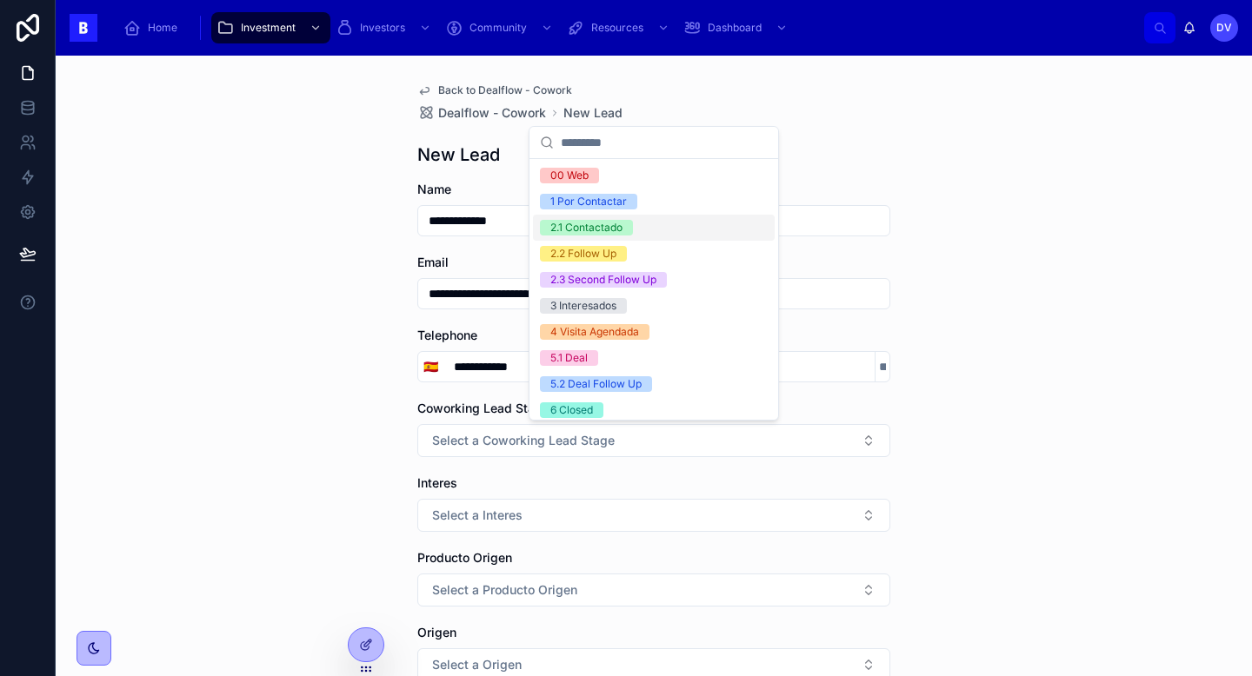
click at [640, 226] on div "2.1 Contactado" at bounding box center [654, 228] width 242 height 26
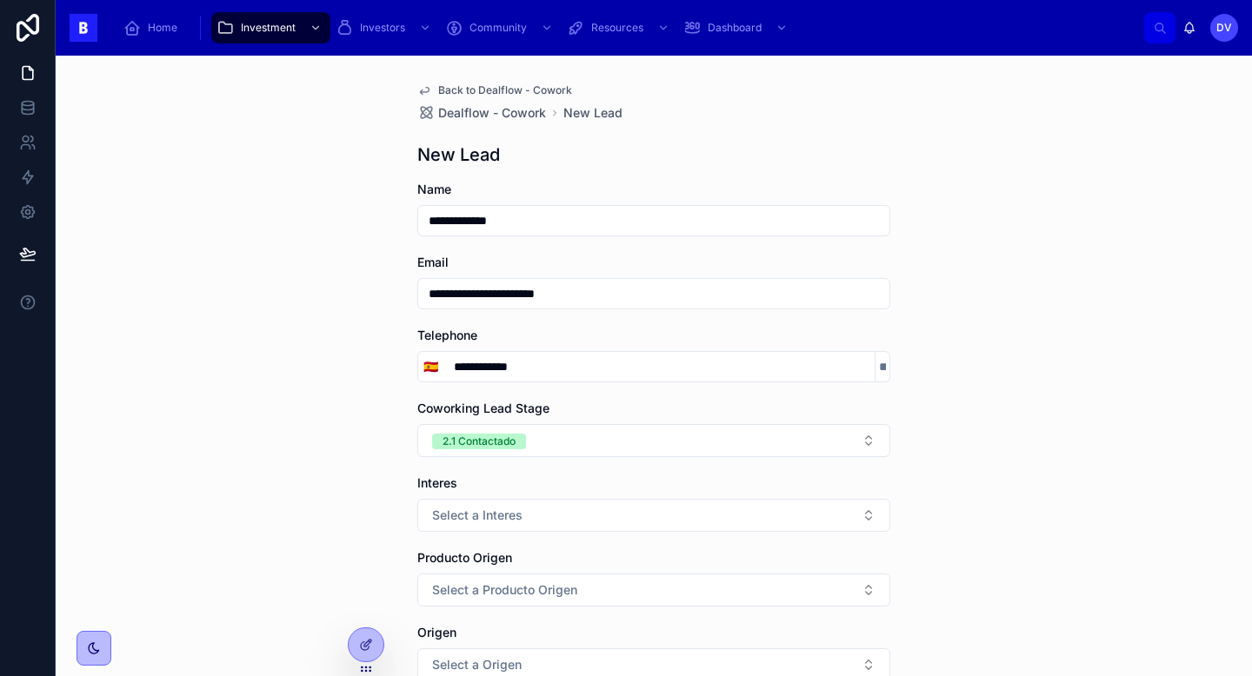
click at [508, 518] on span "Select a Interes" at bounding box center [477, 515] width 90 height 17
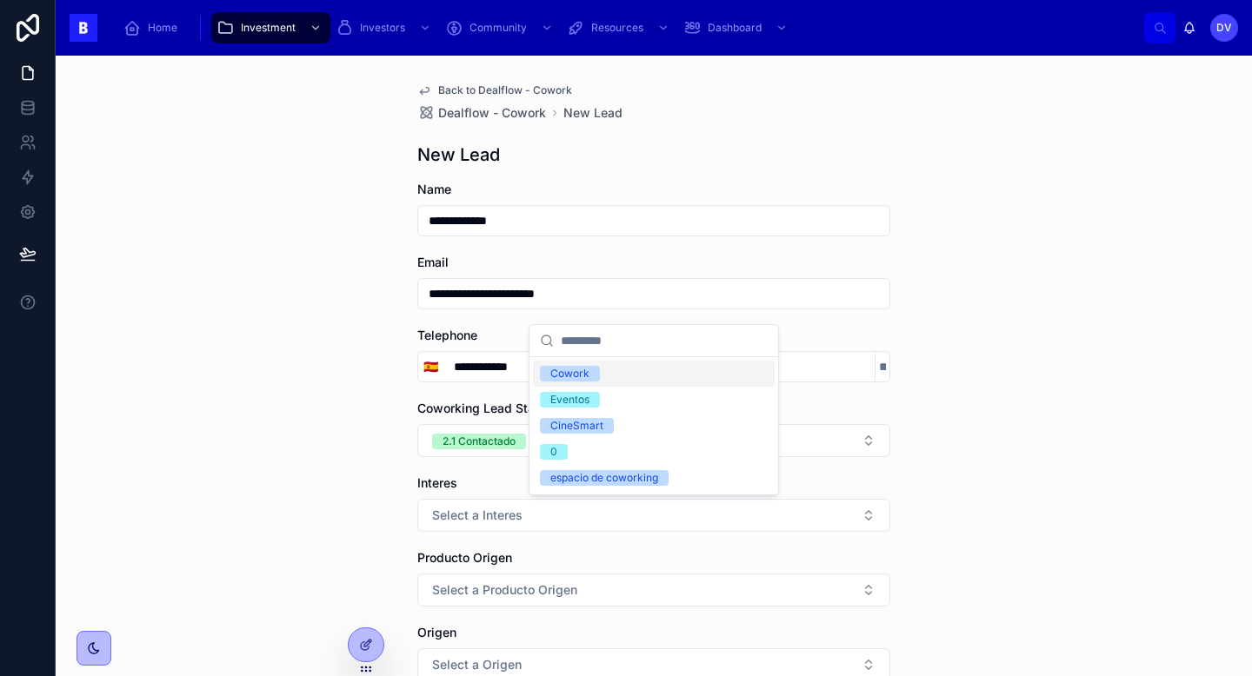
click at [610, 376] on div "Cowork" at bounding box center [654, 374] width 242 height 26
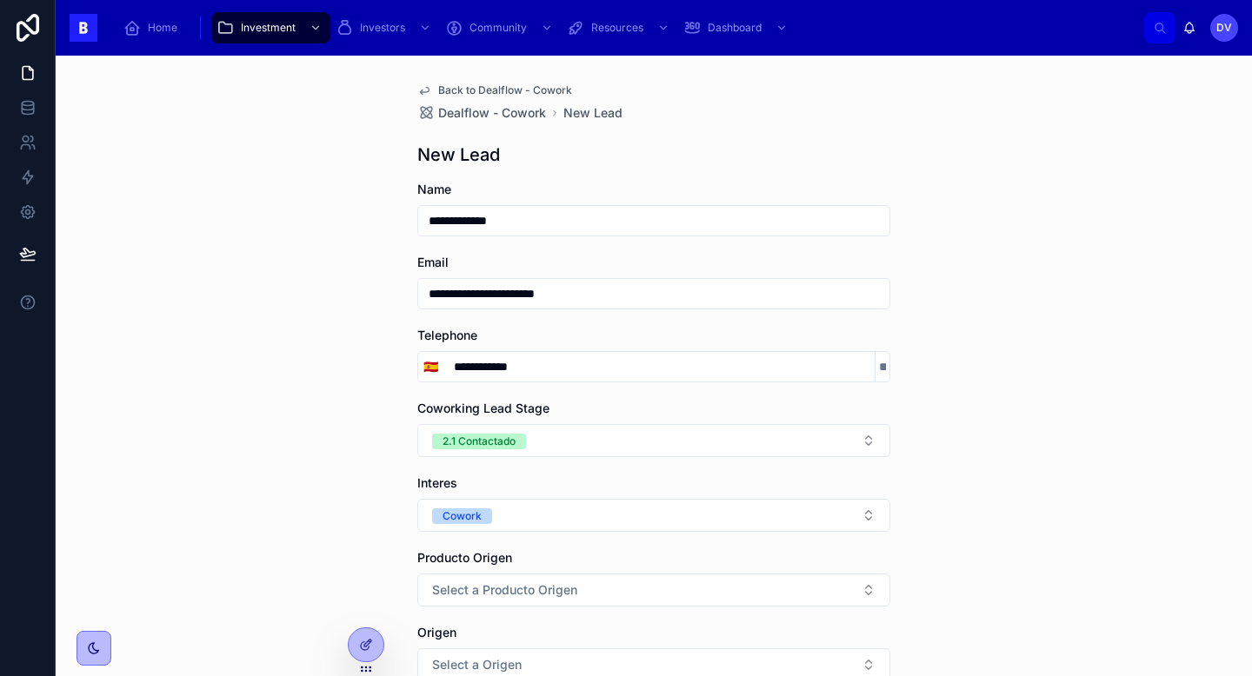
click at [582, 516] on button "Cowork" at bounding box center [653, 515] width 473 height 33
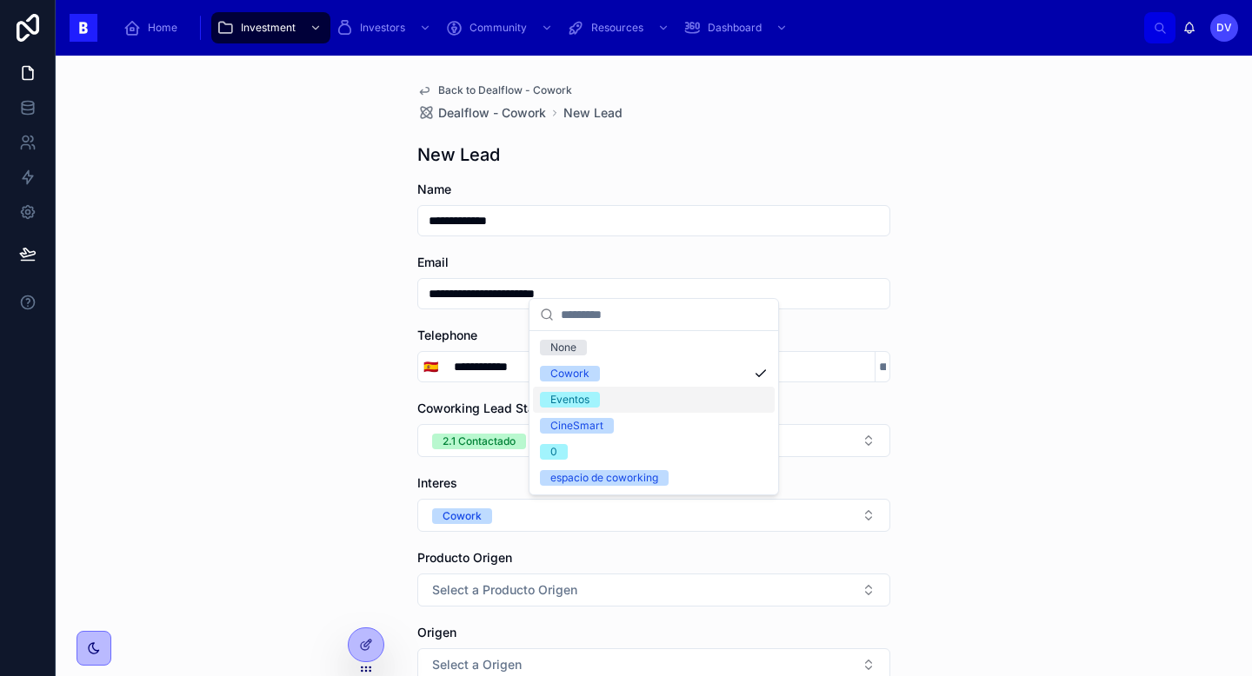
click at [603, 403] on div "Eventos" at bounding box center [654, 400] width 242 height 26
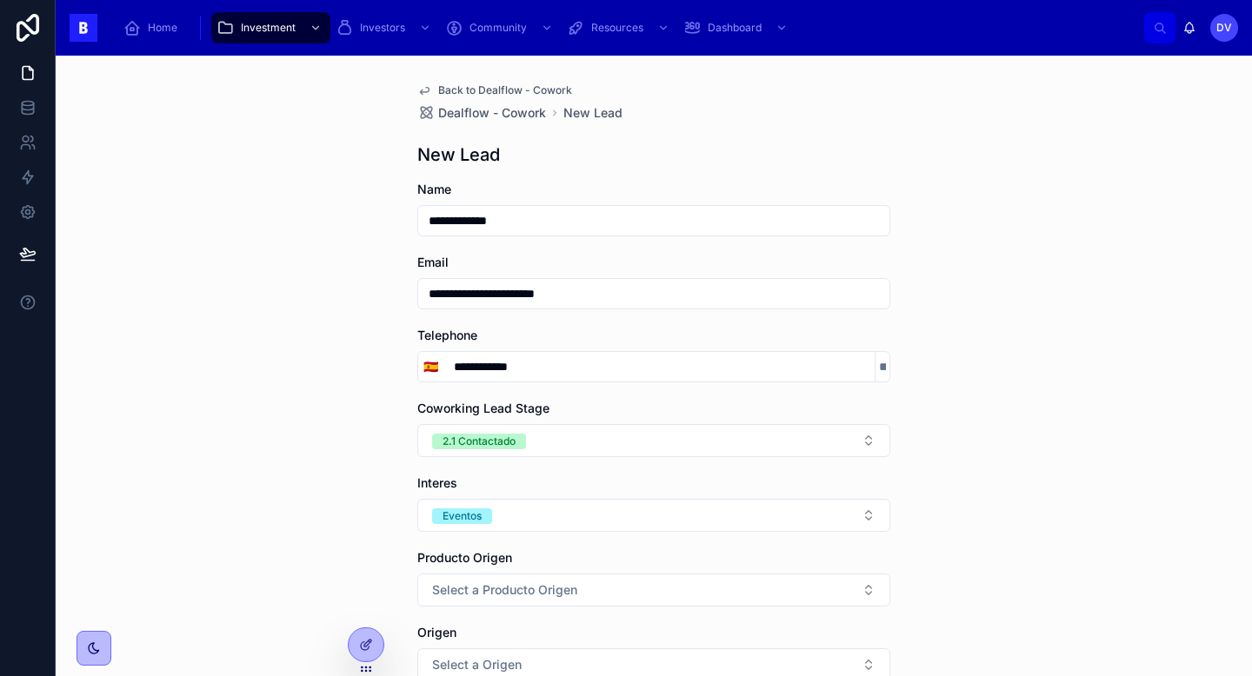
click at [577, 519] on button "Eventos" at bounding box center [653, 515] width 473 height 33
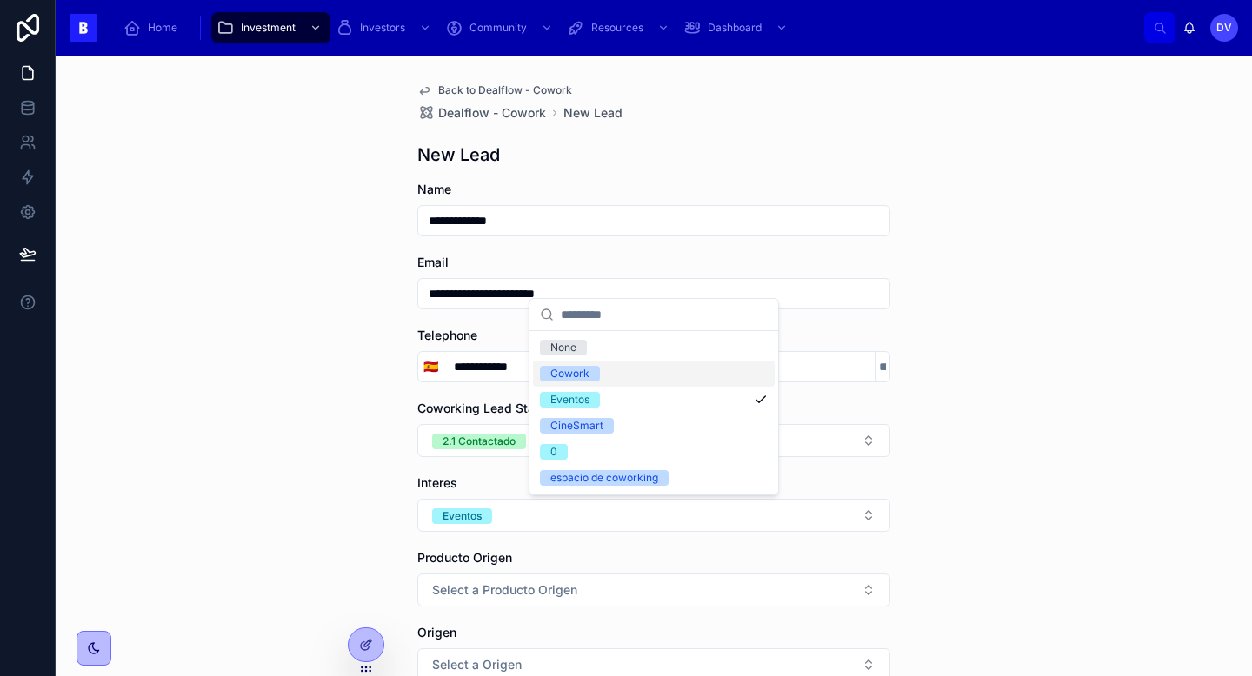
click at [591, 376] on span "Cowork" at bounding box center [570, 374] width 60 height 16
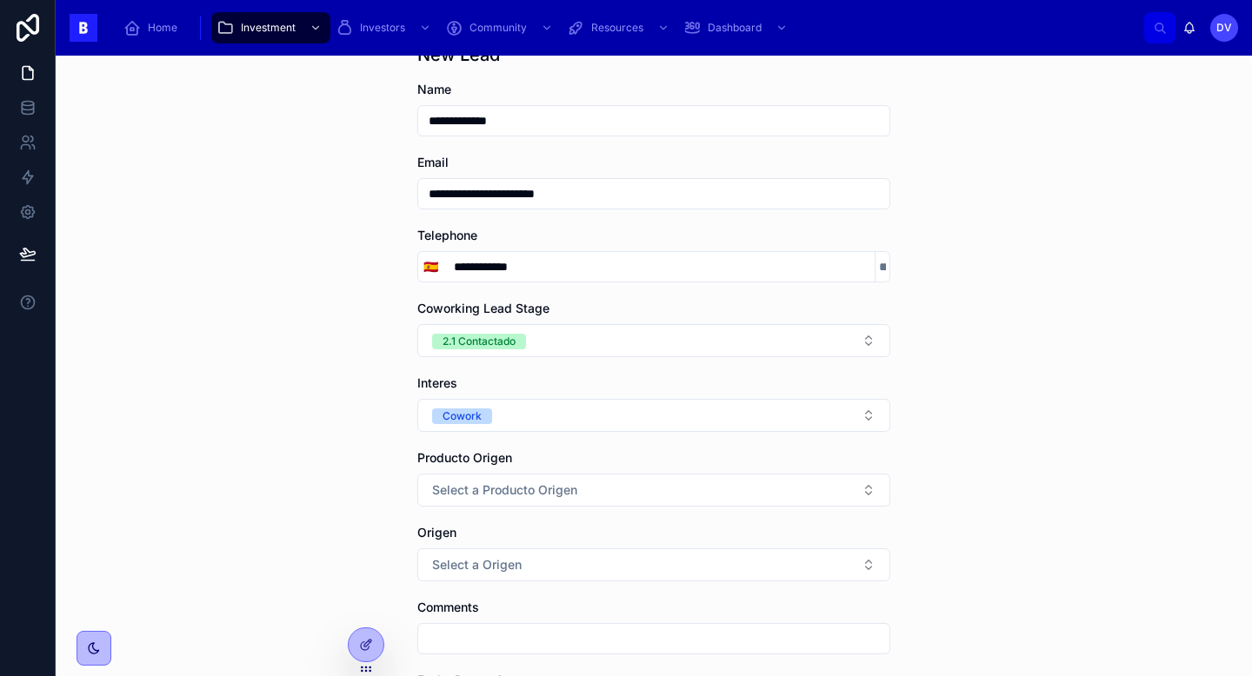
scroll to position [116, 0]
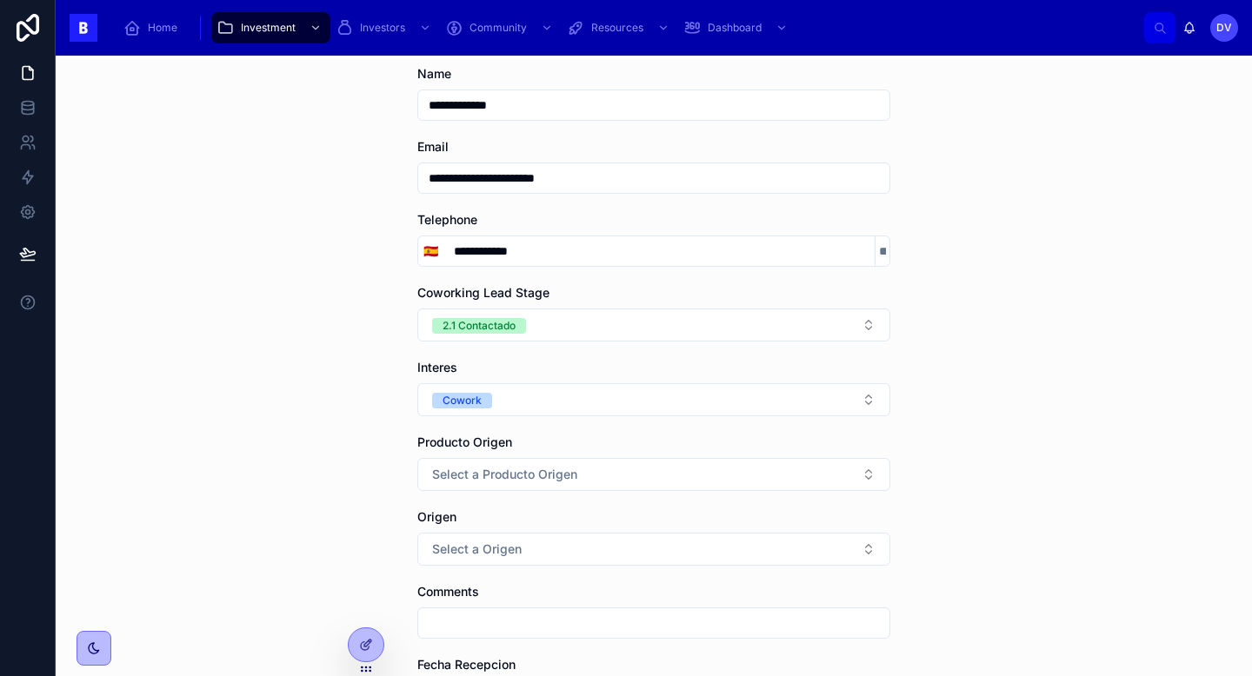
click at [574, 484] on button "Select a Producto Origen" at bounding box center [653, 474] width 473 height 33
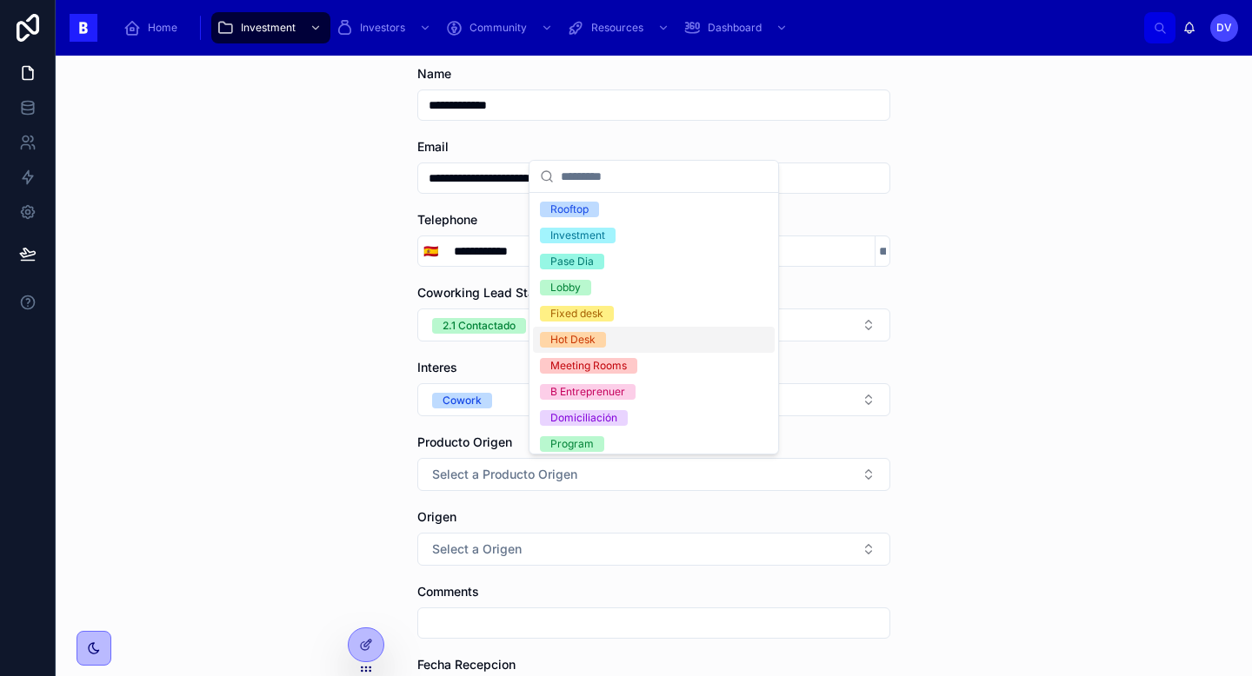
click at [640, 336] on div "Hot Desk" at bounding box center [654, 340] width 242 height 26
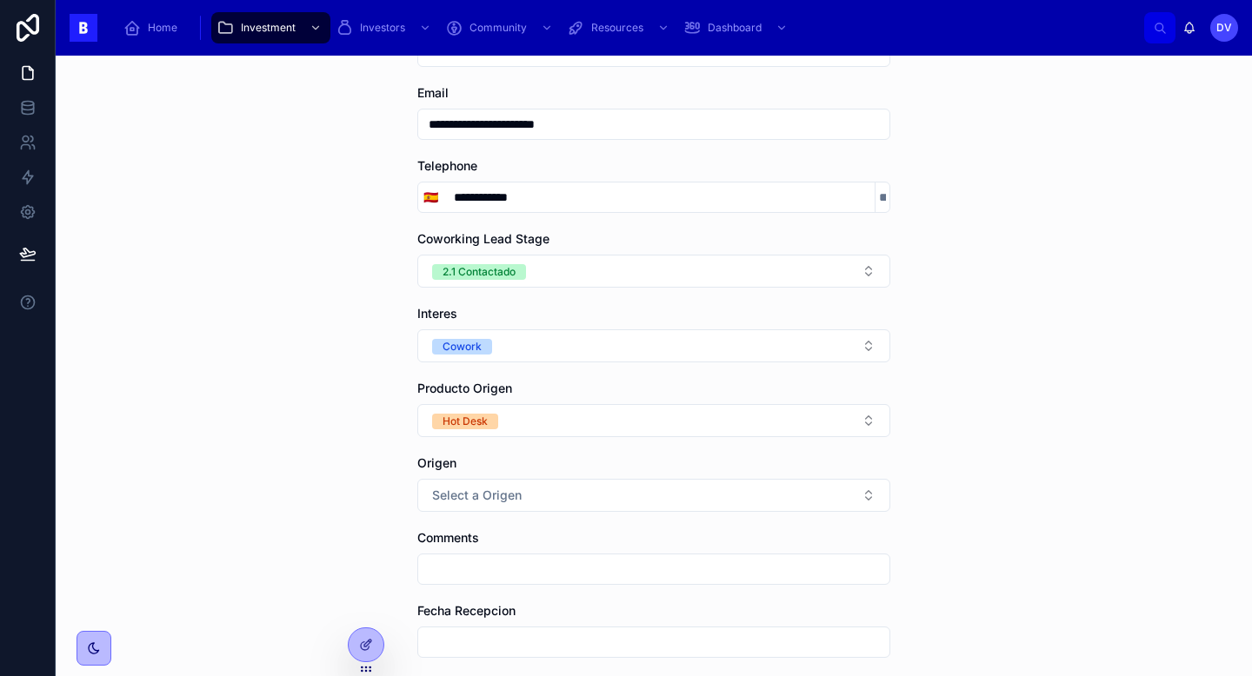
scroll to position [170, 0]
click at [563, 492] on button "Select a Origen" at bounding box center [653, 495] width 473 height 33
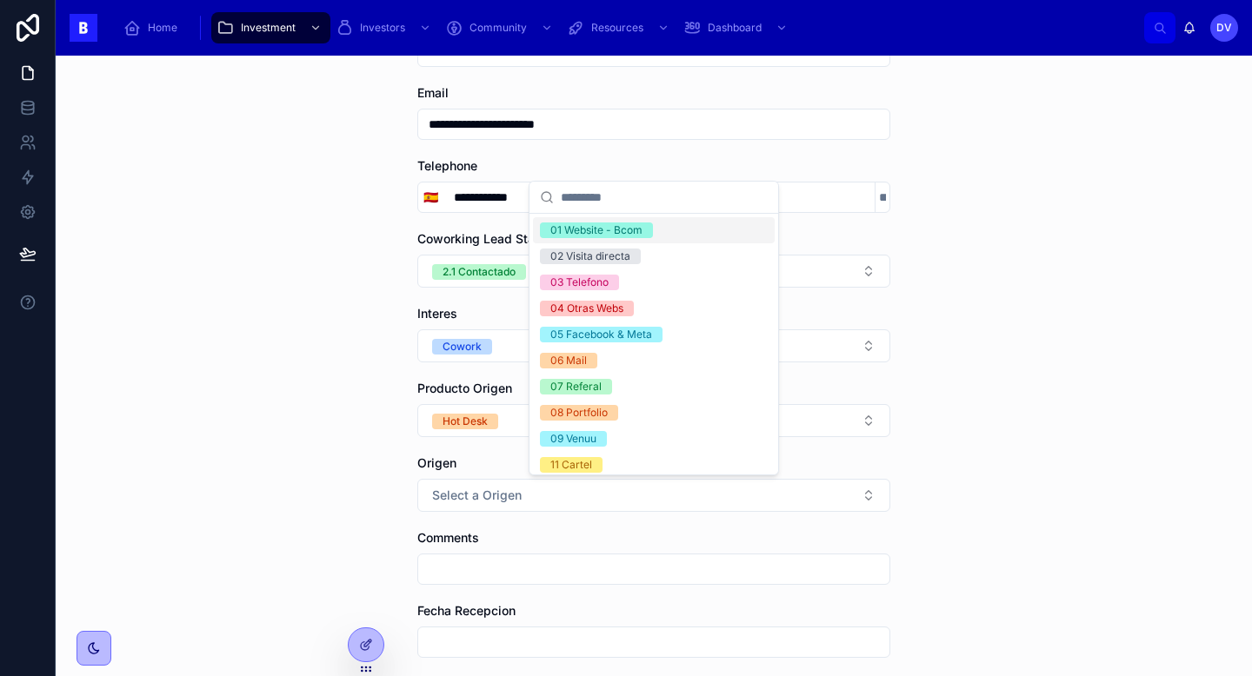
click at [590, 235] on div "01 Website - Bcom" at bounding box center [596, 231] width 92 height 16
click at [614, 367] on div "06 Mail" at bounding box center [654, 361] width 242 height 26
click at [695, 219] on div "01 Website - Bcom" at bounding box center [654, 230] width 242 height 26
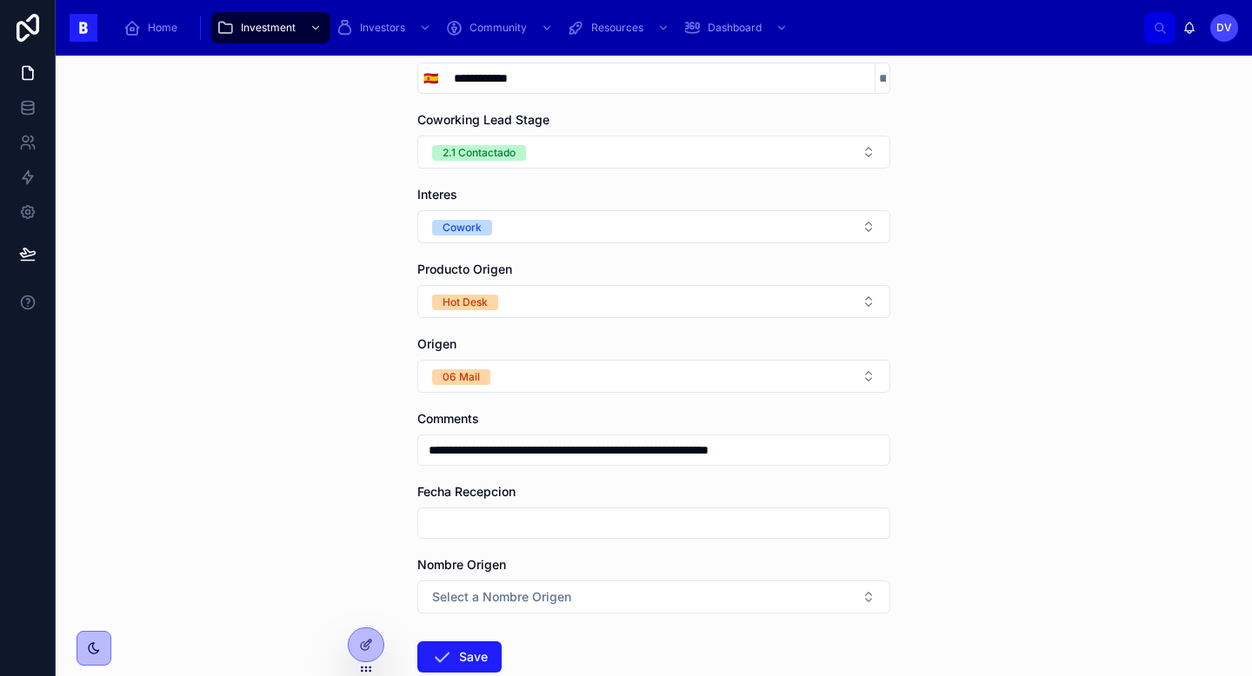
scroll to position [310, 0]
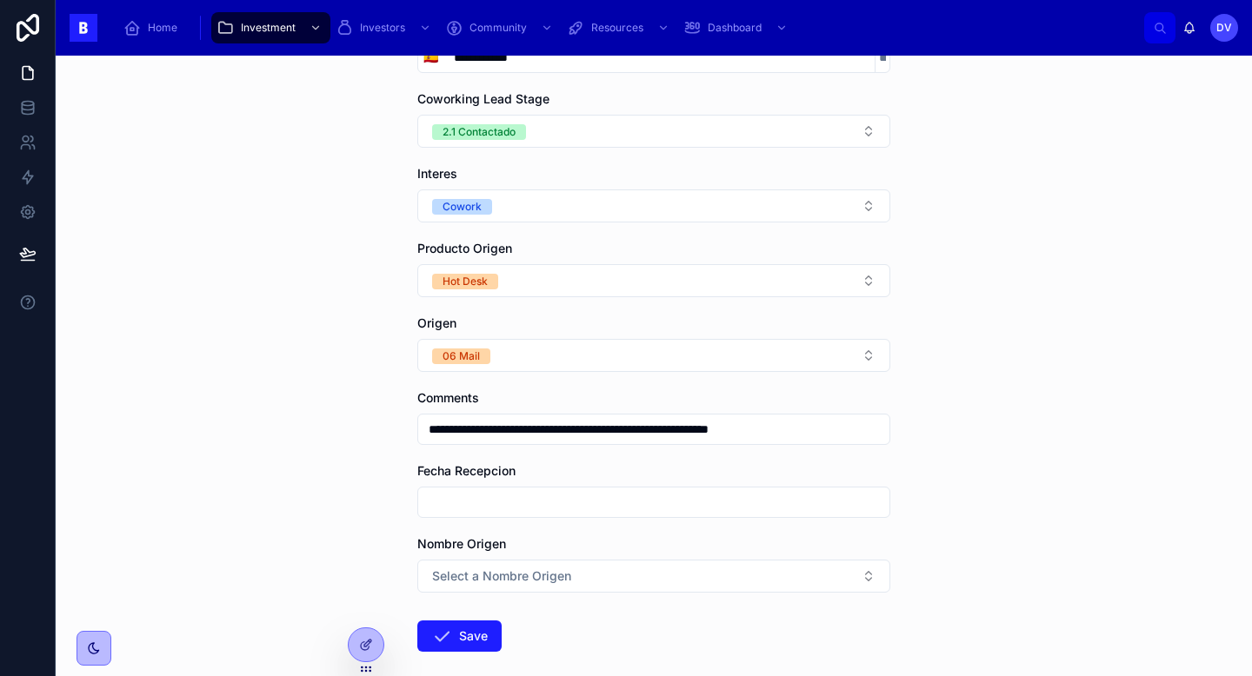
type input "**********"
click at [510, 514] on input "text" at bounding box center [653, 502] width 471 height 24
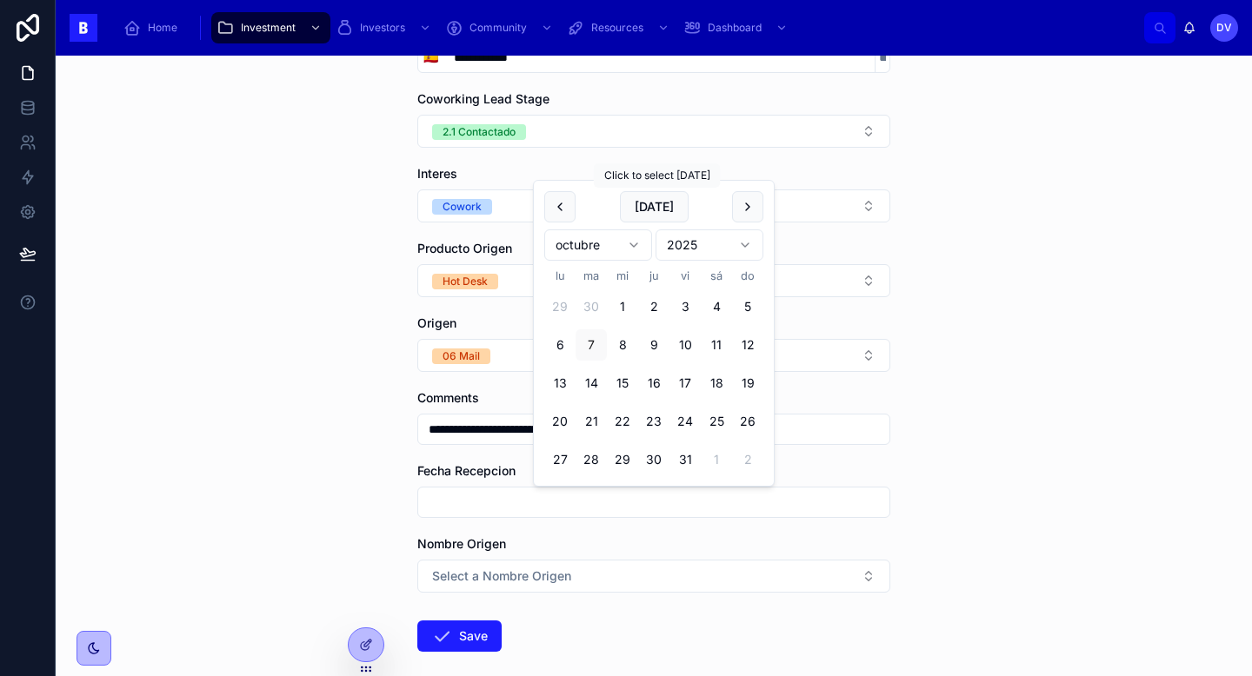
click at [664, 208] on button "[DATE]" at bounding box center [654, 206] width 69 height 31
type input "*********"
click at [562, 589] on button "Select a Nombre Origen" at bounding box center [653, 576] width 473 height 33
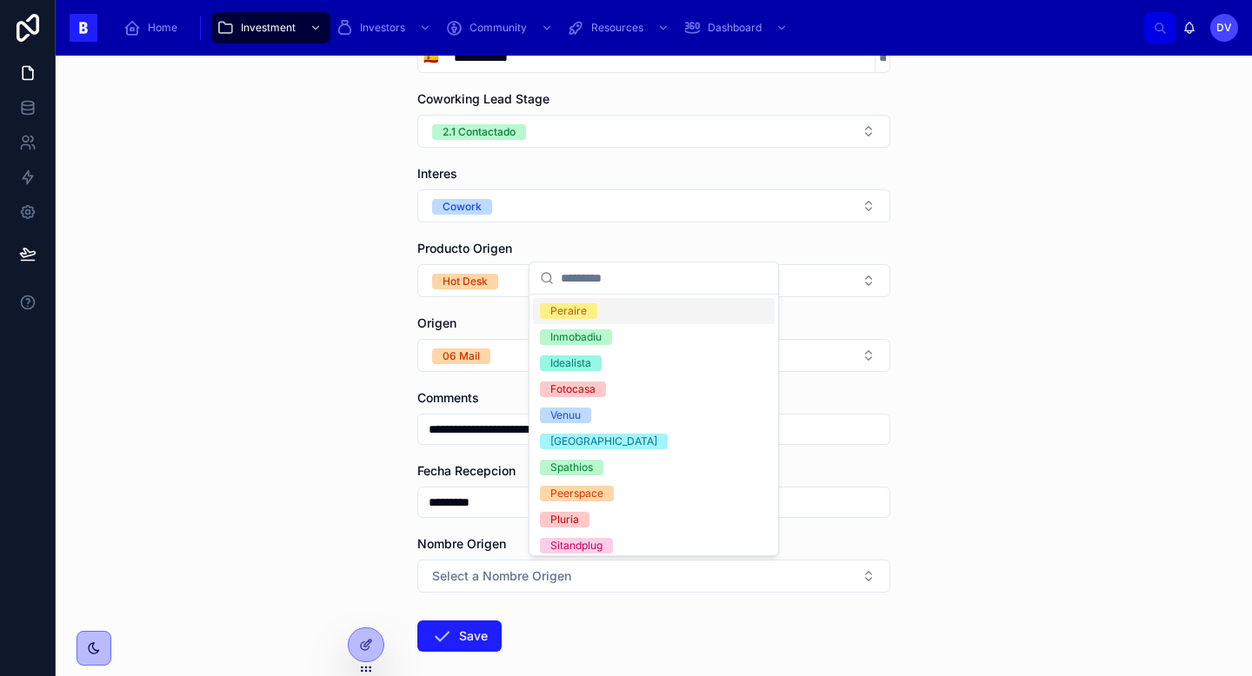
click at [554, 633] on form "**********" at bounding box center [653, 317] width 473 height 892
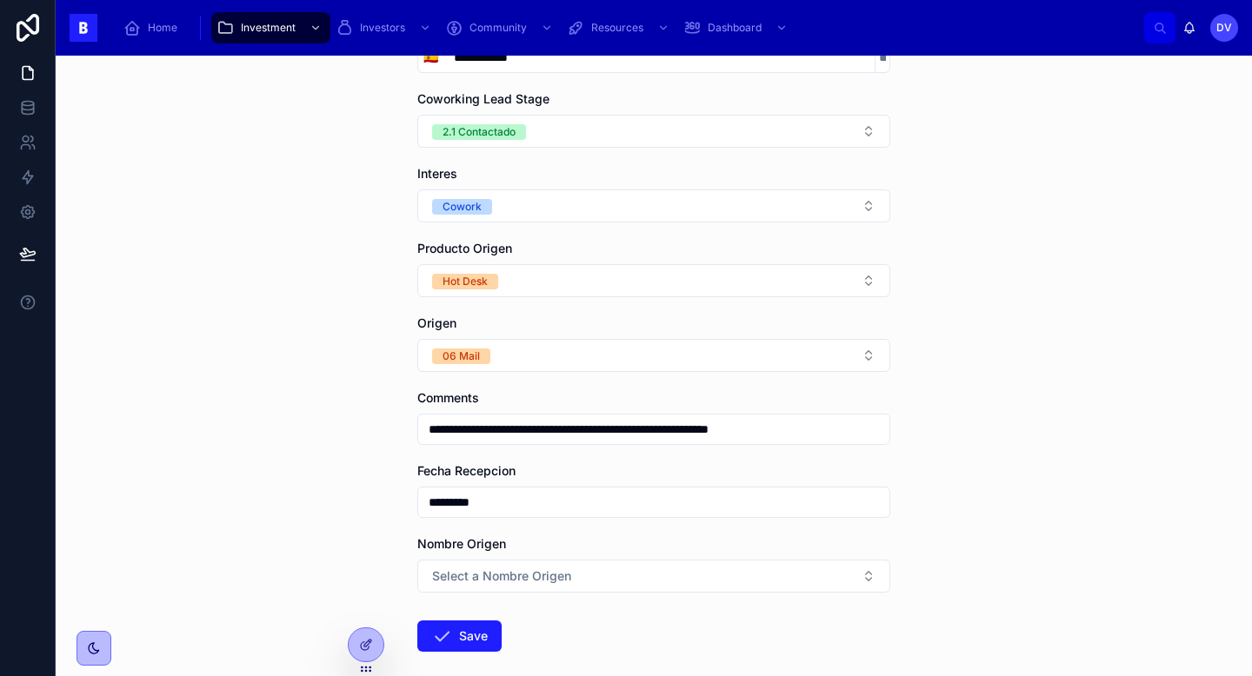
click at [475, 630] on button "Save" at bounding box center [459, 636] width 84 height 31
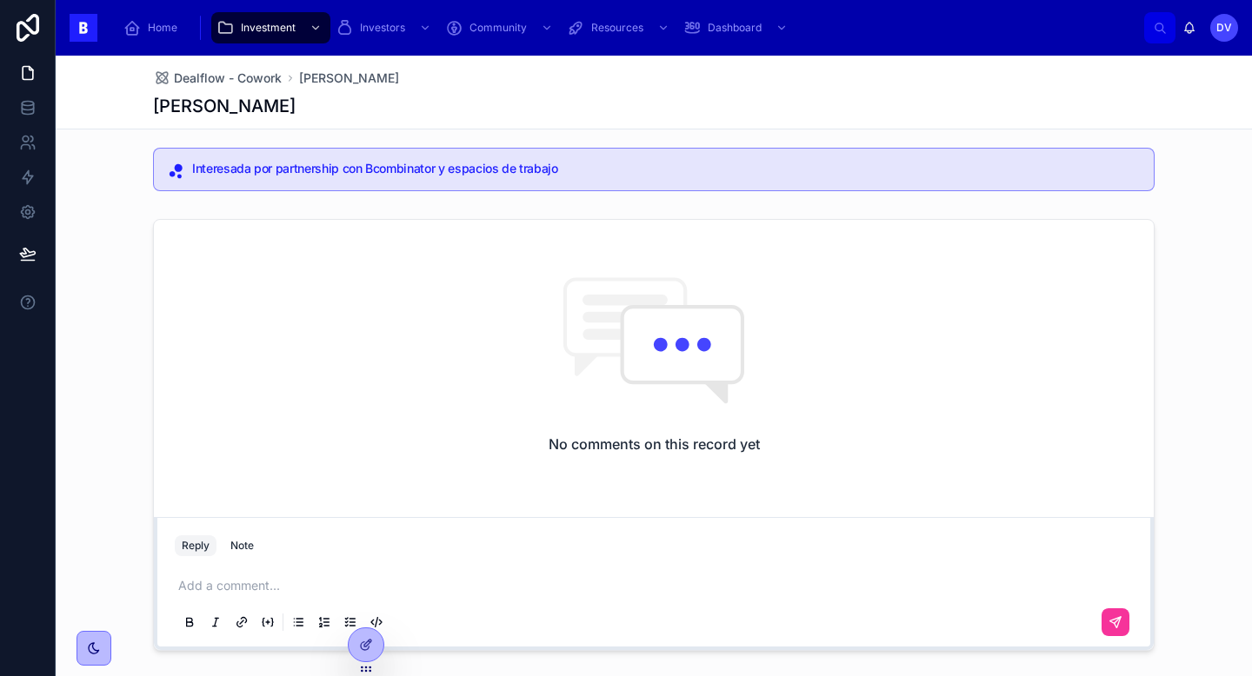
scroll to position [528, 0]
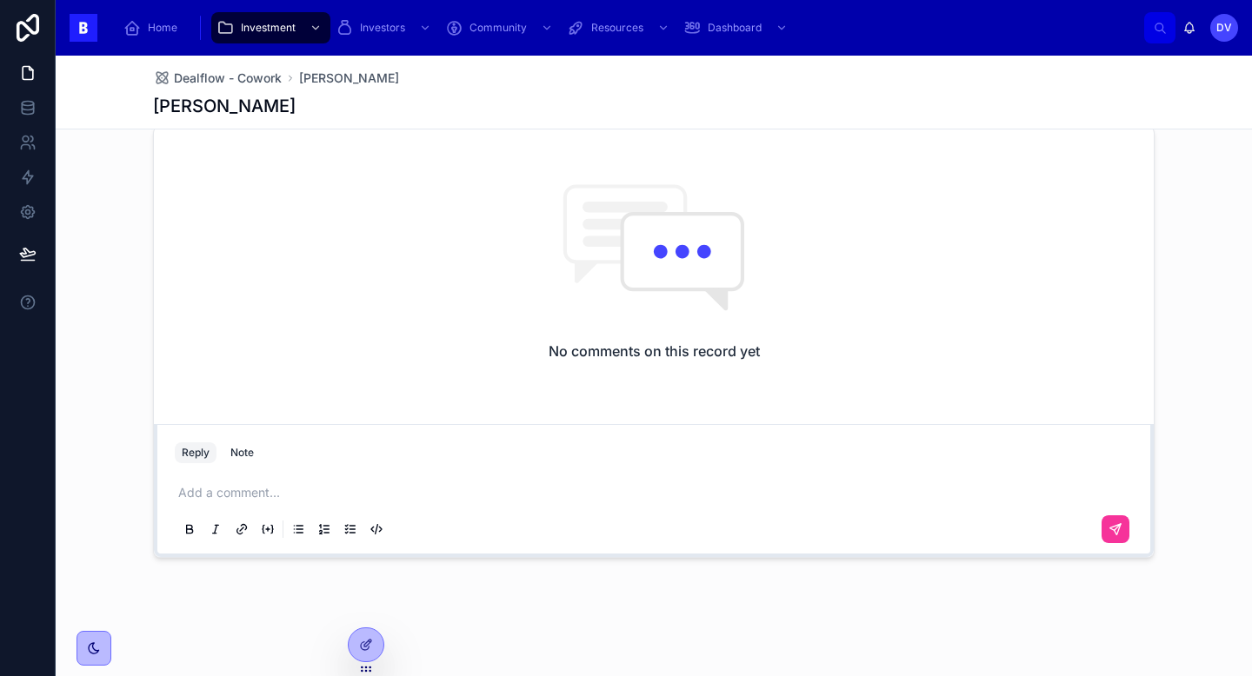
click at [252, 490] on p at bounding box center [657, 492] width 958 height 17
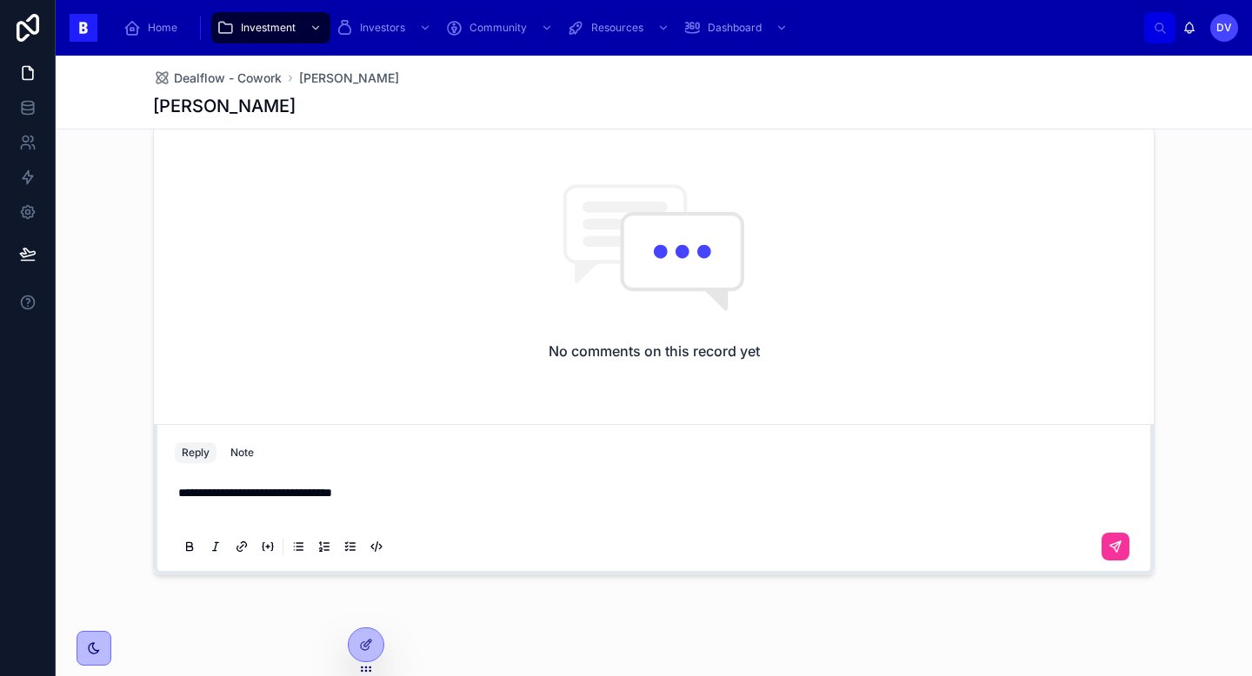
click at [1121, 553] on icon at bounding box center [1116, 547] width 14 height 14
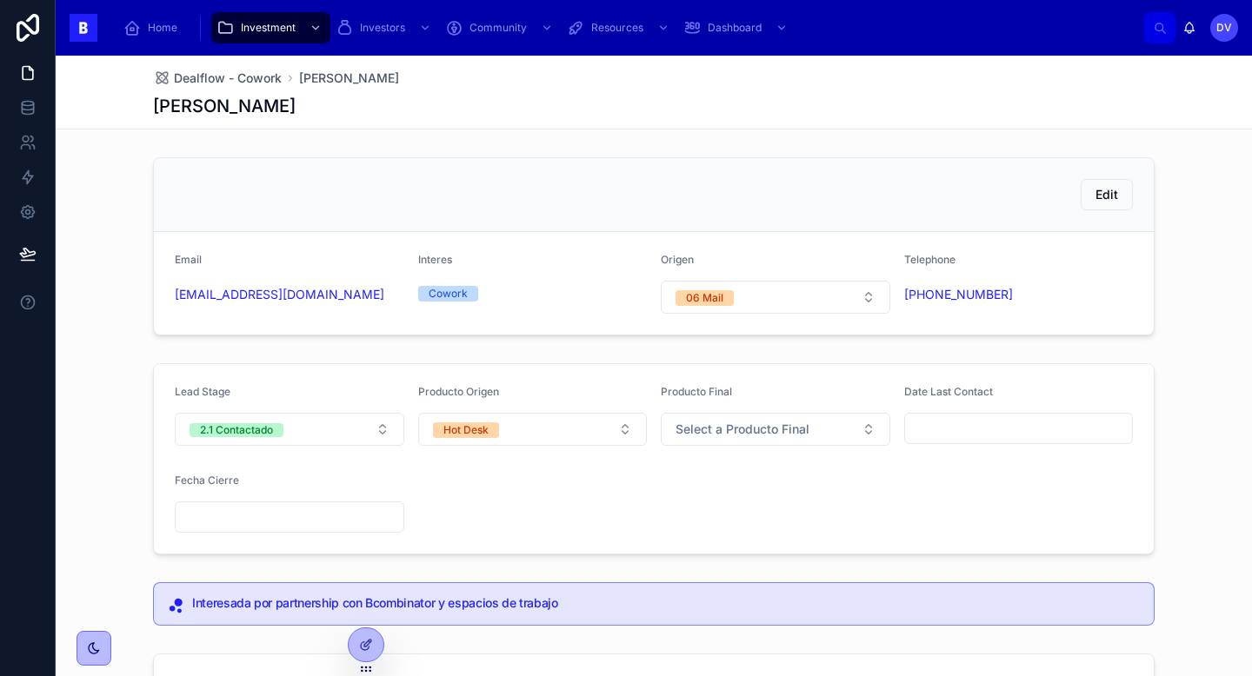
scroll to position [2, 0]
click at [934, 426] on input "text" at bounding box center [1019, 427] width 228 height 24
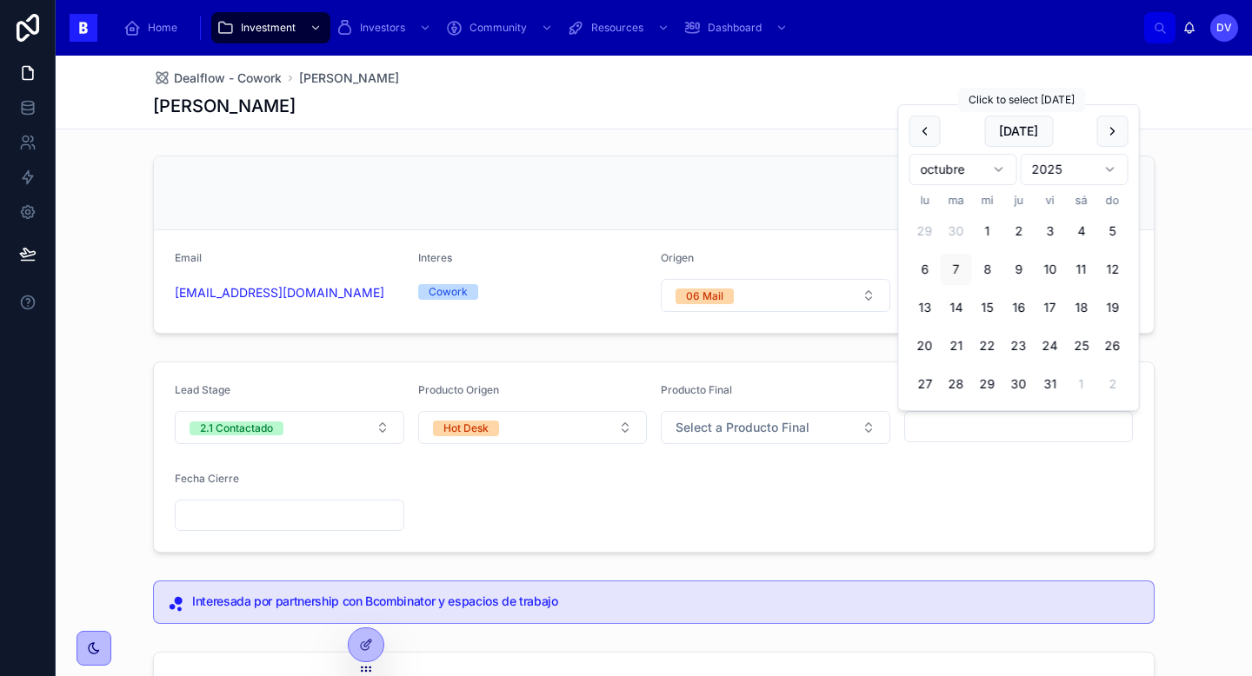
click at [1013, 138] on button "[DATE]" at bounding box center [1018, 131] width 69 height 31
type input "*********"
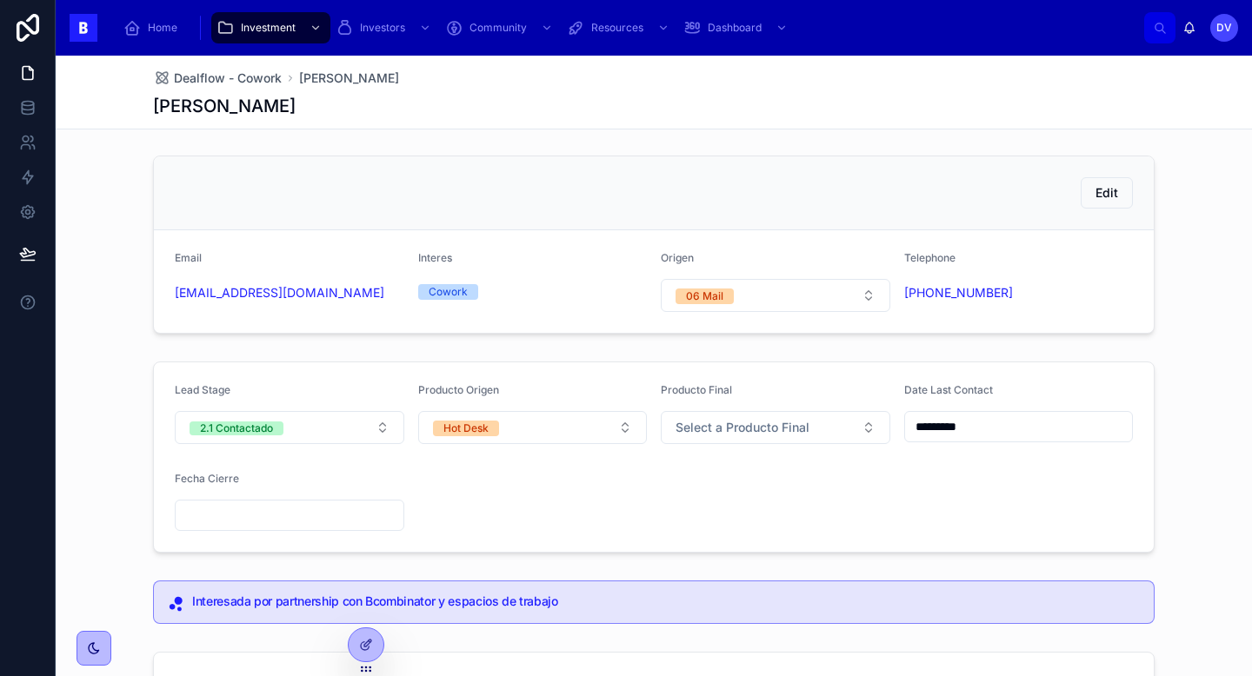
click at [272, 80] on span "Dealflow - Cowork" at bounding box center [228, 78] width 108 height 17
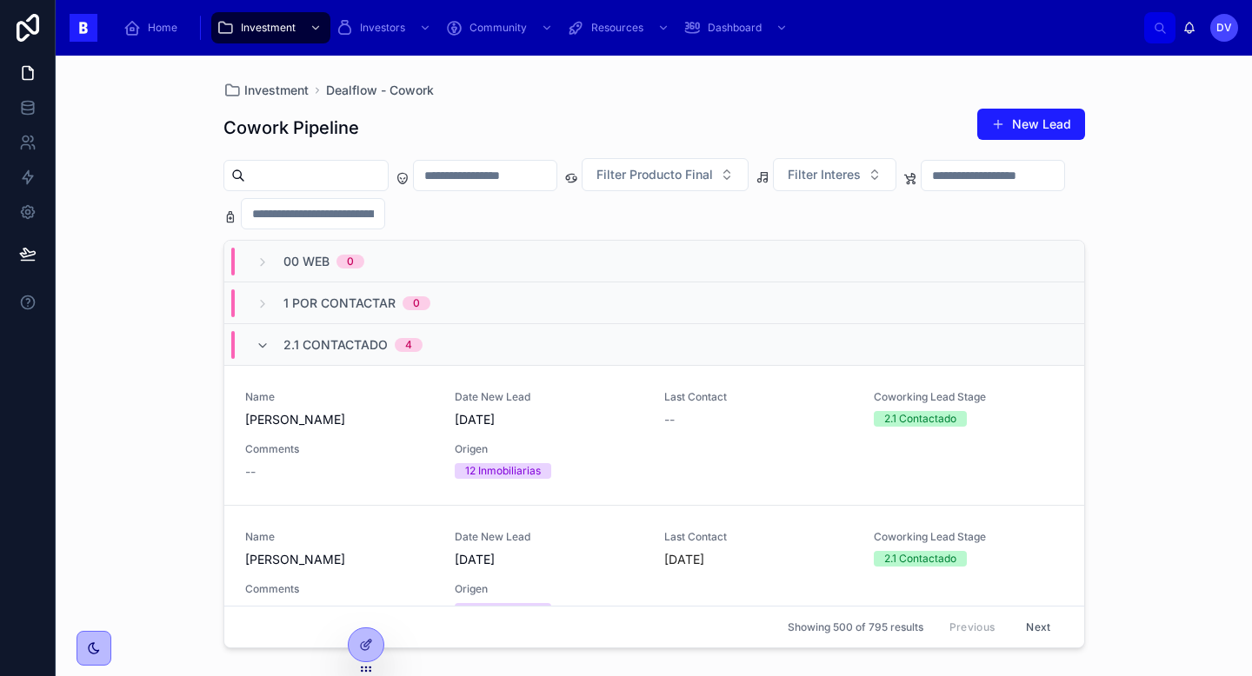
click at [407, 347] on div "4" at bounding box center [408, 345] width 7 height 14
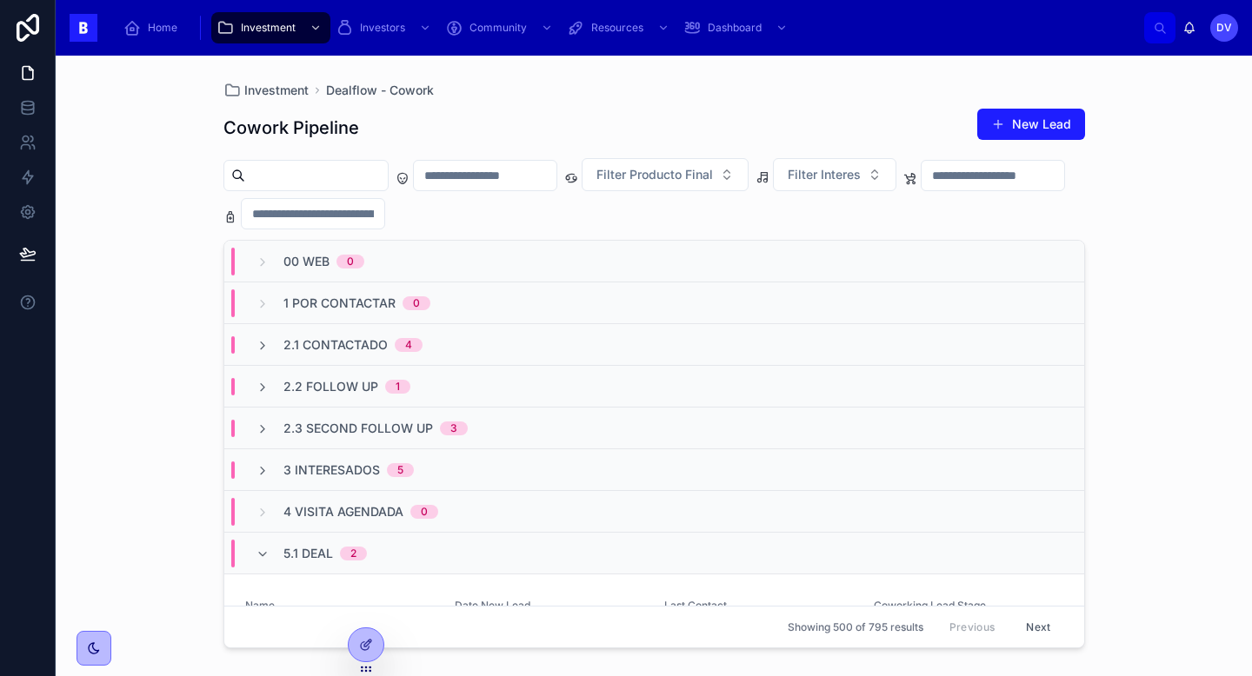
click at [453, 384] on div "2.2 Follow Up 1" at bounding box center [654, 387] width 860 height 42
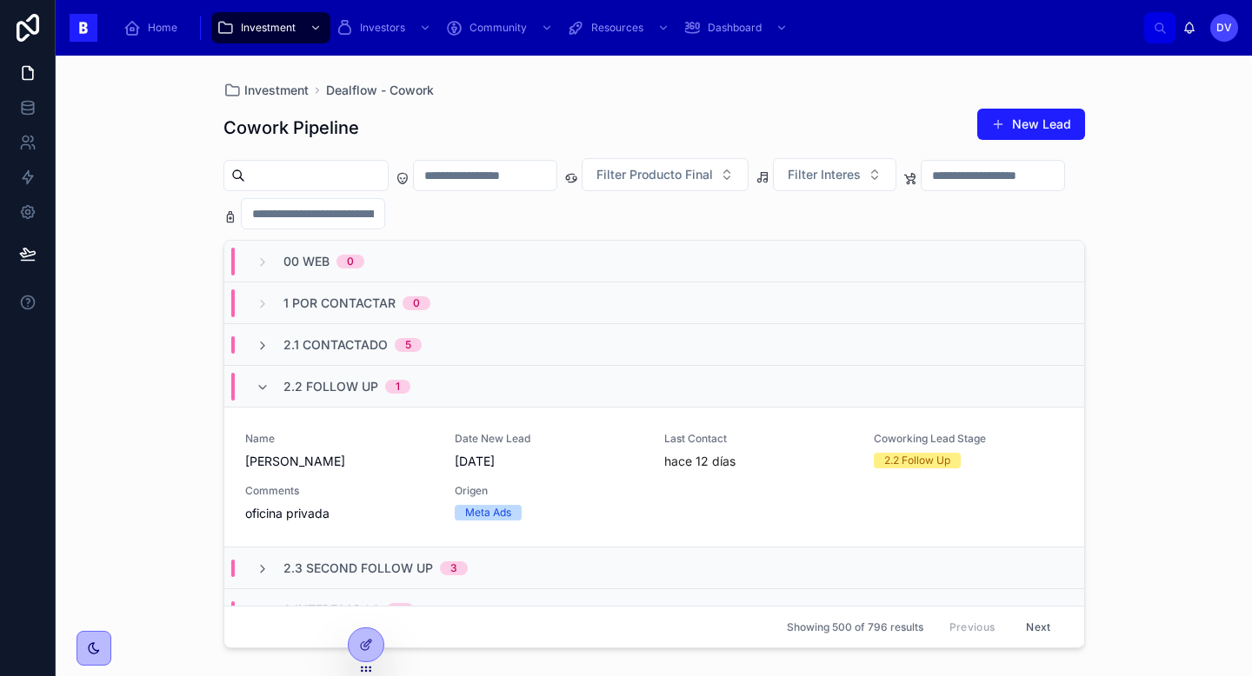
click at [409, 500] on div "Comments oficina privada" at bounding box center [339, 503] width 189 height 38
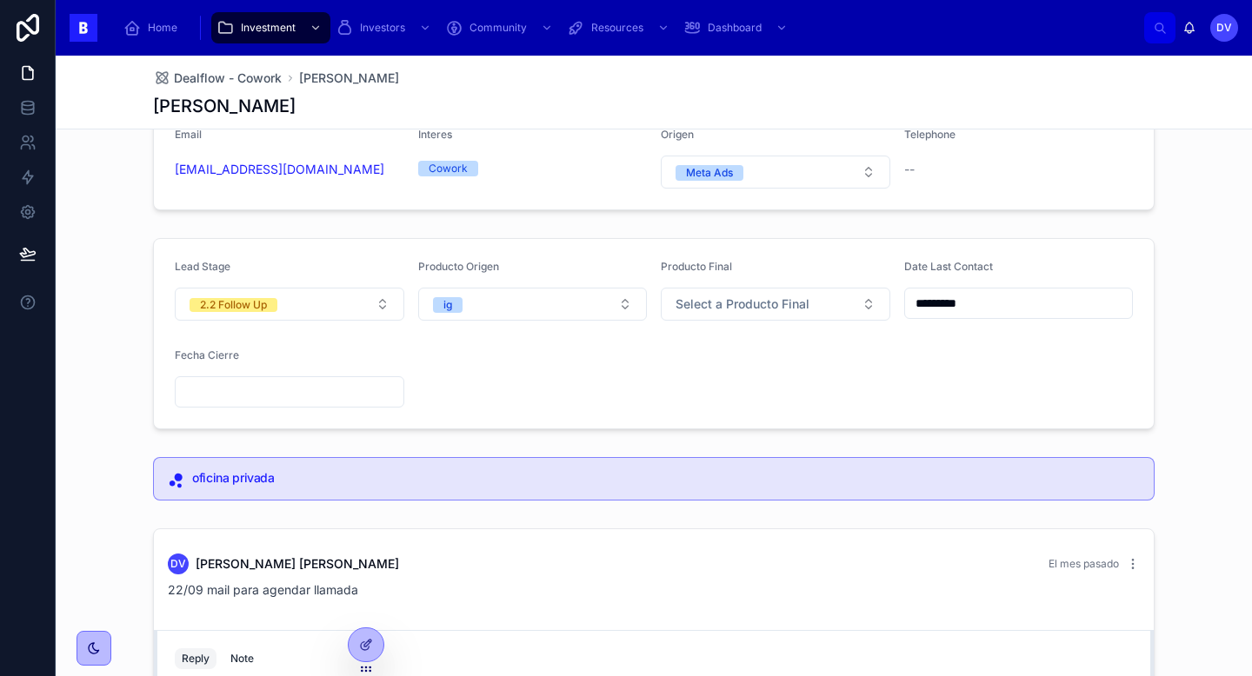
scroll to position [83, 0]
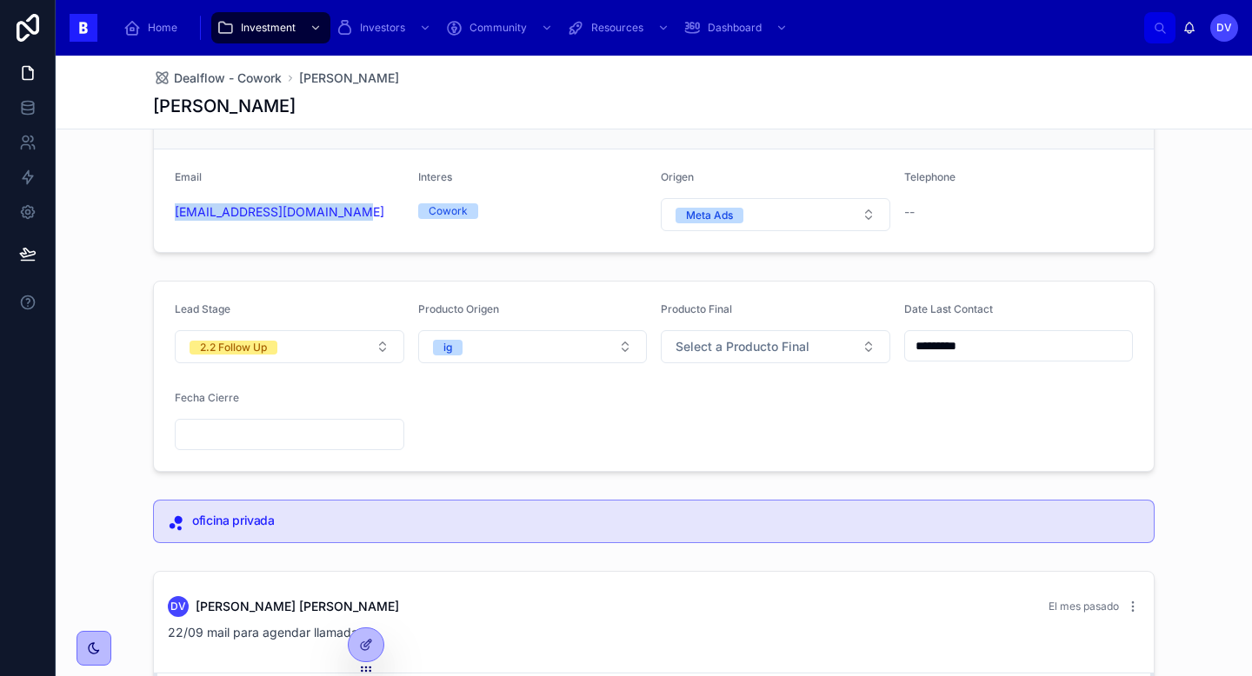
copy link "[EMAIL_ADDRESS][DOMAIN_NAME]"
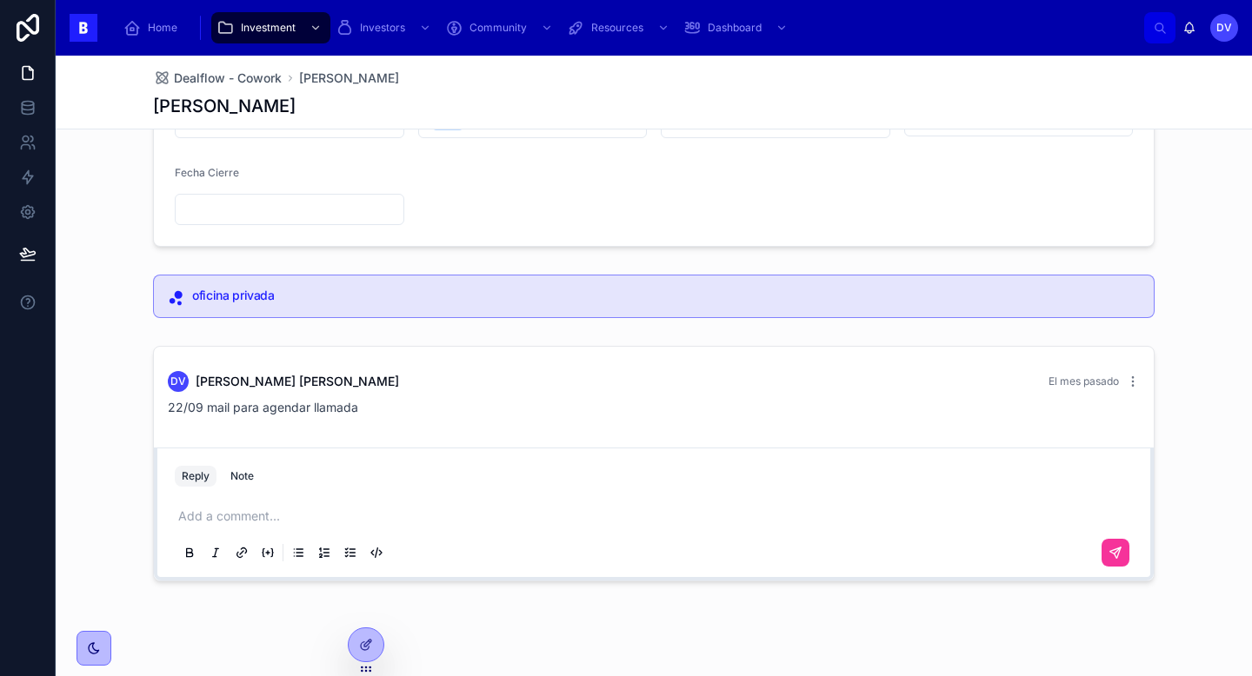
scroll to position [327, 0]
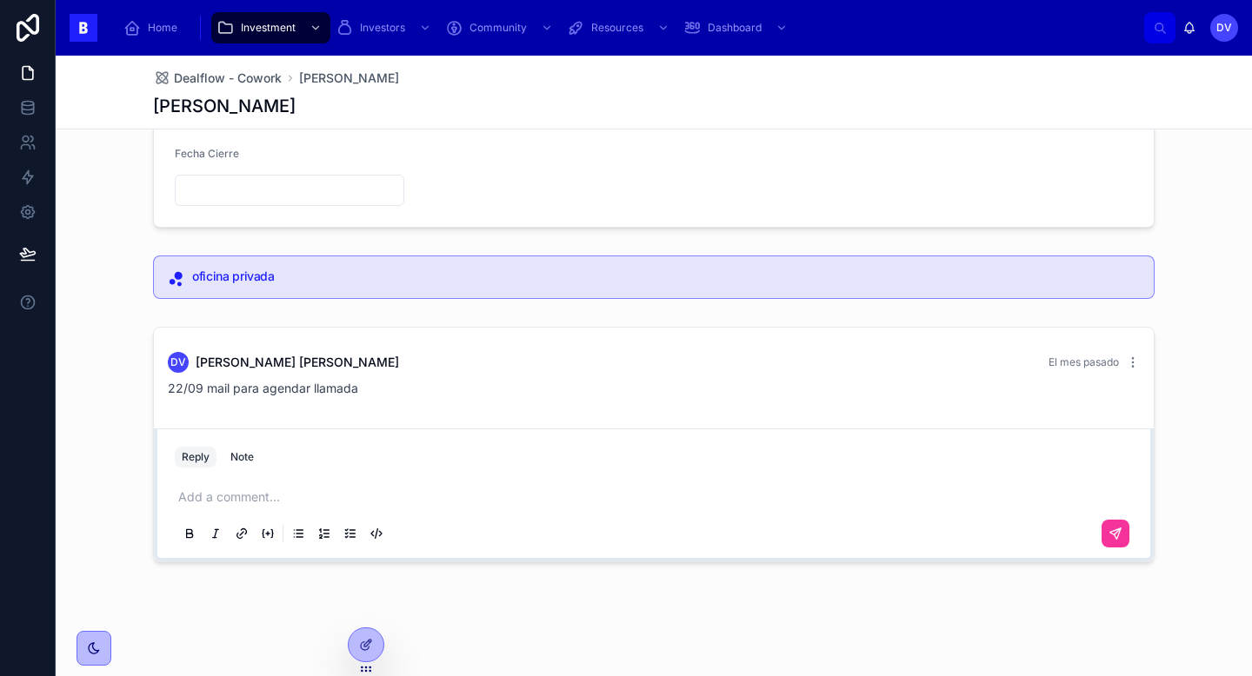
click at [241, 505] on p at bounding box center [657, 497] width 958 height 17
click at [1115, 536] on icon at bounding box center [1115, 534] width 10 height 10
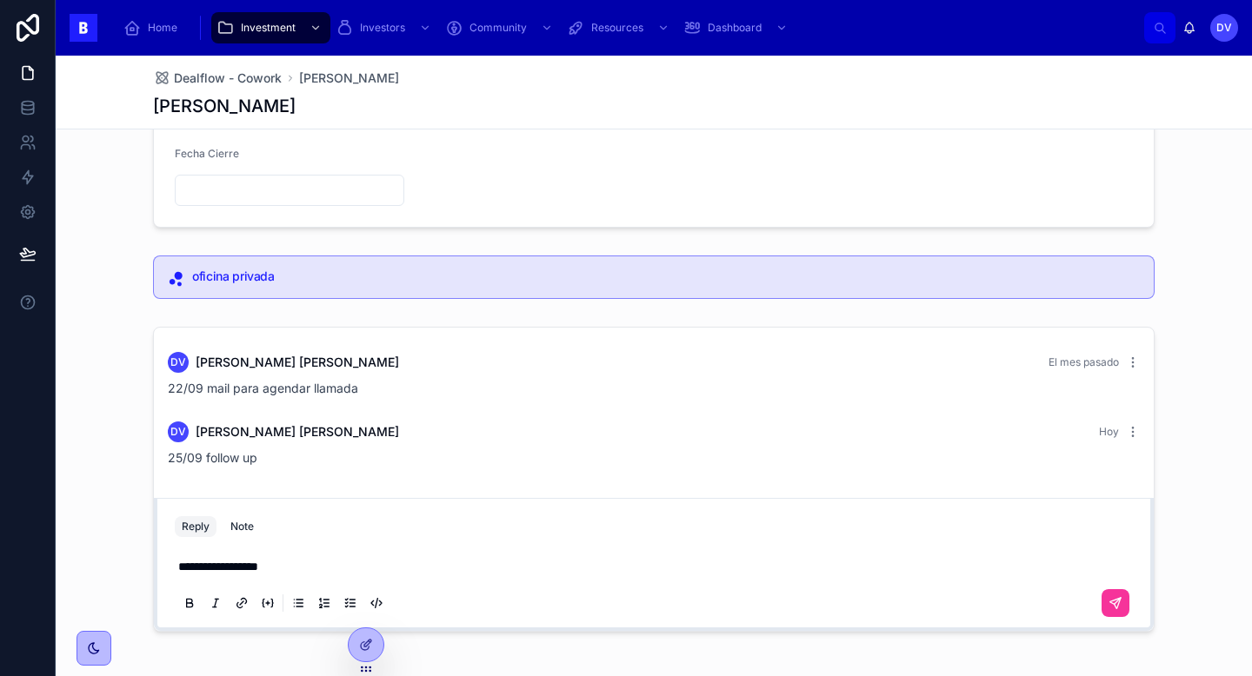
click at [1116, 610] on icon at bounding box center [1116, 603] width 14 height 14
